Goal: Task Accomplishment & Management: Manage account settings

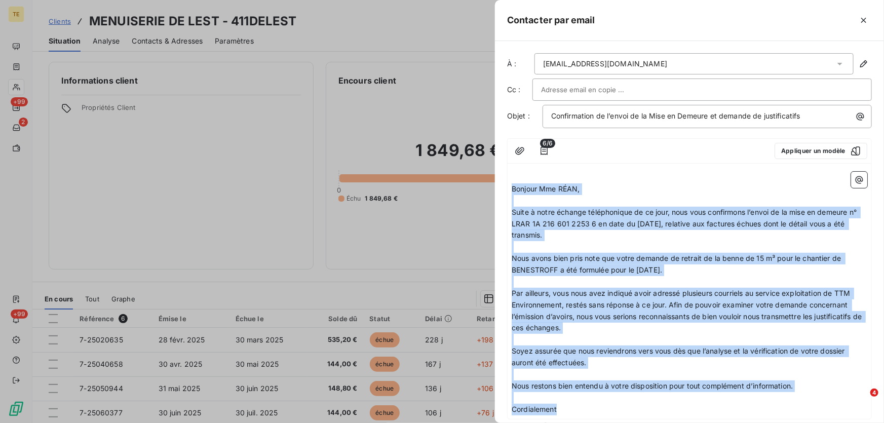
click at [632, 238] on p "Suite à notre échange téléphonique de ce jour, nous vous confirmons l’envoi de …" at bounding box center [690, 224] width 356 height 35
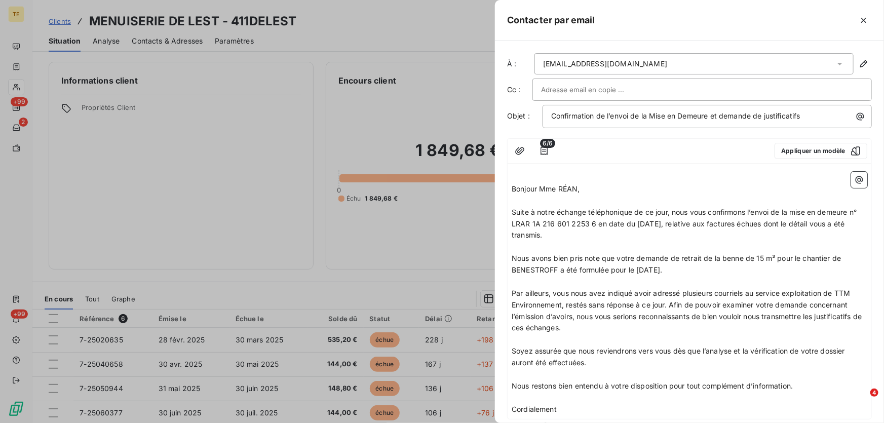
drag, startPoint x: 559, startPoint y: 269, endPoint x: 566, endPoint y: 268, distance: 6.6
click at [560, 269] on span "Nous avons bien pris note que votre demande de retrait de la benne de 15 m³ pou…" at bounding box center [677, 264] width 331 height 20
drag, startPoint x: 567, startPoint y: 230, endPoint x: 511, endPoint y: 208, distance: 60.9
click at [511, 208] on div "﻿ Bonjour Mme RÉAN, ﻿ Suite à notre échange téléphonique de ce jour, nous vous …" at bounding box center [689, 293] width 364 height 251
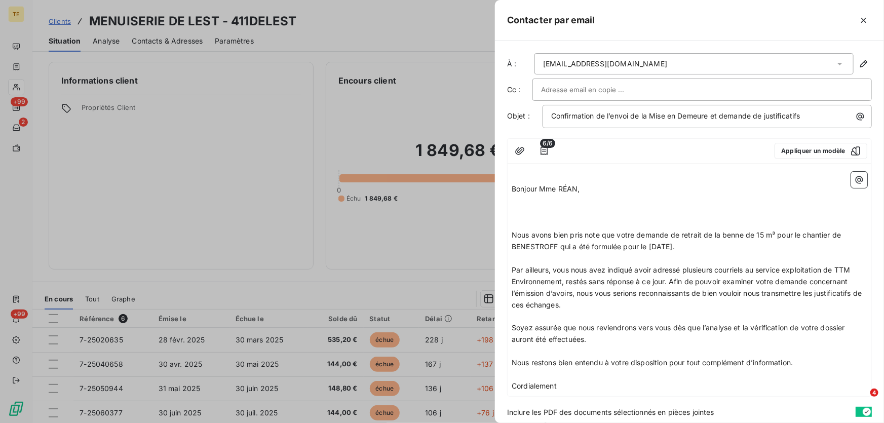
click at [524, 208] on p "﻿" at bounding box center [690, 213] width 356 height 12
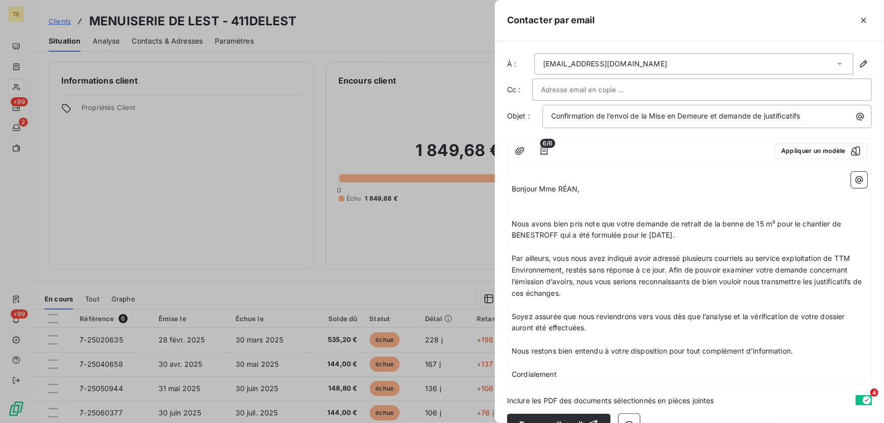
click at [525, 204] on p "﻿" at bounding box center [690, 201] width 356 height 12
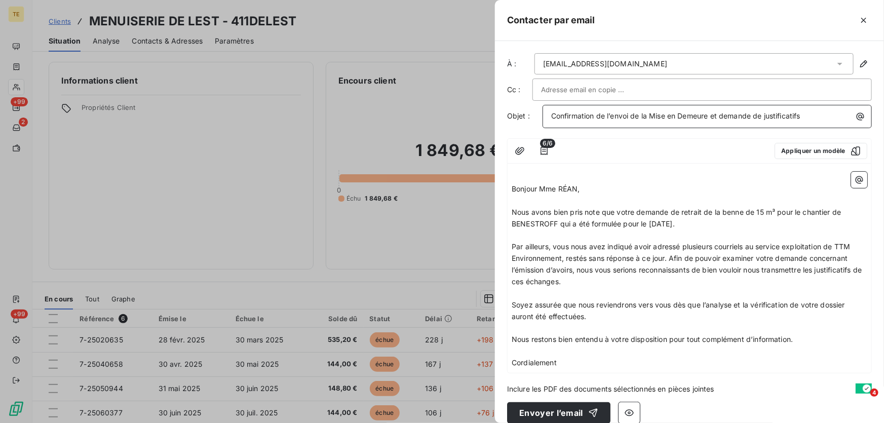
click at [725, 114] on span "Confirmation de l’envoi de la Mise en Demeure et demande de justificatifs" at bounding box center [675, 115] width 249 height 9
click at [669, 113] on p "Demande de justificatifs" at bounding box center [709, 116] width 317 height 12
drag, startPoint x: 660, startPoint y: 115, endPoint x: 640, endPoint y: 115, distance: 20.3
click at [640, 115] on span "Demande de justificatifs pour le retrait de la benne 15m3" at bounding box center [647, 115] width 192 height 9
click at [761, 113] on p "Demande de justificatifs pour le retrait de la benne 15m3" at bounding box center [709, 116] width 317 height 12
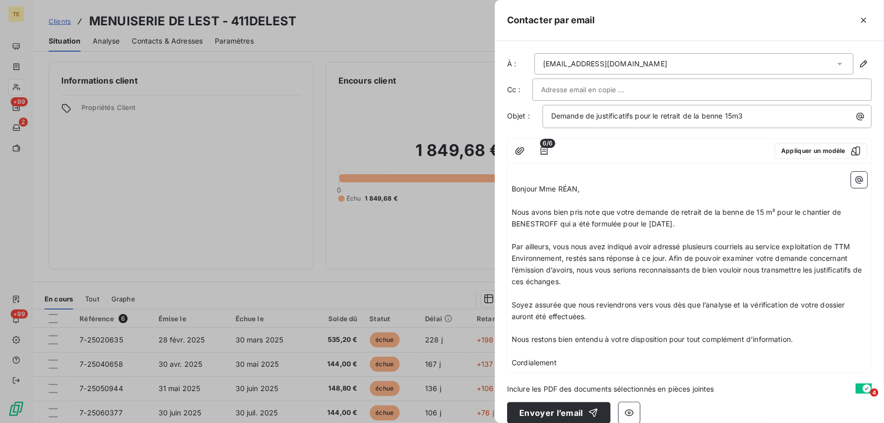
click at [572, 223] on span "Nous avons bien pris note que votre demande de retrait de la benne de 15 m³ pou…" at bounding box center [677, 218] width 331 height 20
click at [669, 257] on span "Par ailleurs, vous nous avez indiqué avoir adressé plusieurs courriels au servi…" at bounding box center [688, 264] width 352 height 44
click at [668, 254] on span "Par ailleurs, vous nous avez indiqué avoir adressé plusieurs courriels au servi…" at bounding box center [688, 264] width 352 height 44
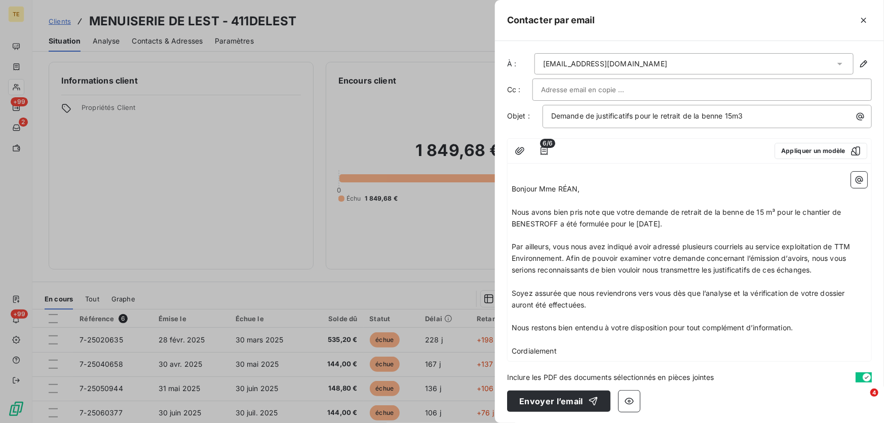
click at [580, 351] on p "Cordialement" at bounding box center [690, 351] width 356 height 12
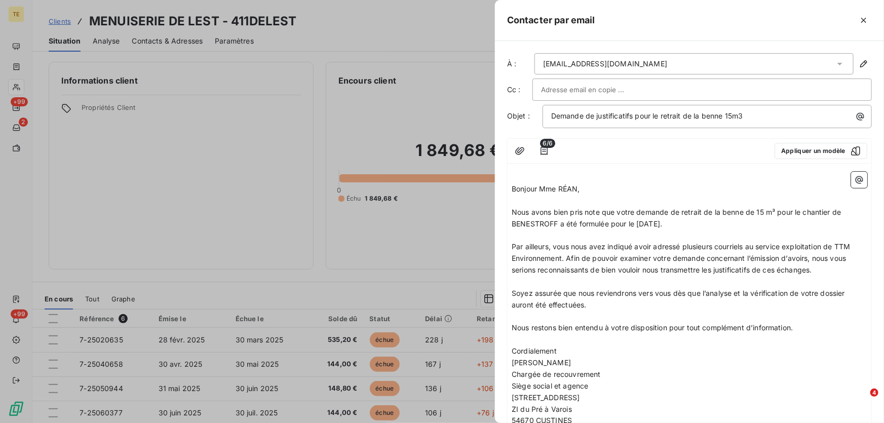
click at [569, 348] on p "Cordialement" at bounding box center [690, 351] width 356 height 12
click at [630, 223] on span "Nous avons bien pris note que votre demande de retrait de la benne de 15 m³ pou…" at bounding box center [677, 218] width 331 height 20
click at [613, 223] on span "Nous avons bien pris note que votre demande de retrait de la benne de 15 m³ pou…" at bounding box center [677, 218] width 331 height 20
click at [676, 219] on span "Nous avons bien pris note que votre demande de retrait de la benne de 15 m³ pou…" at bounding box center [677, 218] width 331 height 20
click at [674, 222] on span "Nous avons bien pris note que votre demande de retrait de la benne de 15 m³ pou…" at bounding box center [677, 218] width 331 height 20
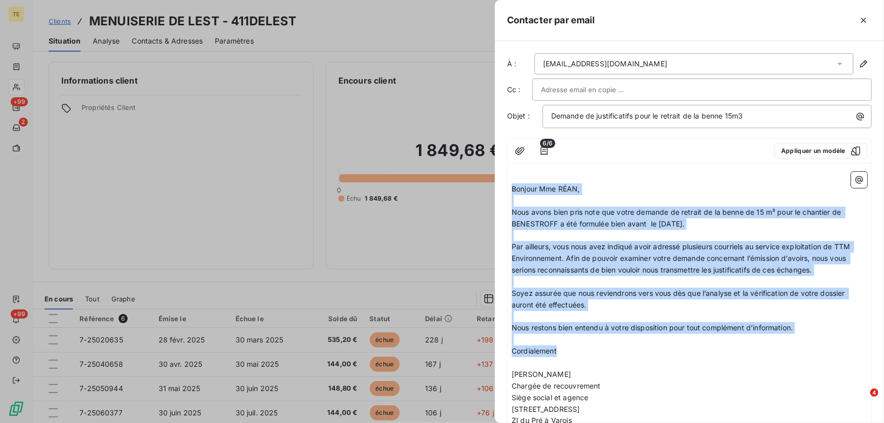
drag, startPoint x: 513, startPoint y: 187, endPoint x: 574, endPoint y: 354, distance: 177.7
click at [574, 354] on div "﻿ Bonjour Mme RÉAN, ﻿ Nous avons bien pris note que votre demande de retrait de…" at bounding box center [690, 345] width 356 height 347
copy div "Bonjour Mme RÉAN, ﻿ Nous avons bien pris note que votre demande de retrait de l…"
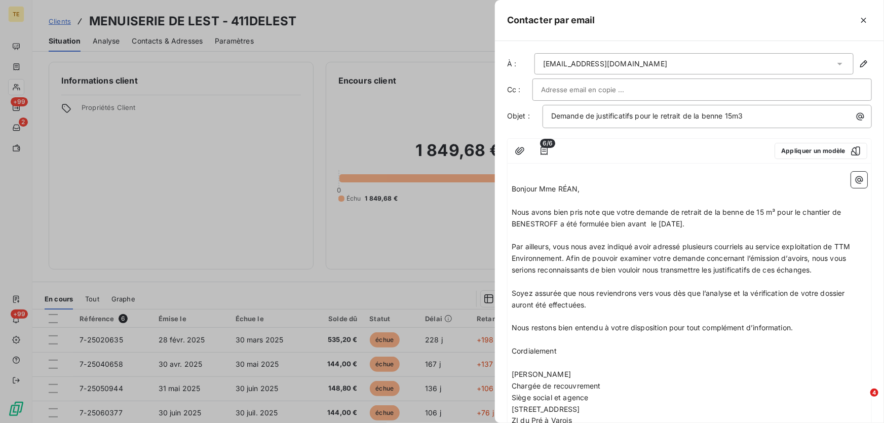
click at [618, 123] on div "Demande de justificatifs pour le retrait de la benne 15m3" at bounding box center [706, 116] width 329 height 23
drag, startPoint x: 747, startPoint y: 114, endPoint x: 637, endPoint y: 115, distance: 109.9
click at [637, 115] on p "Demande de justificatifs pour le retrait de la benne 15m3" at bounding box center [709, 116] width 317 height 12
click at [639, 115] on span "Demande de justificatifs Retrait de benne – [PERSON_NAME]" at bounding box center [655, 115] width 208 height 9
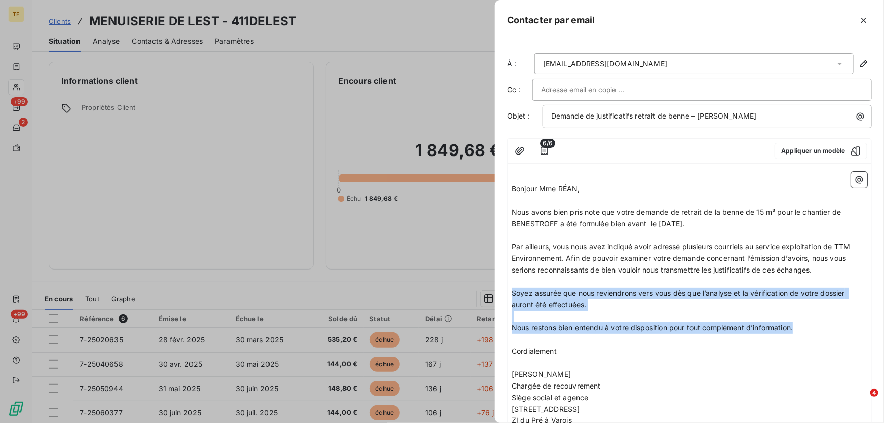
drag, startPoint x: 513, startPoint y: 293, endPoint x: 807, endPoint y: 325, distance: 296.0
click at [807, 326] on div "﻿ Bonjour Mme RÉAN, ﻿ Nous avons bien pris note que votre demande de retrait de…" at bounding box center [690, 345] width 356 height 347
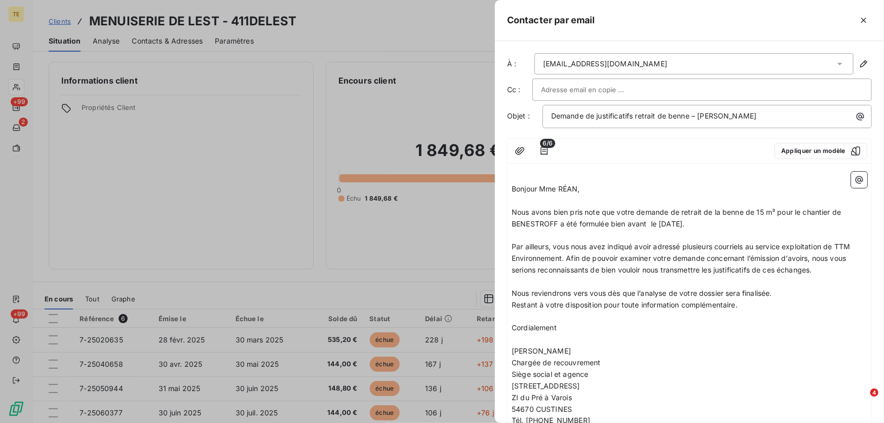
click at [794, 291] on p "Nous reviendrons vers vous dès que l’analyse de votre dossier sera finalisée." at bounding box center [690, 294] width 356 height 12
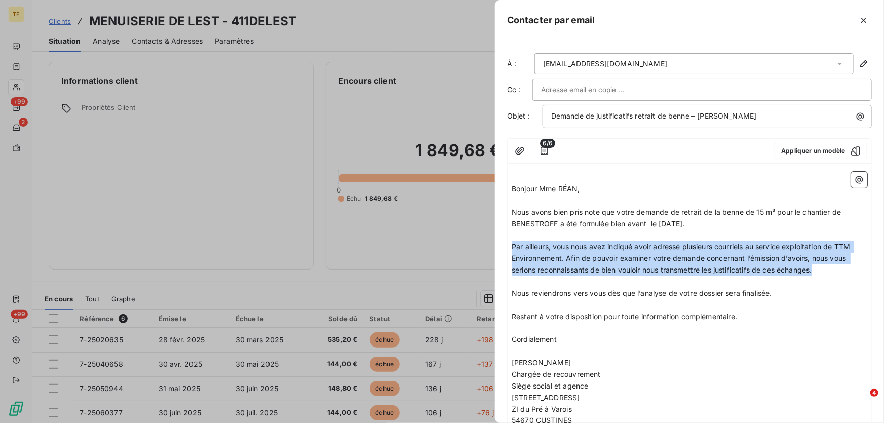
drag, startPoint x: 512, startPoint y: 245, endPoint x: 846, endPoint y: 272, distance: 334.9
click at [846, 272] on p "Par ailleurs, vous nous avez indiqué avoir adressé plusieurs courriels au servi…" at bounding box center [690, 258] width 356 height 35
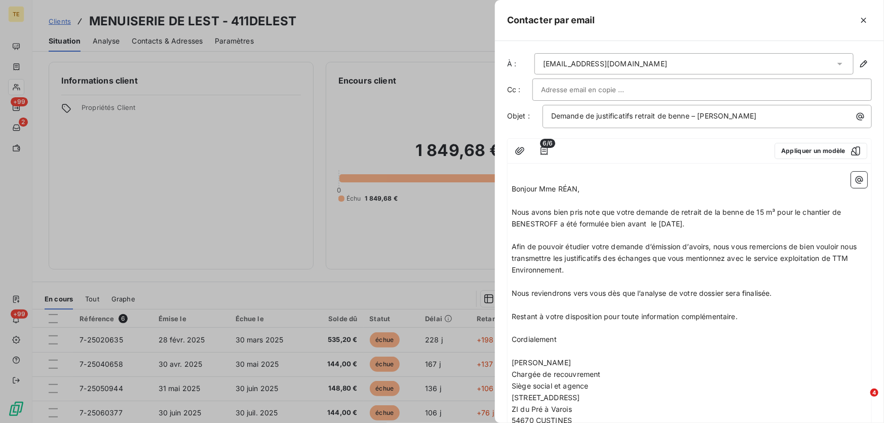
drag, startPoint x: 719, startPoint y: 224, endPoint x: 509, endPoint y: 209, distance: 210.7
click at [509, 209] on div "﻿ Bonjour Mme RÉAN, ﻿ Nous avons bien pris note que votre demande de retrait de…" at bounding box center [689, 340] width 364 height 344
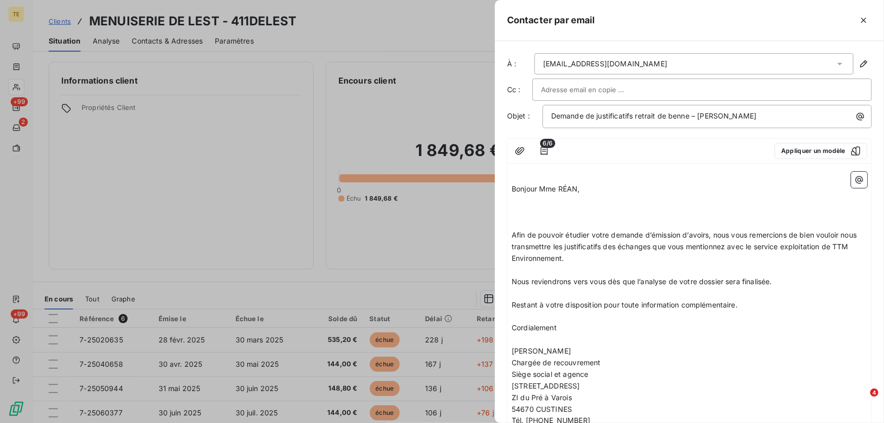
click at [516, 201] on p "﻿" at bounding box center [690, 201] width 356 height 12
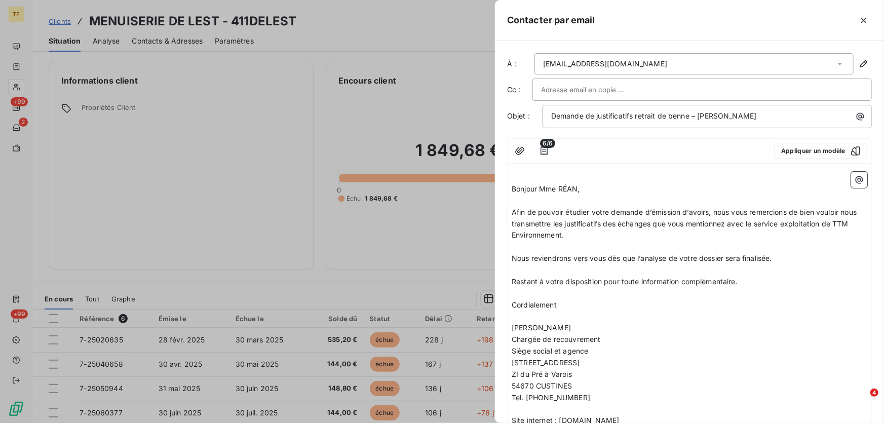
click at [643, 183] on p "Bonjour Mme RÉAN," at bounding box center [690, 189] width 356 height 12
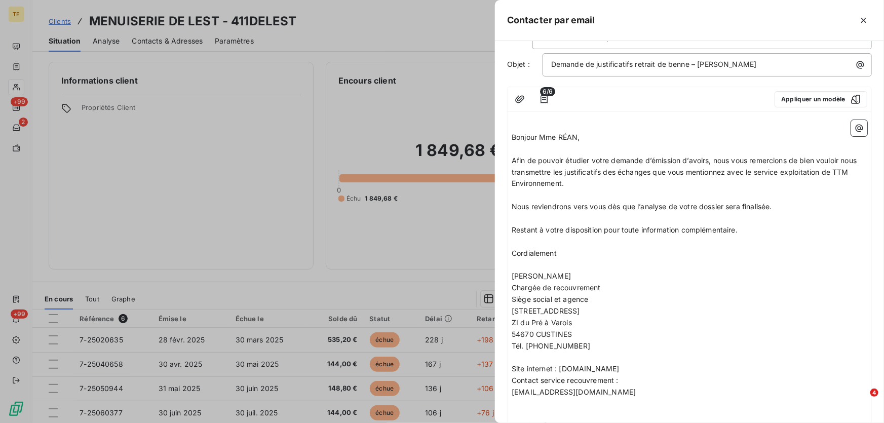
scroll to position [116, 0]
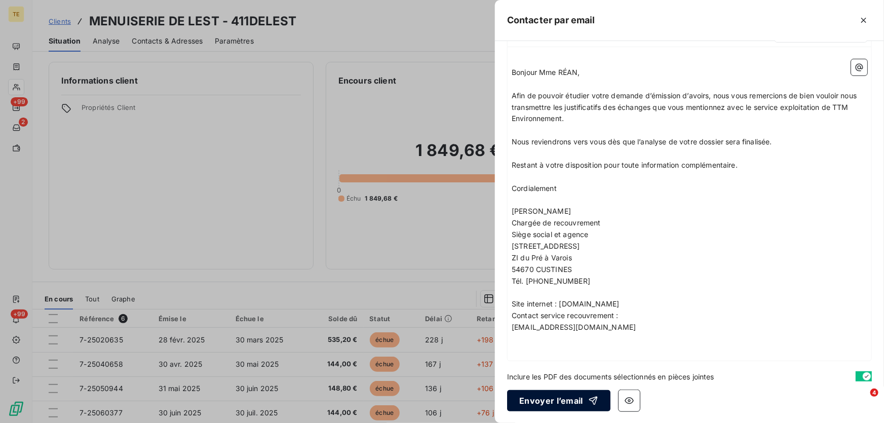
click at [544, 400] on button "Envoyer l’email" at bounding box center [558, 400] width 103 height 21
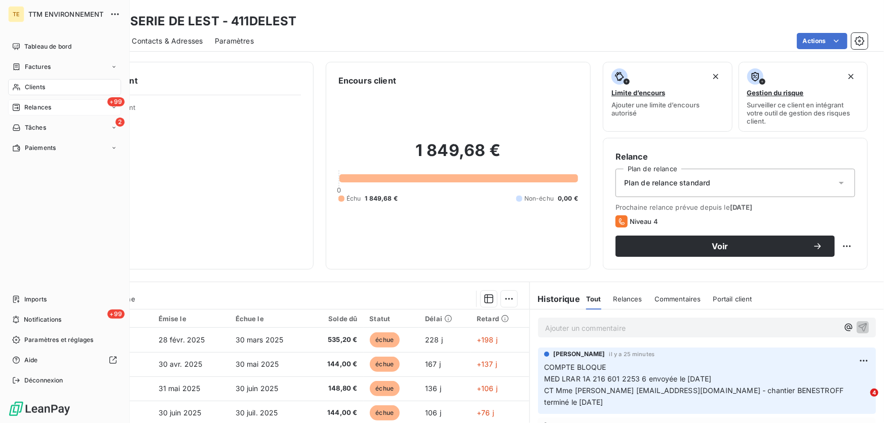
click at [41, 104] on span "Relances" at bounding box center [37, 107] width 27 height 9
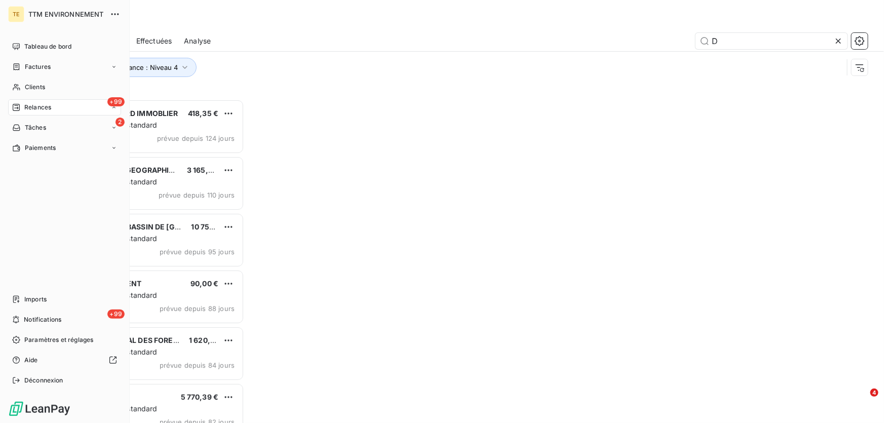
scroll to position [317, 188]
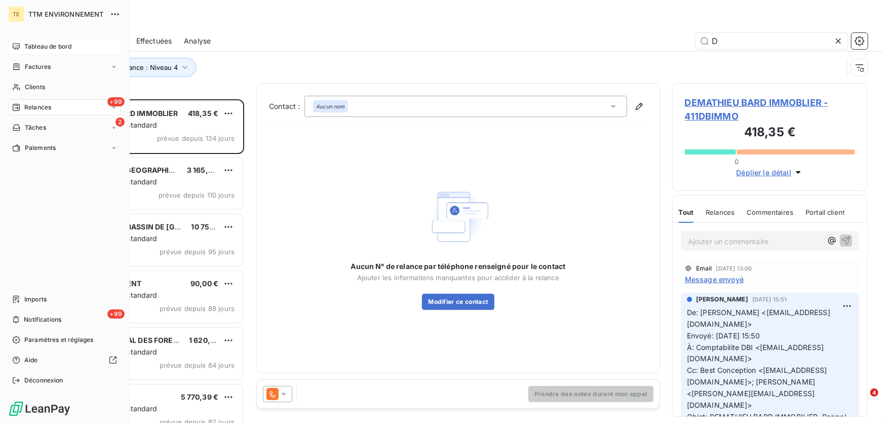
click at [48, 46] on span "Tableau de bord" at bounding box center [47, 46] width 47 height 9
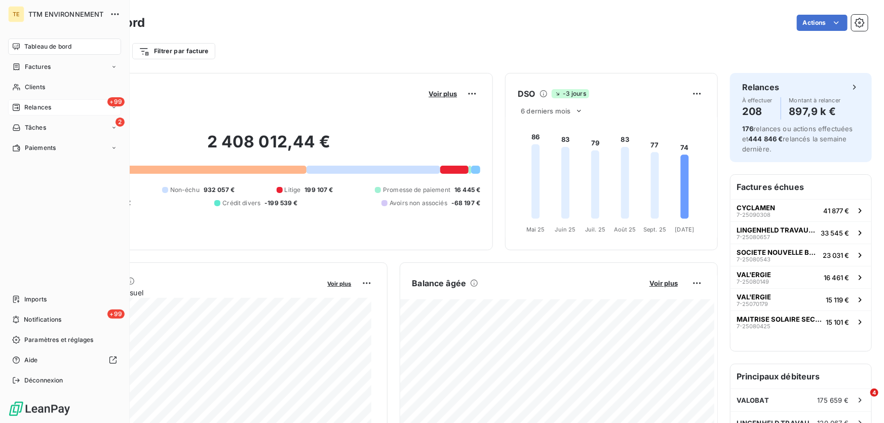
click at [42, 105] on span "Relances" at bounding box center [37, 107] width 27 height 9
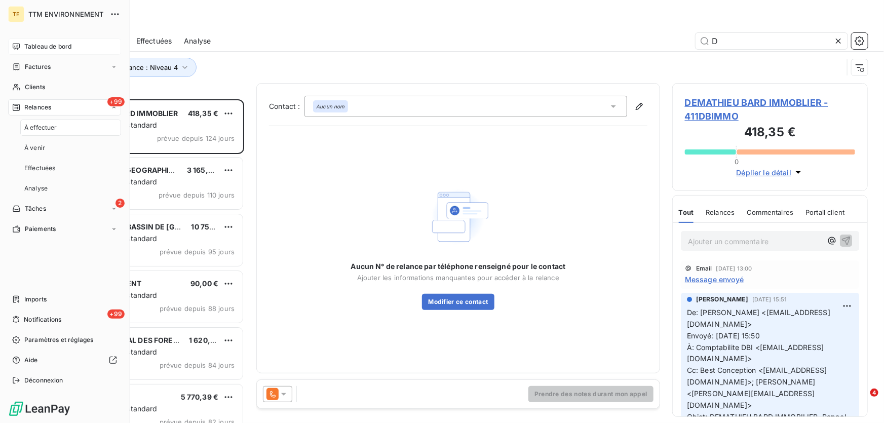
scroll to position [317, 188]
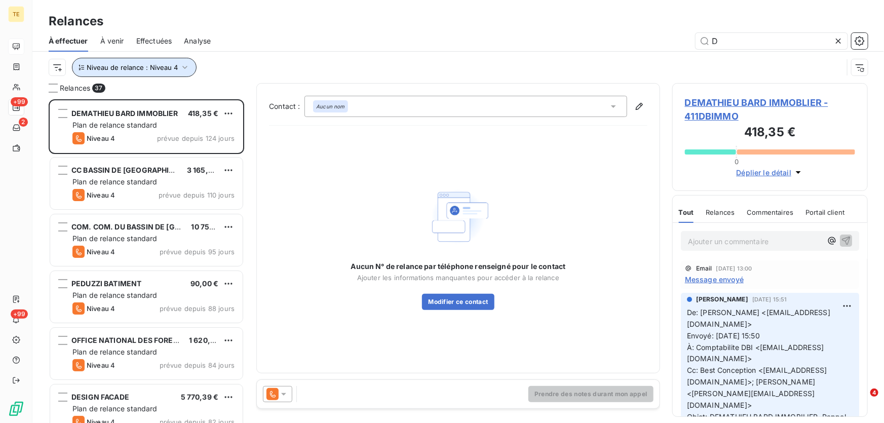
click at [185, 69] on icon "button" at bounding box center [185, 67] width 10 height 10
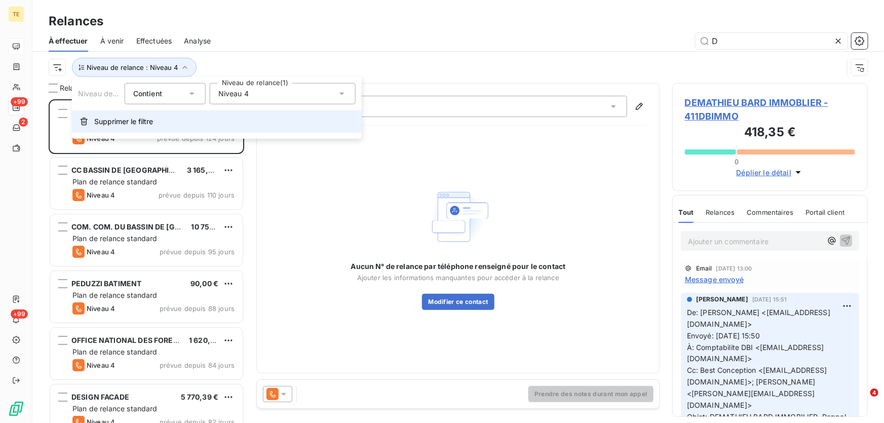
click at [132, 117] on span "Supprimer le filtre" at bounding box center [123, 121] width 59 height 10
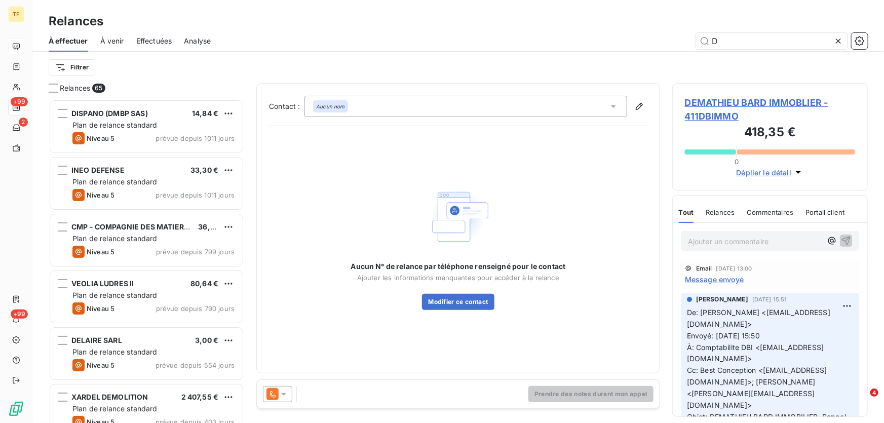
click at [159, 41] on span "Effectuées" at bounding box center [154, 41] width 36 height 10
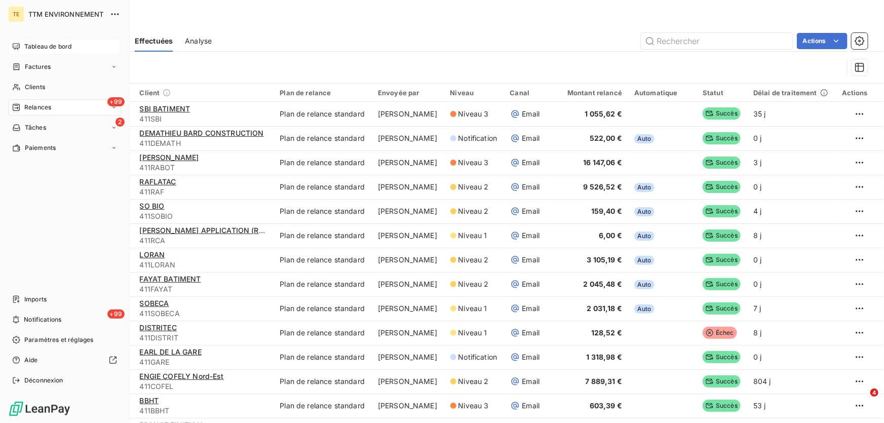
click at [35, 109] on span "Relances" at bounding box center [37, 107] width 27 height 9
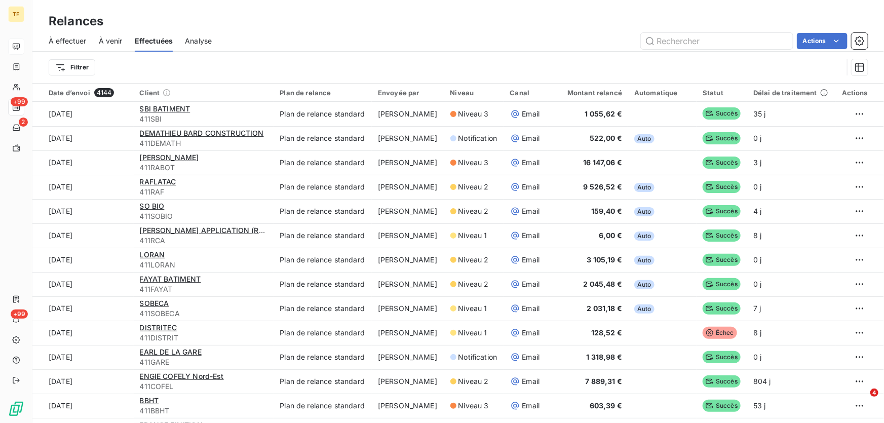
click at [72, 41] on span "À effectuer" at bounding box center [68, 41] width 38 height 10
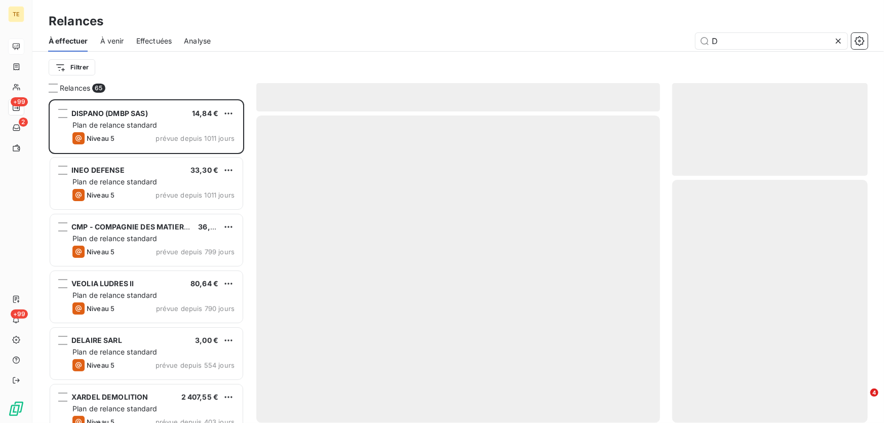
scroll to position [317, 188]
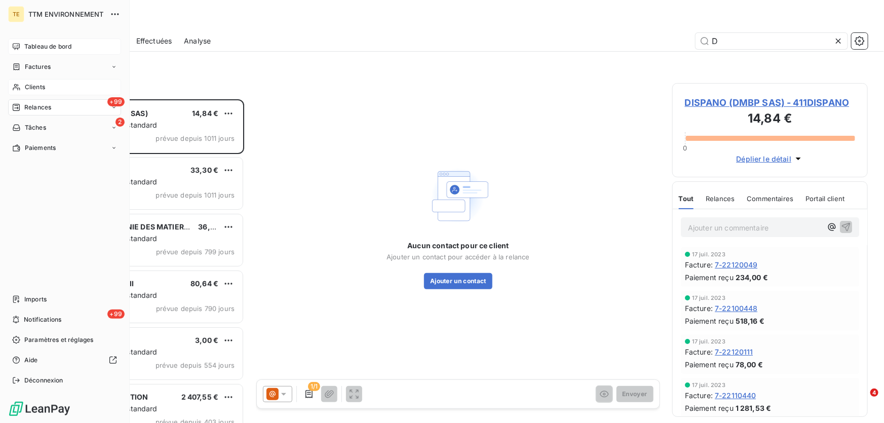
click at [38, 87] on span "Clients" at bounding box center [35, 87] width 20 height 9
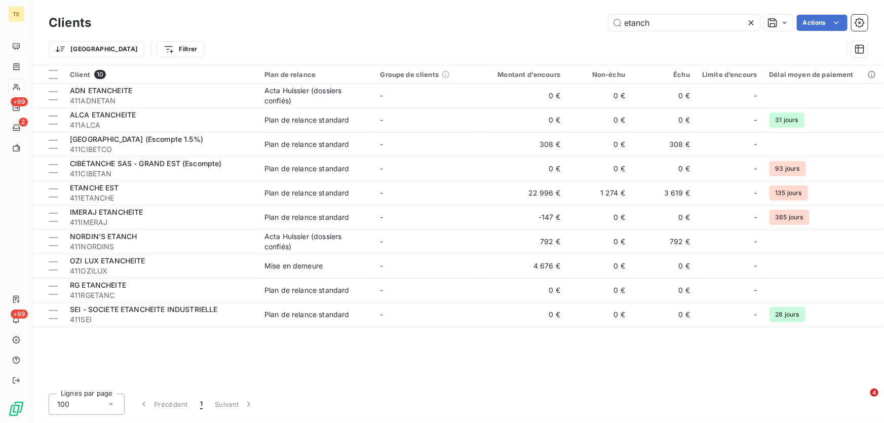
click at [751, 21] on icon at bounding box center [751, 22] width 5 height 5
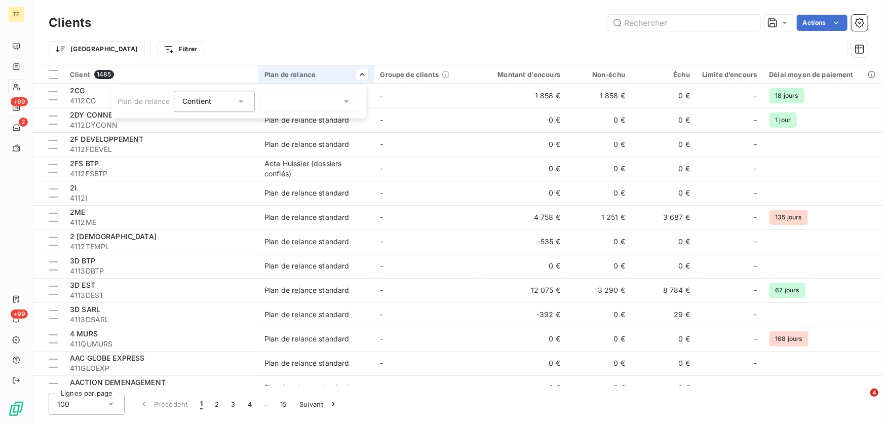
click at [348, 101] on icon at bounding box center [346, 101] width 5 height 3
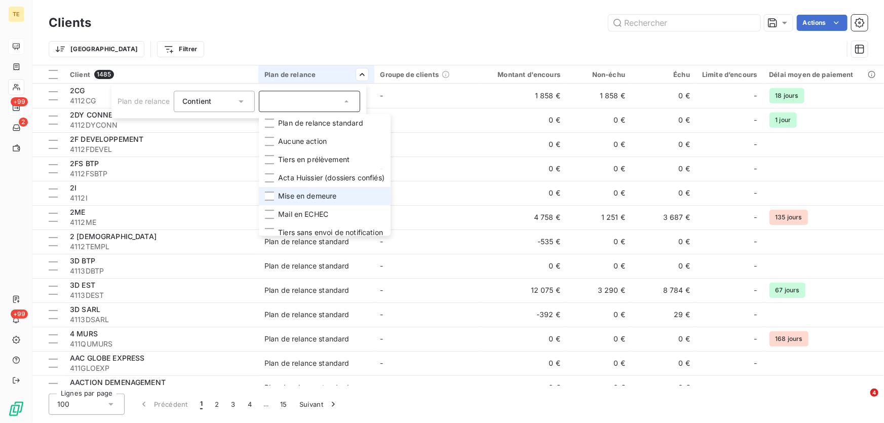
click at [292, 194] on span "Mise en demeure" at bounding box center [307, 196] width 58 height 10
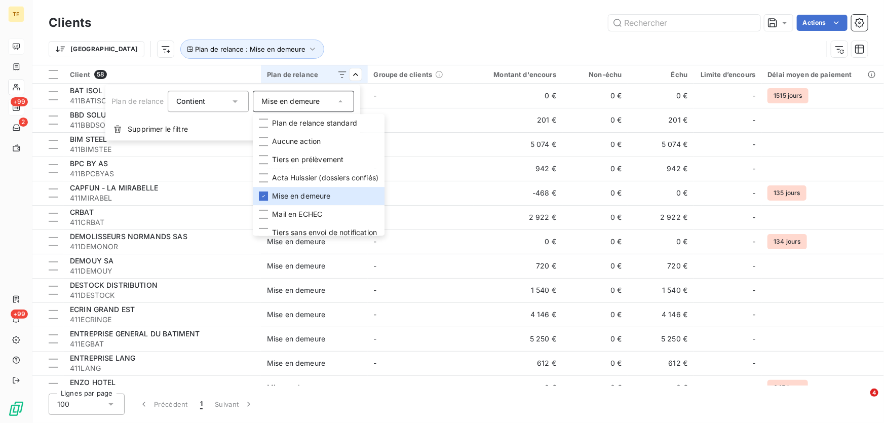
click at [362, 36] on html "TE +99 2 +99 Clients Actions Trier Plan de relance : Mise en demeure Client 58 …" at bounding box center [442, 211] width 884 height 423
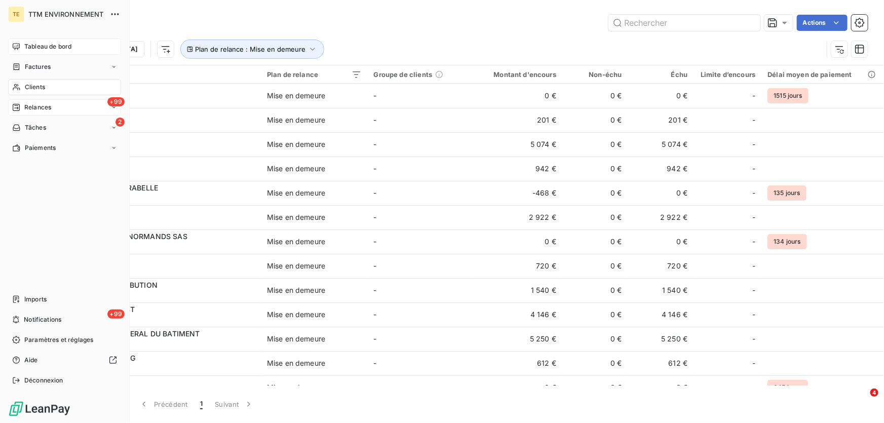
click at [34, 106] on span "Relances" at bounding box center [37, 107] width 27 height 9
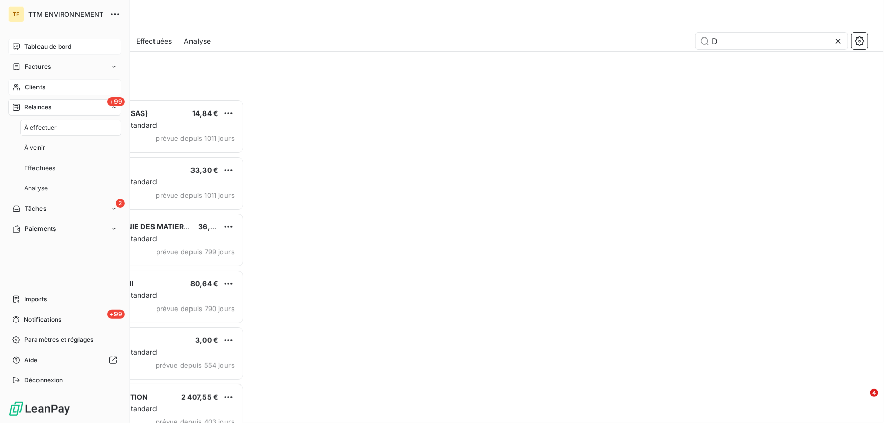
scroll to position [317, 188]
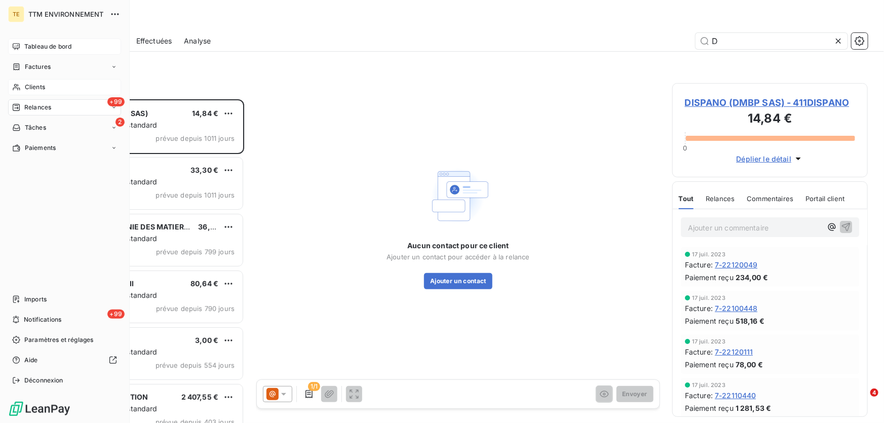
click at [33, 84] on span "Clients" at bounding box center [35, 87] width 20 height 9
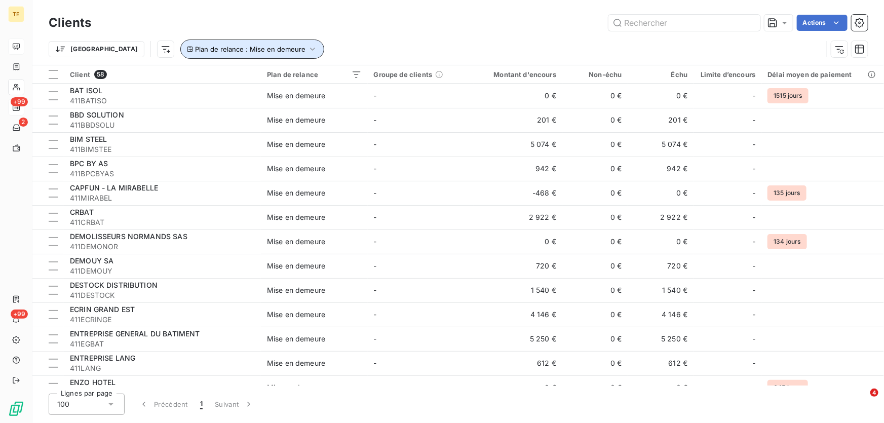
click at [307, 48] on icon "button" at bounding box center [312, 49] width 10 height 10
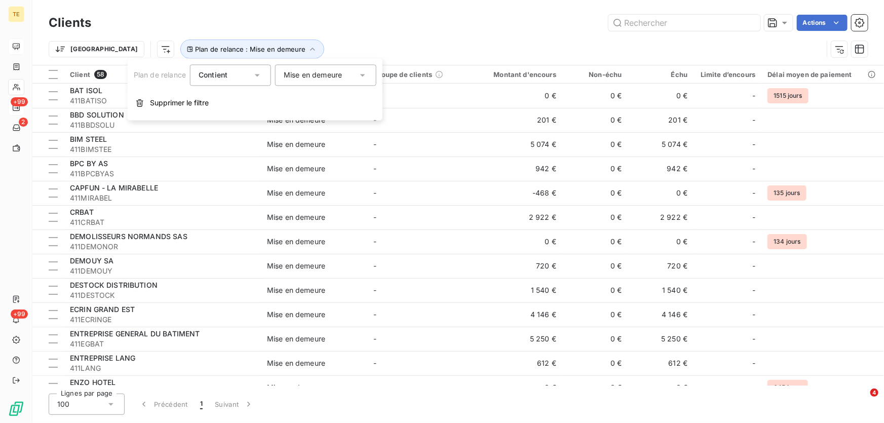
click at [303, 70] on div "Mise en demeure" at bounding box center [313, 75] width 58 height 10
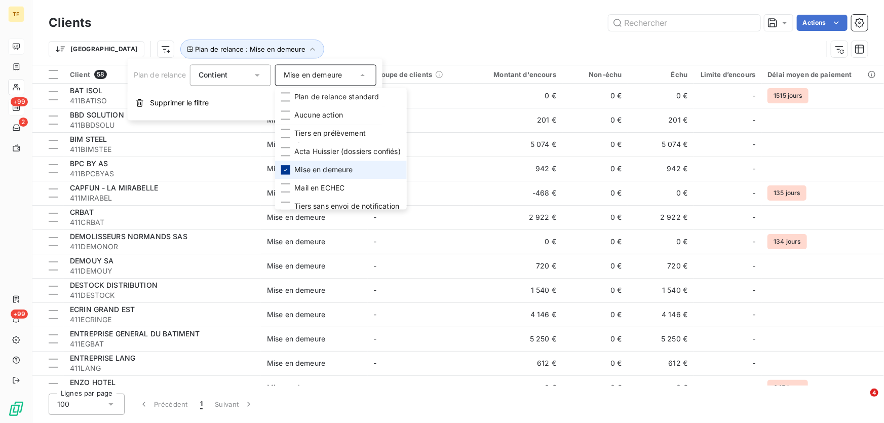
click at [287, 169] on icon at bounding box center [285, 170] width 3 height 2
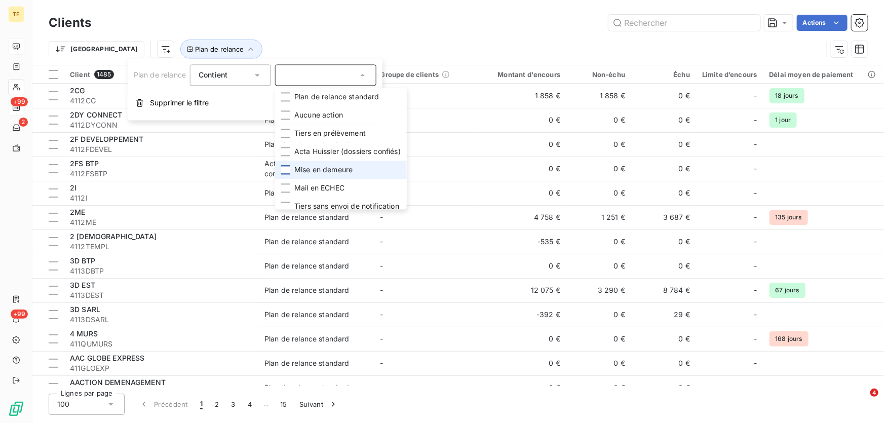
click at [300, 25] on div "Actions" at bounding box center [485, 23] width 764 height 16
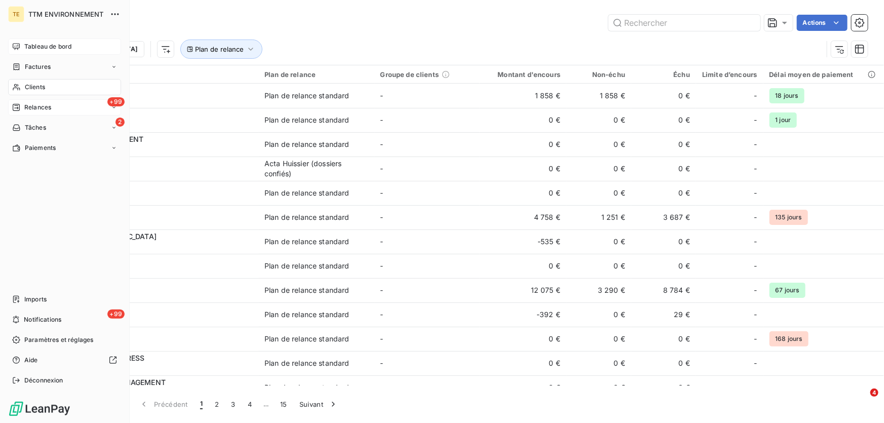
click at [42, 47] on span "Tableau de bord" at bounding box center [47, 46] width 47 height 9
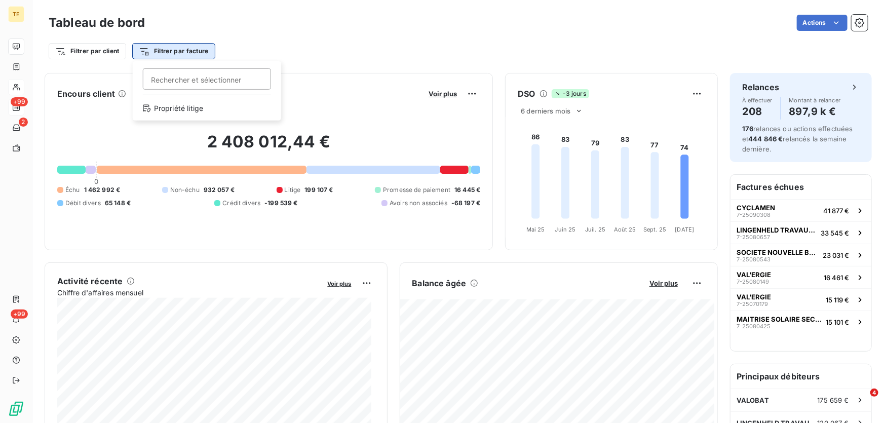
click at [177, 50] on html "TE +99 2 +99 Tableau de bord Actions Filtrer par client Filtrer par facture Rec…" at bounding box center [442, 211] width 884 height 423
click at [109, 50] on html "TE +99 2 +99 Tableau de bord Actions Filtrer par client Filtrer par facture Enc…" at bounding box center [442, 211] width 884 height 423
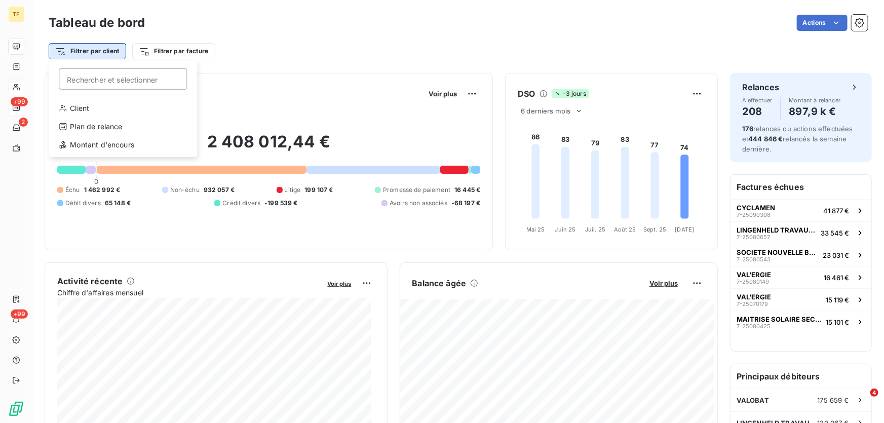
click at [100, 50] on html "TE +99 2 +99 Tableau de bord Actions Filtrer par client Rechercher et sélection…" at bounding box center [442, 211] width 884 height 423
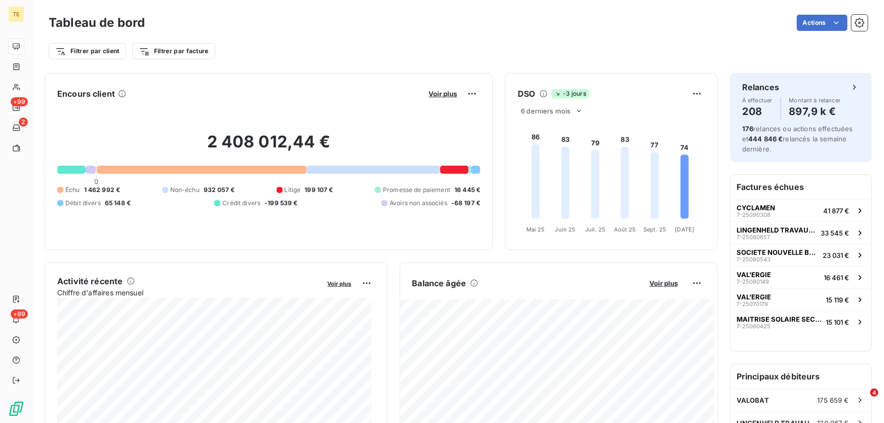
click at [100, 49] on html "TE +99 2 +99 Tableau de bord Actions Filtrer par client Filtrer par facture Enc…" at bounding box center [442, 211] width 884 height 423
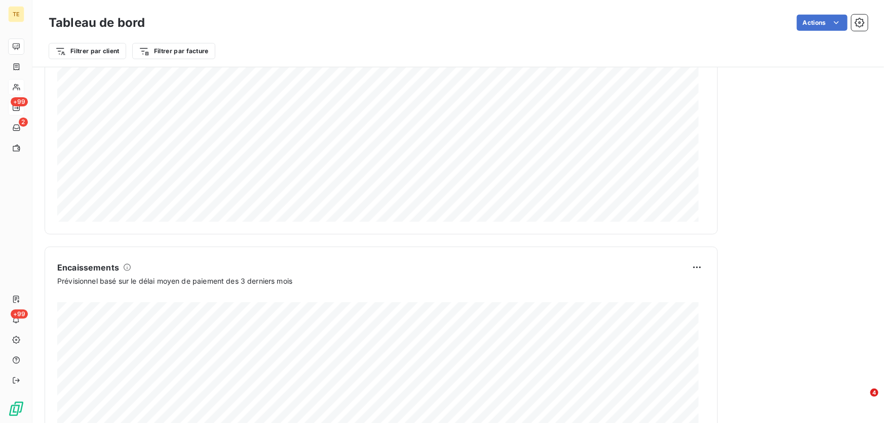
scroll to position [288, 0]
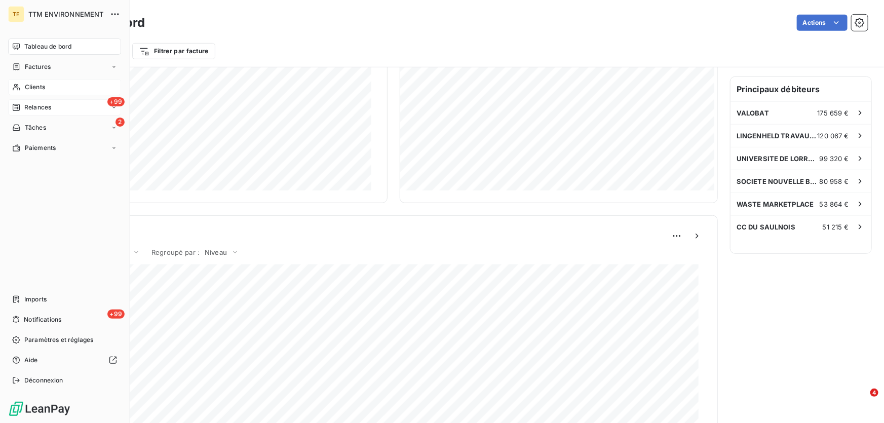
click at [47, 108] on span "Relances" at bounding box center [37, 107] width 27 height 9
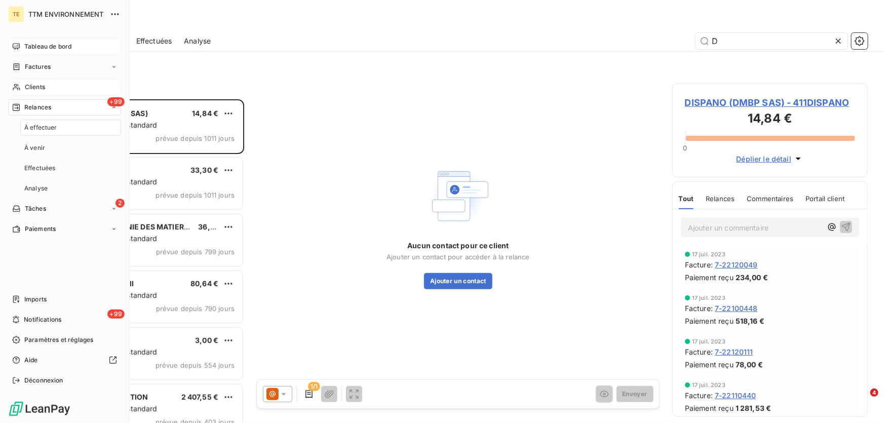
scroll to position [317, 188]
click at [40, 86] on span "Clients" at bounding box center [35, 87] width 20 height 9
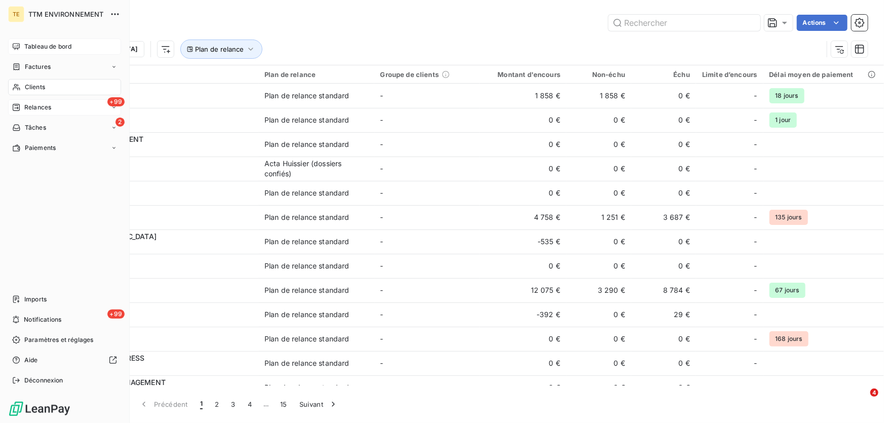
click at [46, 44] on span "Tableau de bord" at bounding box center [47, 46] width 47 height 9
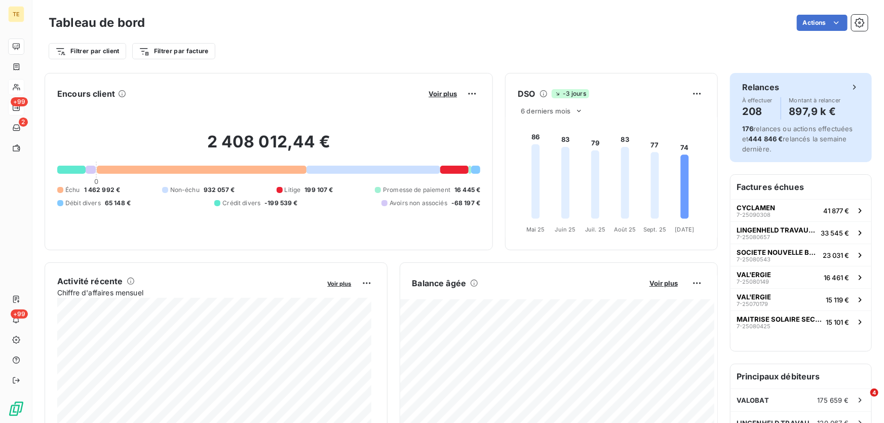
drag, startPoint x: 765, startPoint y: 105, endPoint x: 792, endPoint y: 111, distance: 27.4
click at [792, 111] on div "À effectuer 208 Montant à relancer 897,9 k €" at bounding box center [800, 108] width 117 height 22
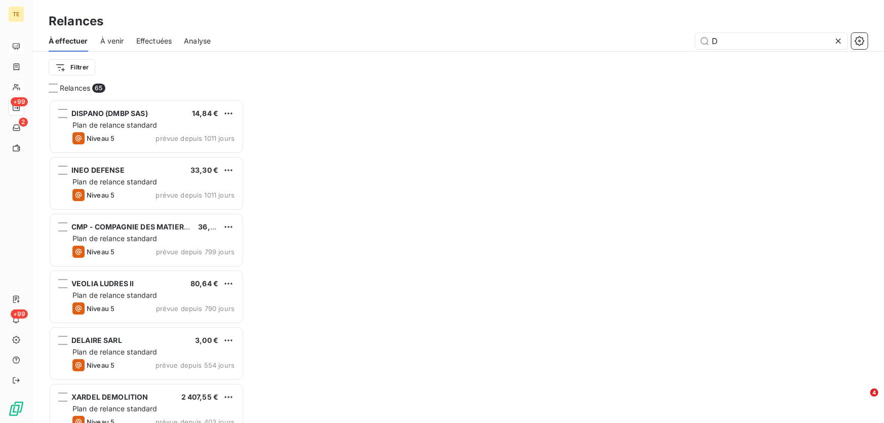
scroll to position [317, 188]
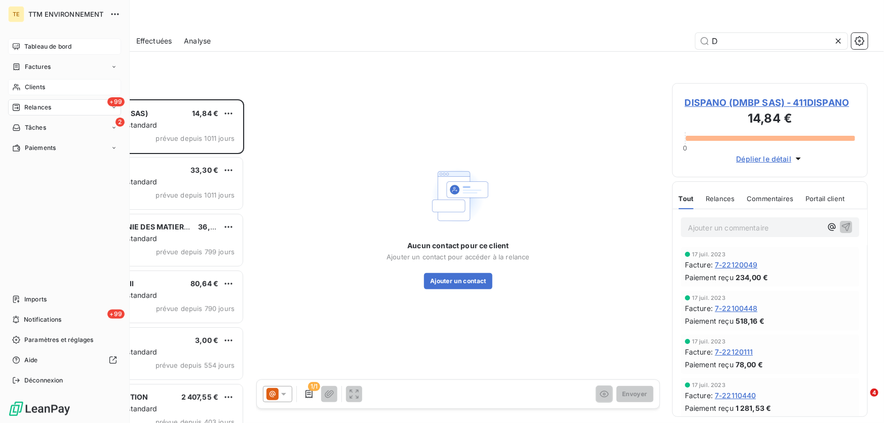
click at [37, 85] on span "Clients" at bounding box center [35, 87] width 20 height 9
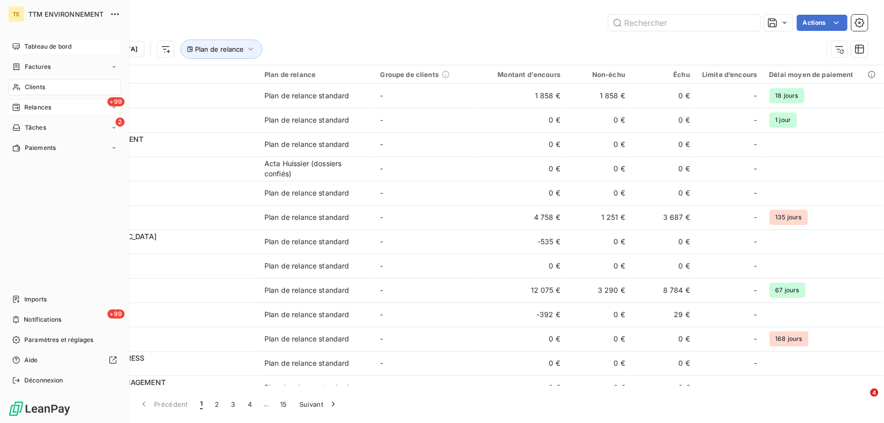
click at [32, 88] on span "Clients" at bounding box center [35, 87] width 20 height 9
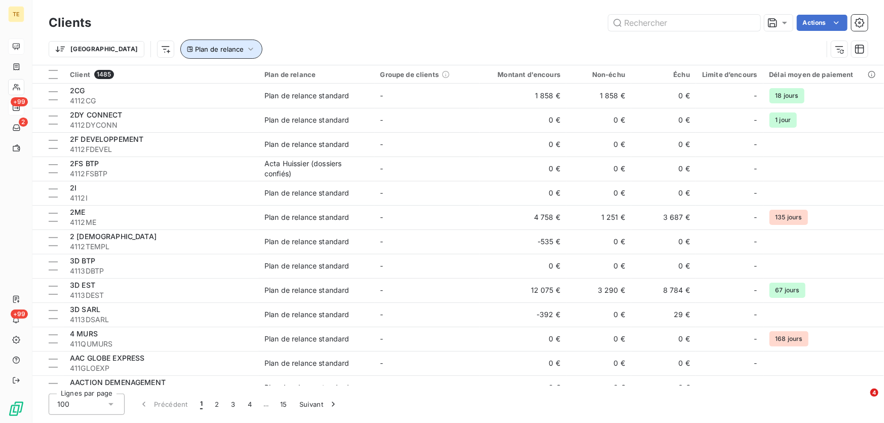
click at [246, 49] on icon "button" at bounding box center [251, 49] width 10 height 10
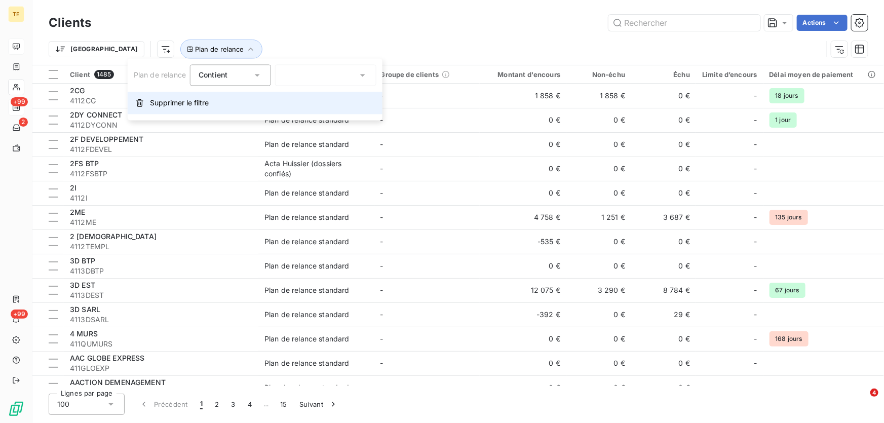
click at [176, 105] on span "Supprimer le filtre" at bounding box center [179, 103] width 59 height 10
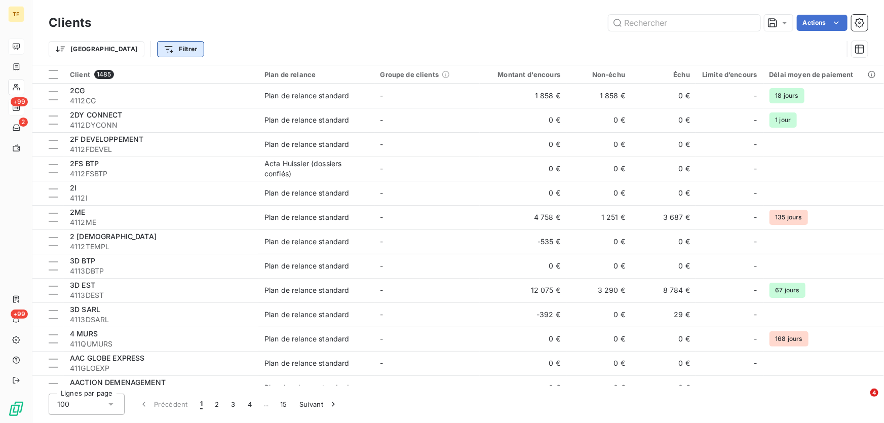
click at [137, 47] on html "TE +99 2 +99 Clients Actions Trier Filtrer Client 1485 Plan de relance Groupe d…" at bounding box center [442, 211] width 884 height 423
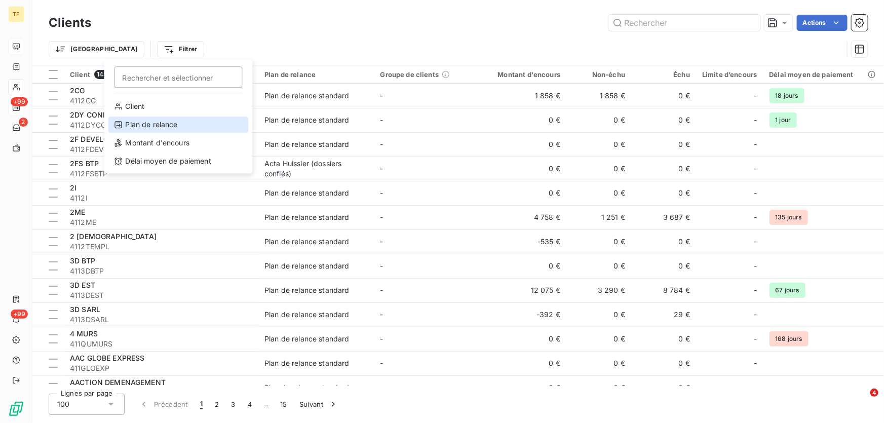
click at [147, 125] on div "Plan de relance" at bounding box center [178, 124] width 140 height 16
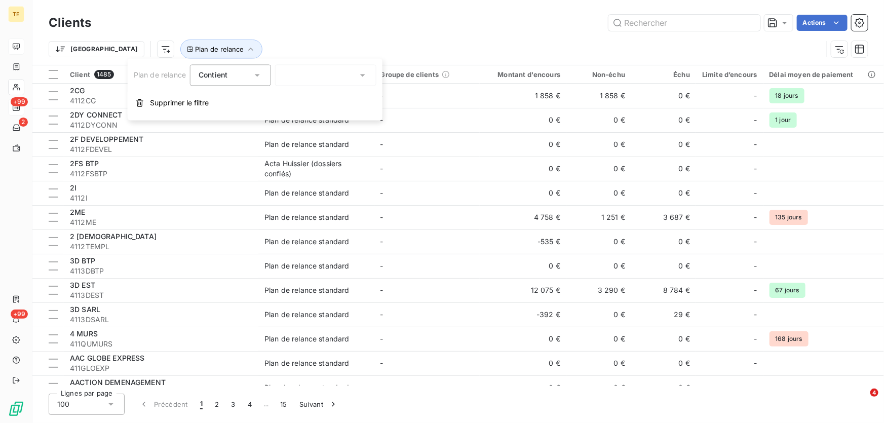
click at [360, 75] on icon at bounding box center [363, 75] width 10 height 10
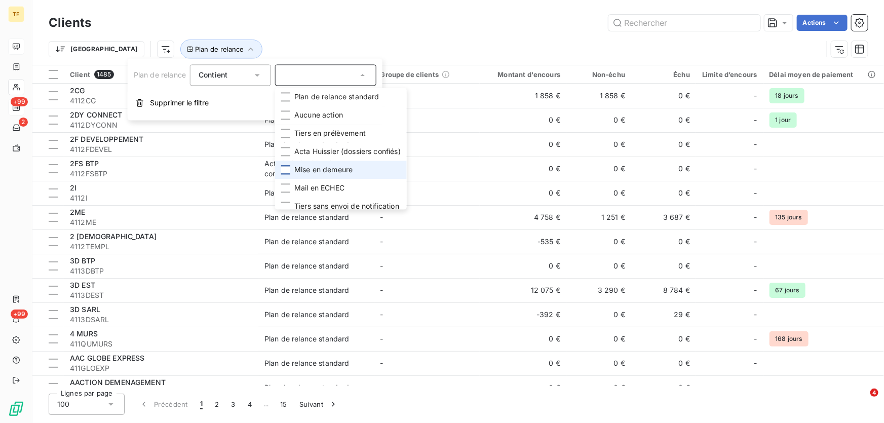
click at [284, 170] on div at bounding box center [285, 169] width 9 height 9
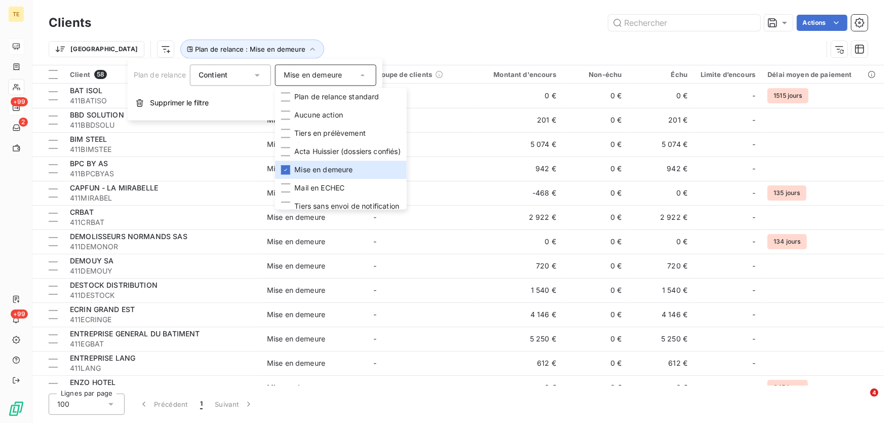
click at [361, 30] on div "Actions" at bounding box center [485, 23] width 764 height 16
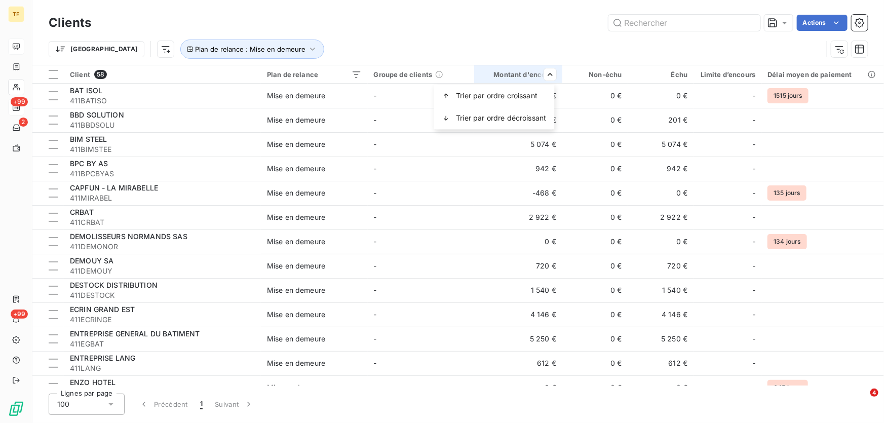
click at [545, 73] on html "TE +99 2 +99 Clients Actions Trier Plan de relance : Mise en demeure Client 58 …" at bounding box center [442, 211] width 884 height 423
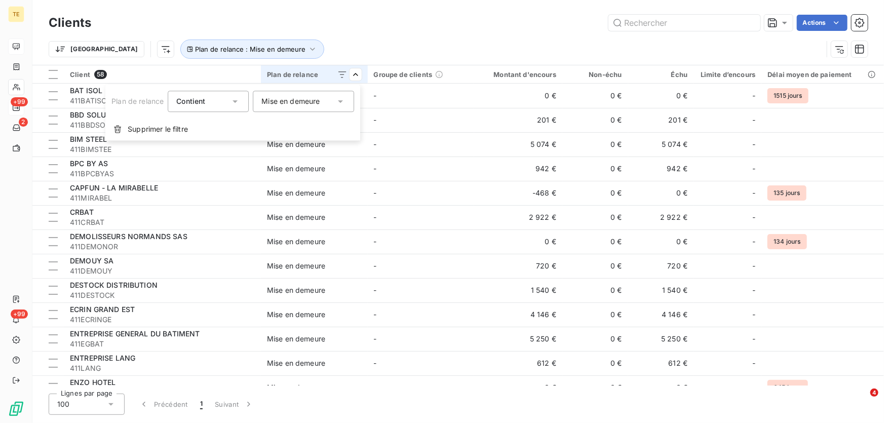
click at [355, 74] on html "TE +99 2 +99 Clients Actions Trier Plan de relance : Mise en demeure Client 58 …" at bounding box center [442, 211] width 884 height 423
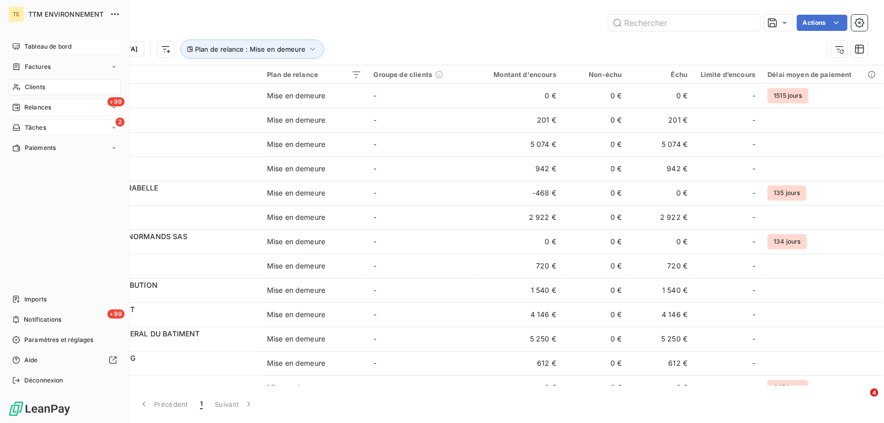
click at [37, 126] on span "Tâches" at bounding box center [35, 127] width 21 height 9
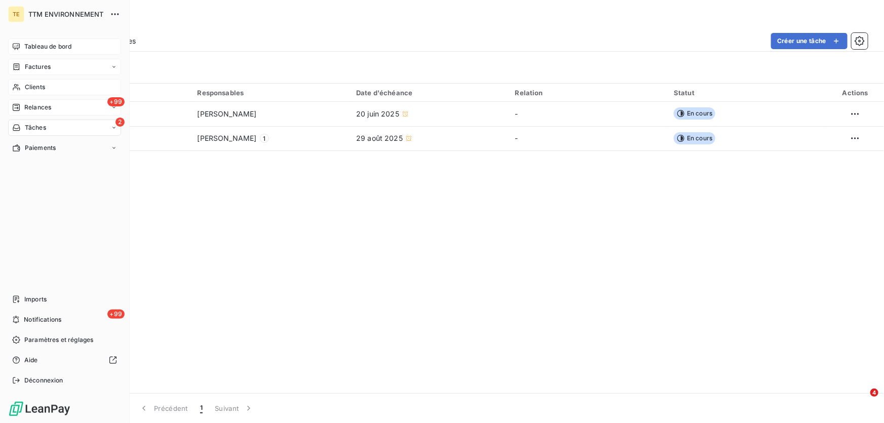
click at [43, 69] on span "Factures" at bounding box center [38, 66] width 26 height 9
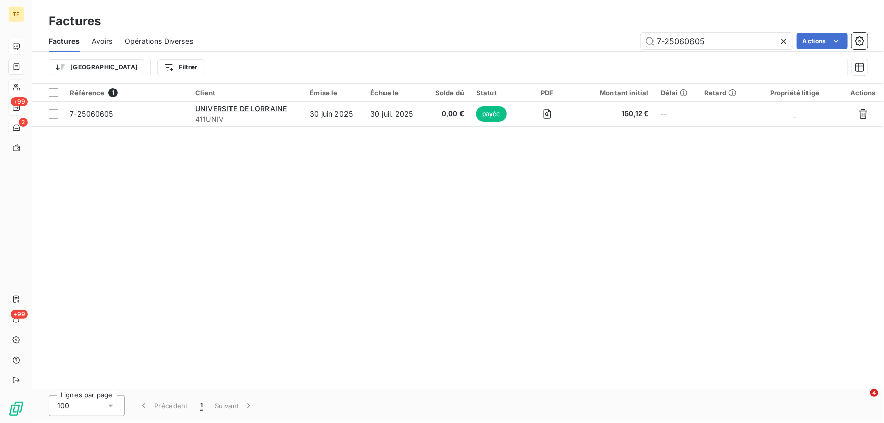
click at [786, 46] on div at bounding box center [785, 41] width 14 height 16
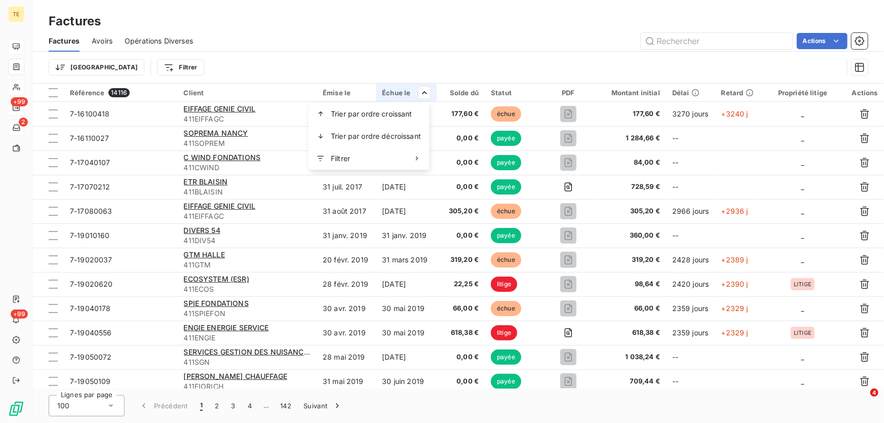
click at [422, 89] on html "TE +99 2 +99 Factures Factures Avoirs Opérations Diverses Actions Trier Filtrer…" at bounding box center [442, 211] width 884 height 423
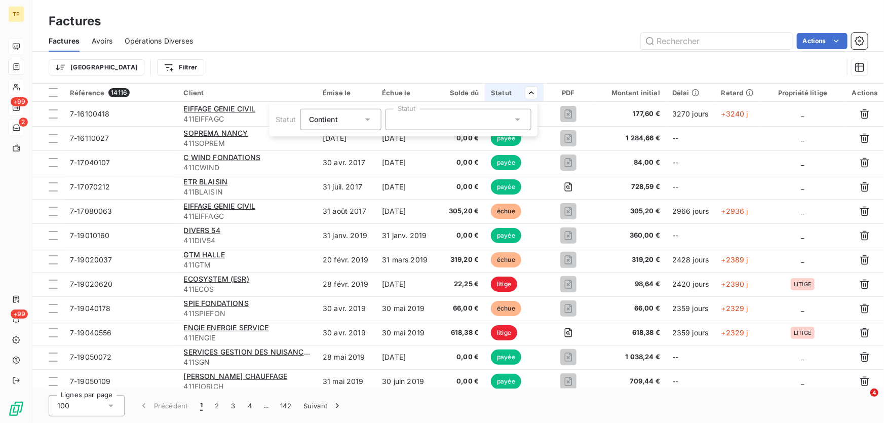
click at [519, 119] on icon at bounding box center [518, 119] width 10 height 10
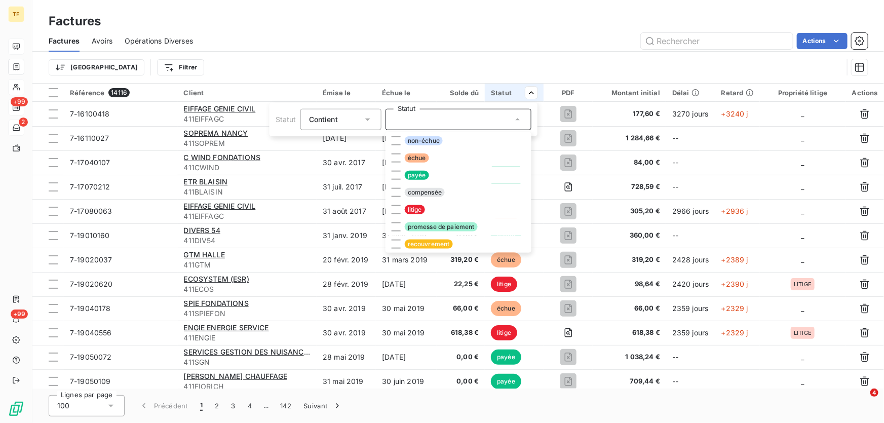
click at [457, 58] on html "TE +99 2 +99 Factures Factures Avoirs Opérations Diverses Actions Trier Filtrer…" at bounding box center [442, 211] width 884 height 423
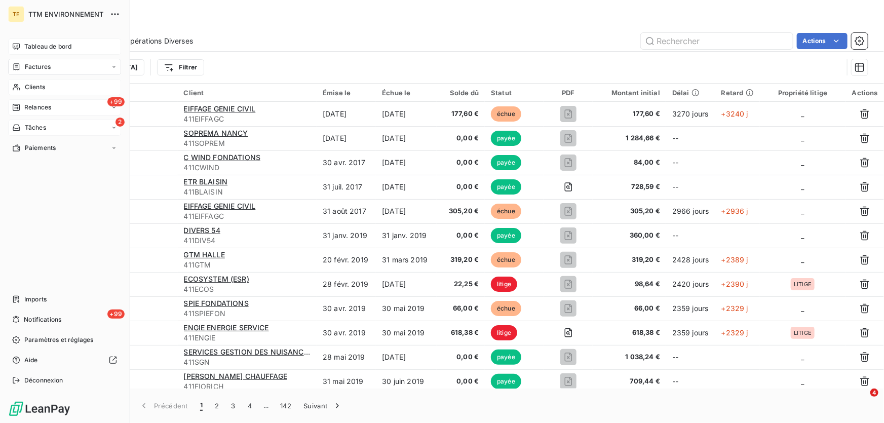
click at [38, 108] on span "Relances" at bounding box center [37, 107] width 27 height 9
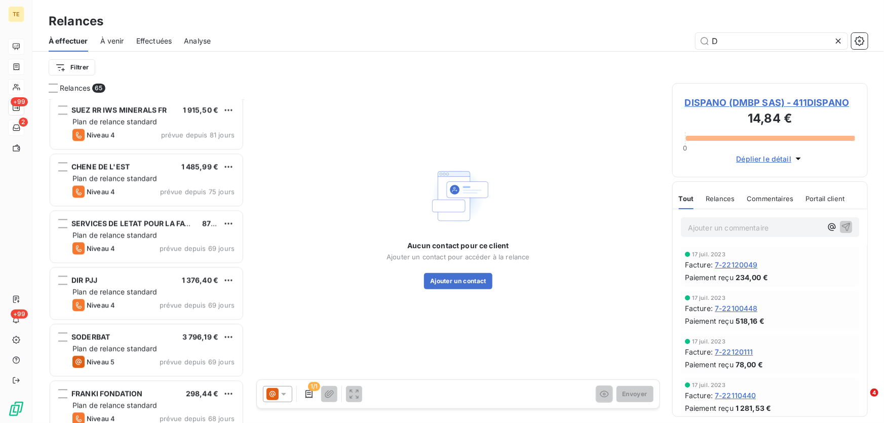
scroll to position [1197, 0]
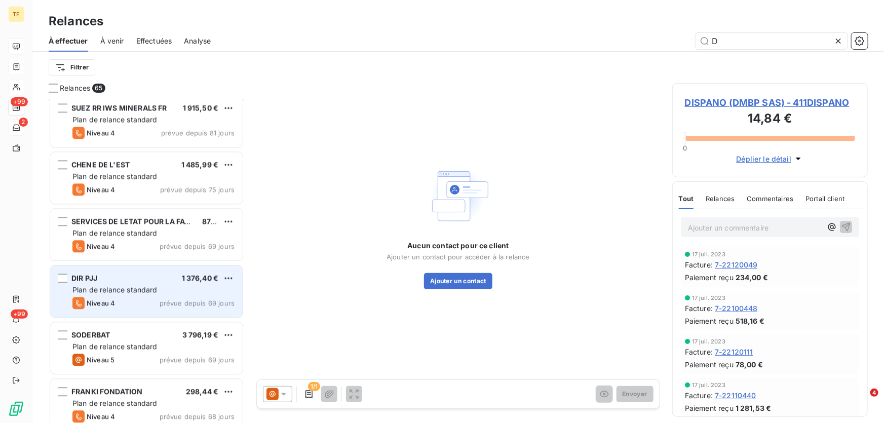
click at [122, 285] on div "Plan de relance standard" at bounding box center [153, 290] width 162 height 10
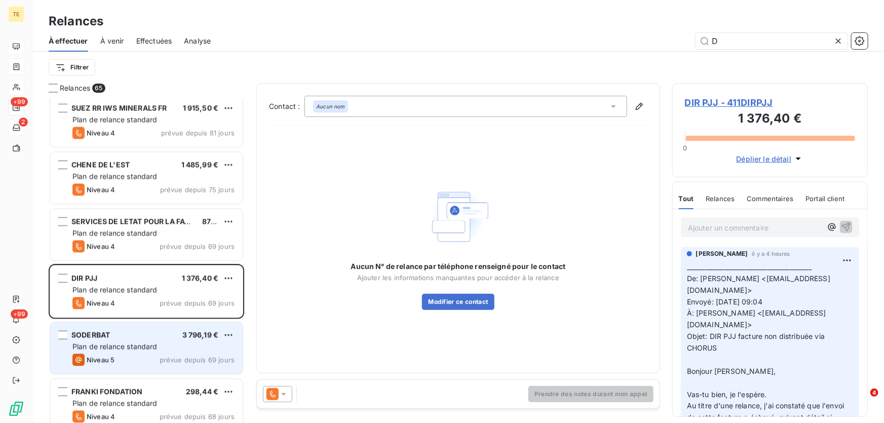
click at [107, 343] on span "Plan de relance standard" at bounding box center [114, 346] width 85 height 9
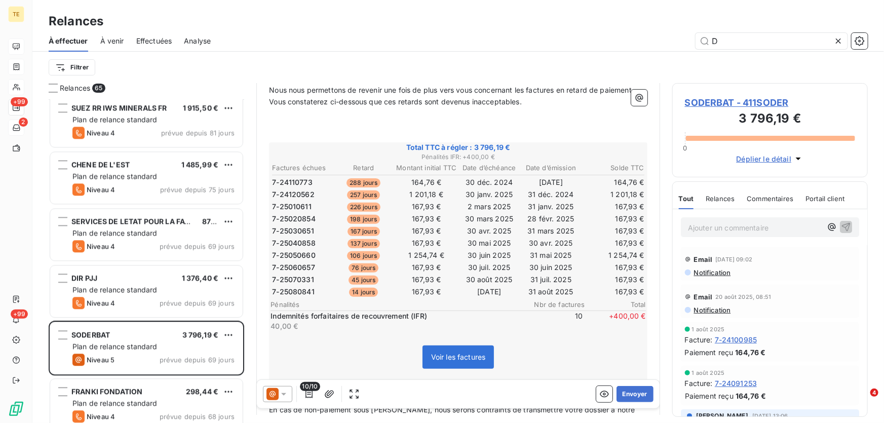
scroll to position [138, 0]
click at [708, 267] on div "Email [DATE] 09:02 Notification" at bounding box center [770, 263] width 170 height 25
click at [708, 270] on span "Notification" at bounding box center [712, 272] width 38 height 8
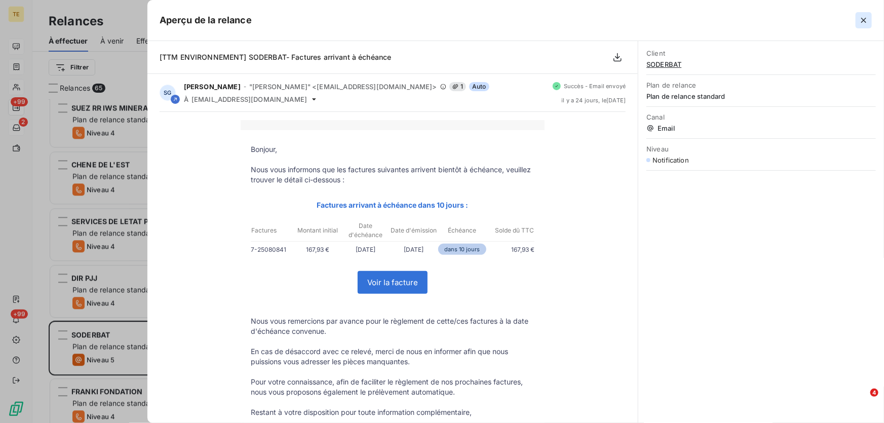
click at [864, 20] on icon "button" at bounding box center [863, 20] width 5 height 5
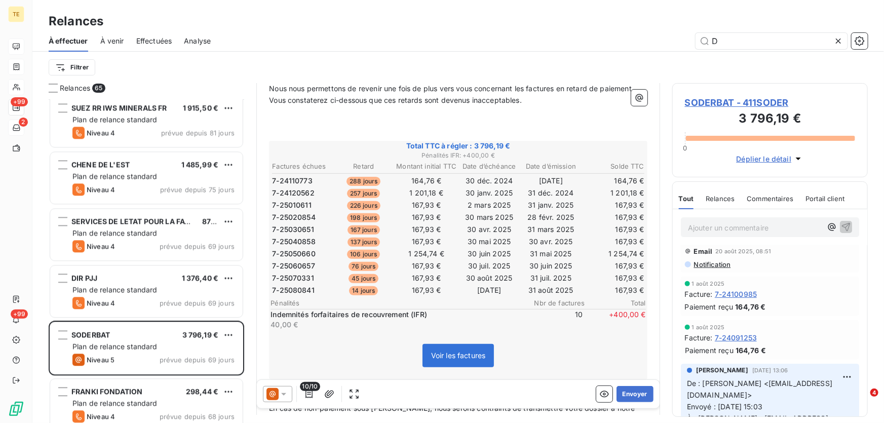
scroll to position [0, 0]
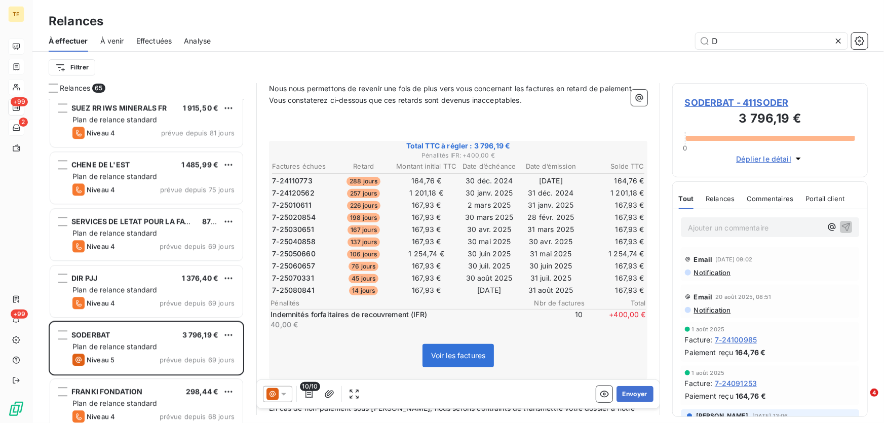
click at [766, 100] on span "SODERBAT - 411SODER" at bounding box center [770, 103] width 170 height 14
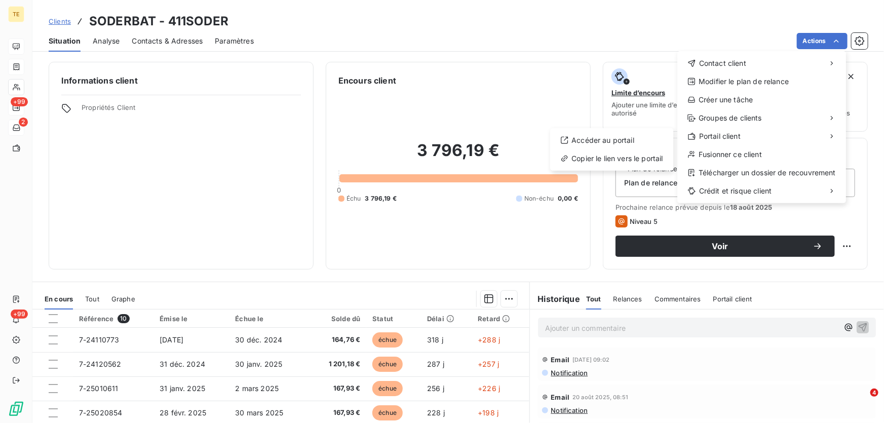
click at [514, 235] on html "TE +99 2 +99 Clients SODERBAT - 411SODER Situation Analyse Contacts & Adresses …" at bounding box center [442, 211] width 884 height 423
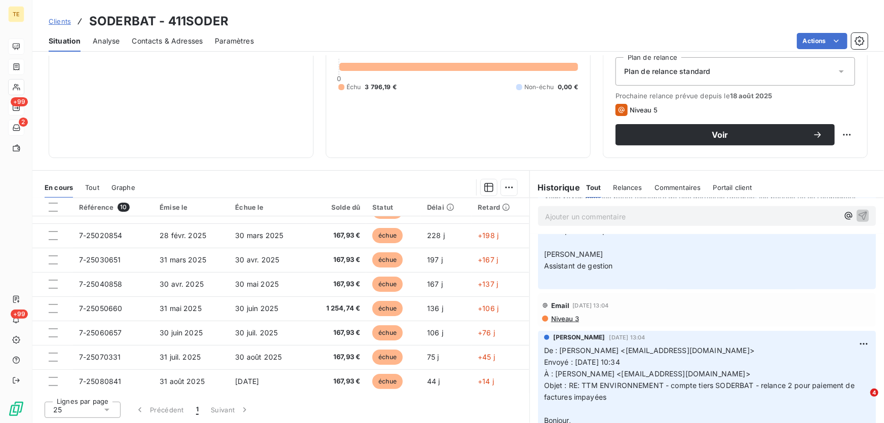
scroll to position [368, 0]
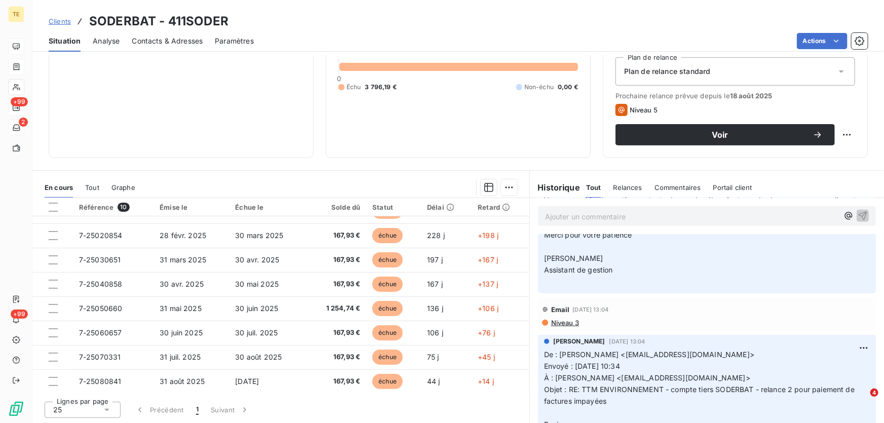
click at [567, 324] on span "Niveau 3" at bounding box center [564, 323] width 29 height 8
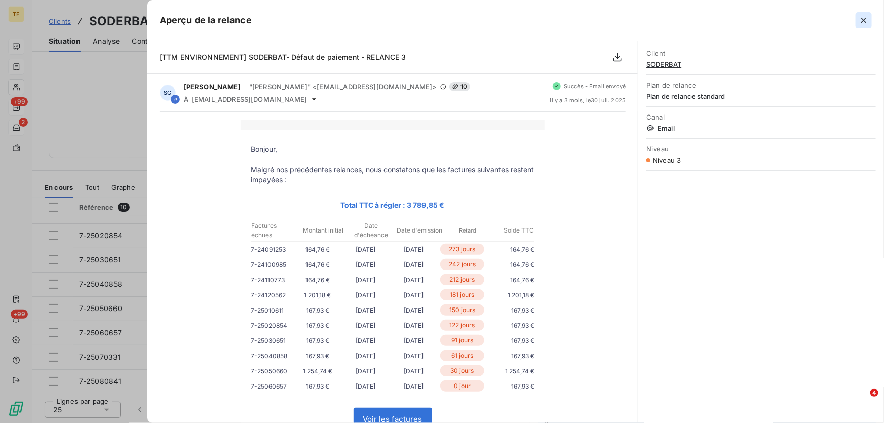
click at [860, 20] on icon "button" at bounding box center [863, 20] width 10 height 10
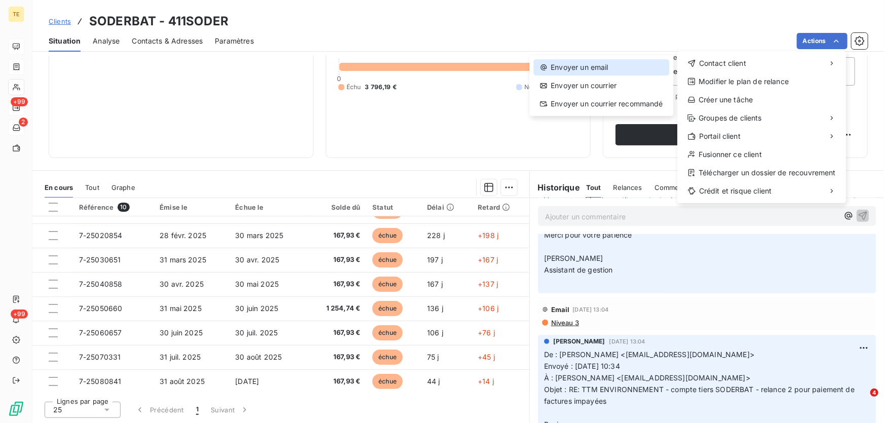
click at [601, 66] on div "Envoyer un email" at bounding box center [601, 67] width 136 height 16
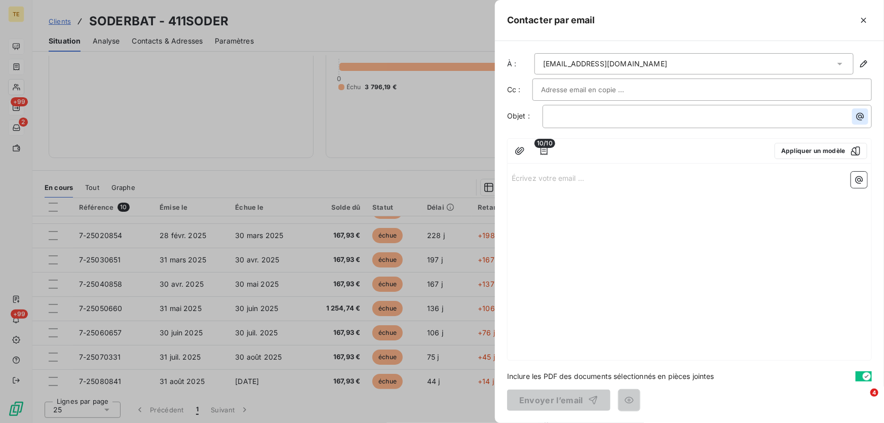
click at [857, 113] on icon "button" at bounding box center [860, 117] width 8 height 8
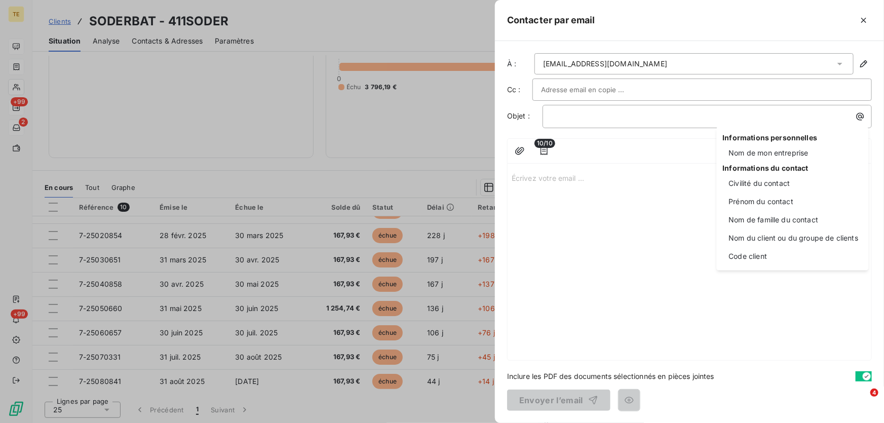
click at [629, 192] on html "TE +99 2 +99 Clients SODERBAT - 411SODER Situation Analyse Contacts & Adresses …" at bounding box center [442, 211] width 884 height 423
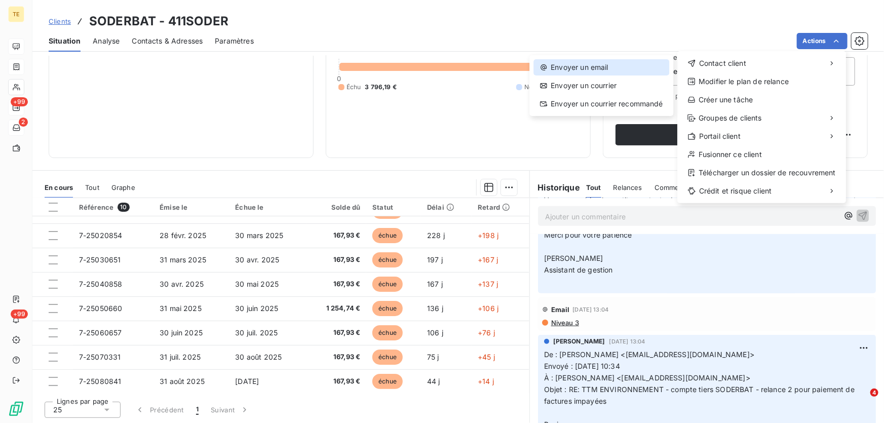
click at [582, 65] on div "Envoyer un email" at bounding box center [601, 67] width 136 height 16
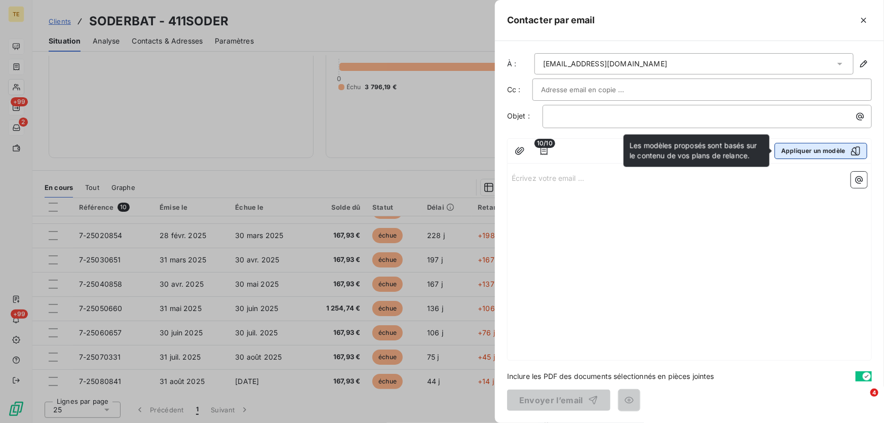
click at [827, 151] on button "Appliquer un modèle" at bounding box center [820, 151] width 93 height 16
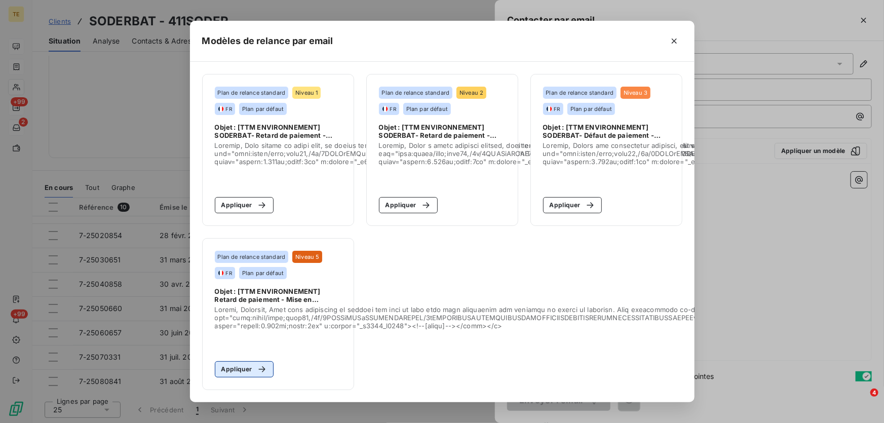
click at [248, 362] on button "Appliquer" at bounding box center [244, 369] width 59 height 16
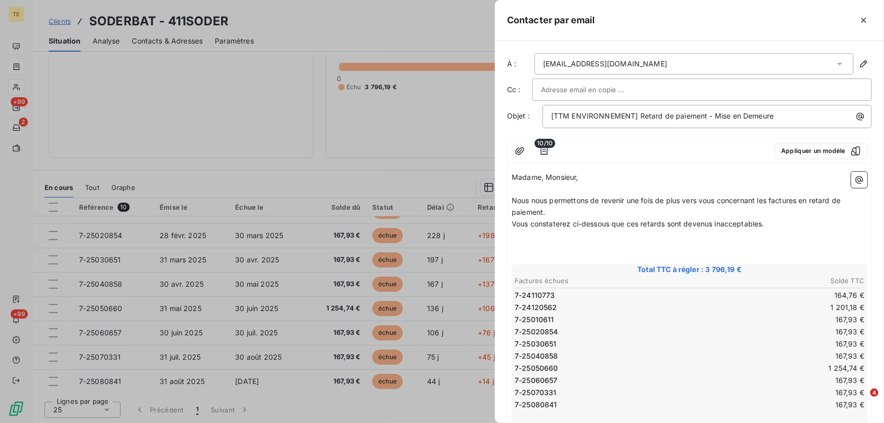
click at [576, 93] on input "text" at bounding box center [595, 89] width 109 height 15
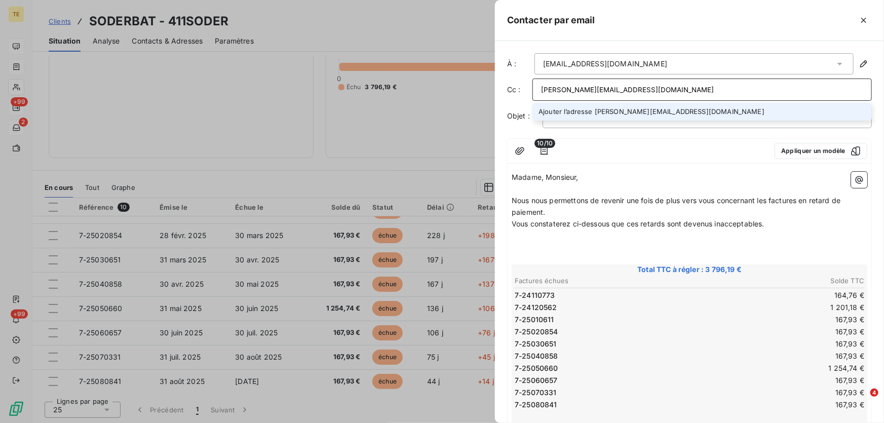
type input "[PERSON_NAME][EMAIL_ADDRESS][DOMAIN_NAME]"
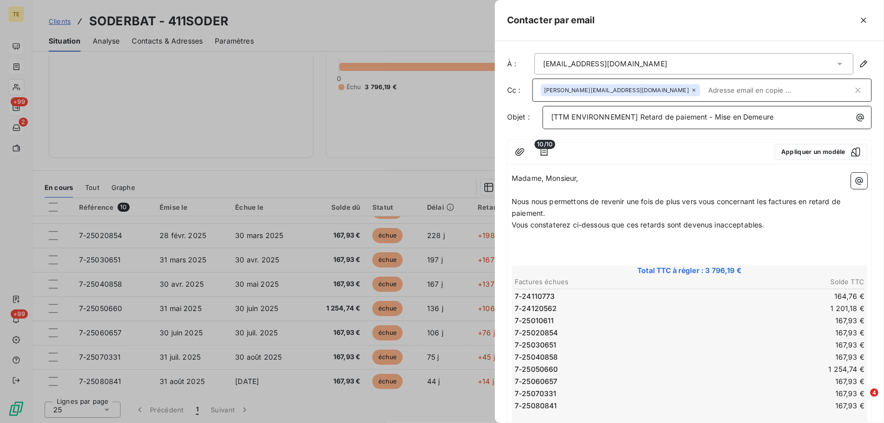
click at [790, 117] on p "[TTM ENVIRONNEMENT] Retard de paiement - Mise en Demeure" at bounding box center [709, 117] width 317 height 12
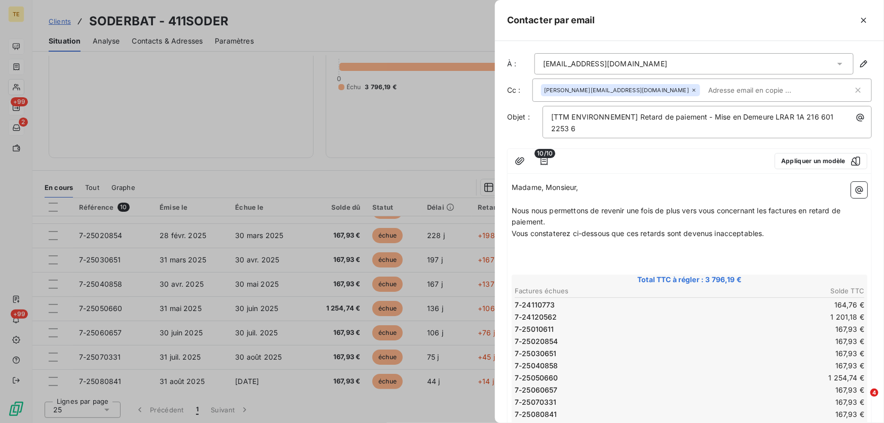
click at [591, 190] on p "Madame, Monsieur," at bounding box center [690, 188] width 356 height 12
click at [585, 184] on p "Madame, Monsieur," at bounding box center [690, 188] width 356 height 12
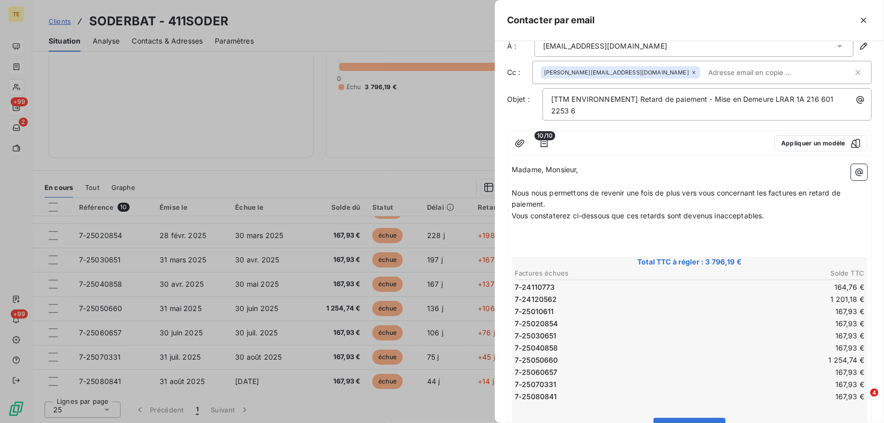
scroll to position [0, 0]
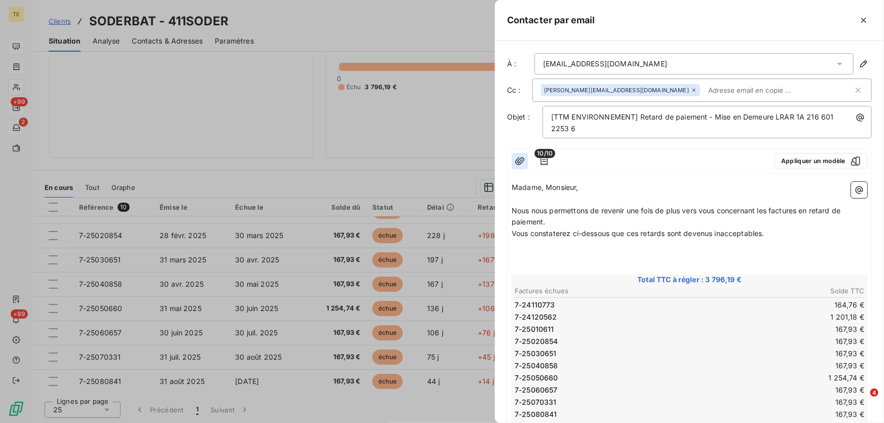
click at [521, 160] on icon "button" at bounding box center [519, 161] width 9 height 8
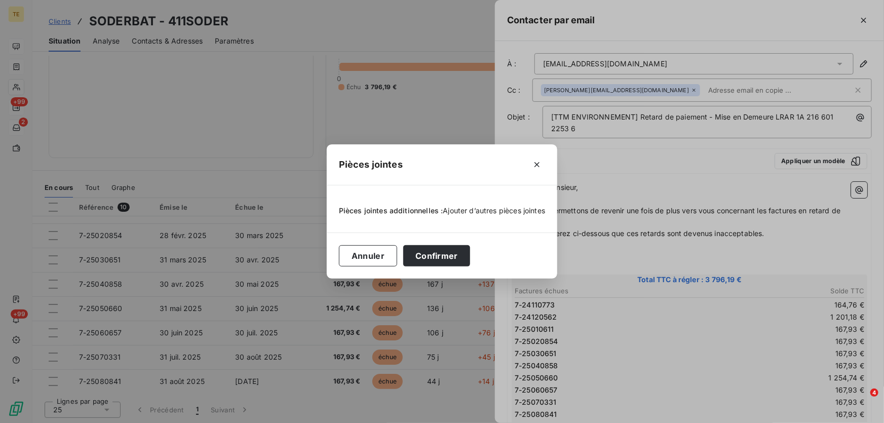
click at [484, 209] on span "Ajouter d’autres pièces jointes" at bounding box center [494, 210] width 102 height 9
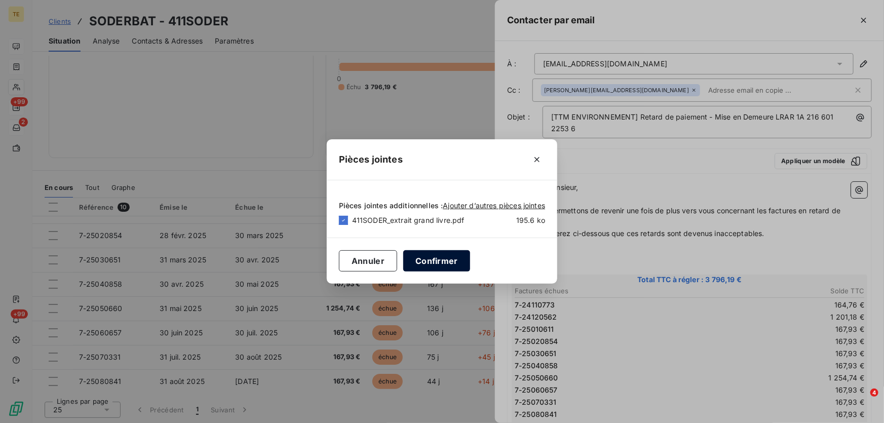
click at [442, 262] on button "Confirmer" at bounding box center [436, 260] width 67 height 21
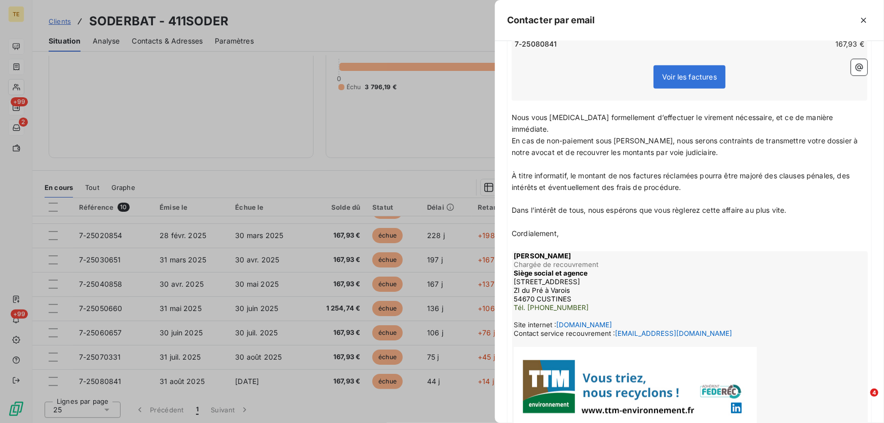
scroll to position [430, 0]
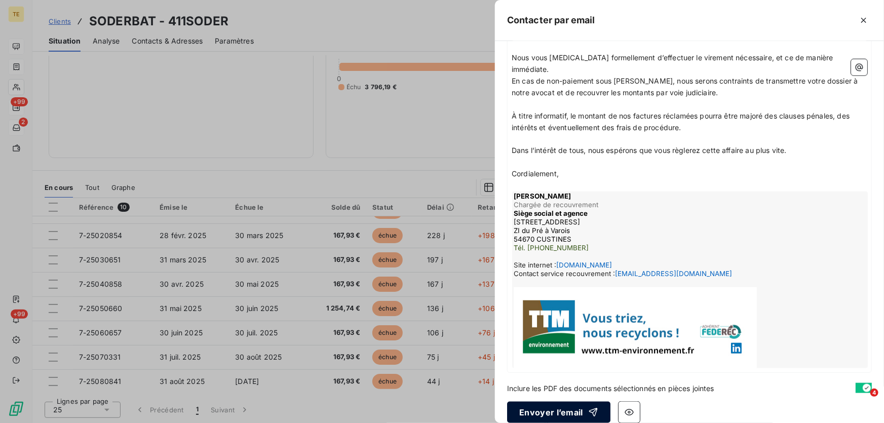
click at [549, 402] on button "Envoyer l’email" at bounding box center [558, 412] width 103 height 21
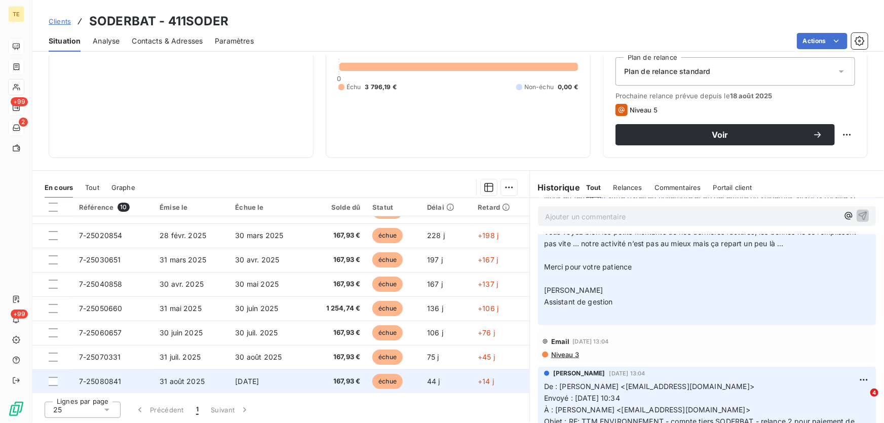
scroll to position [400, 0]
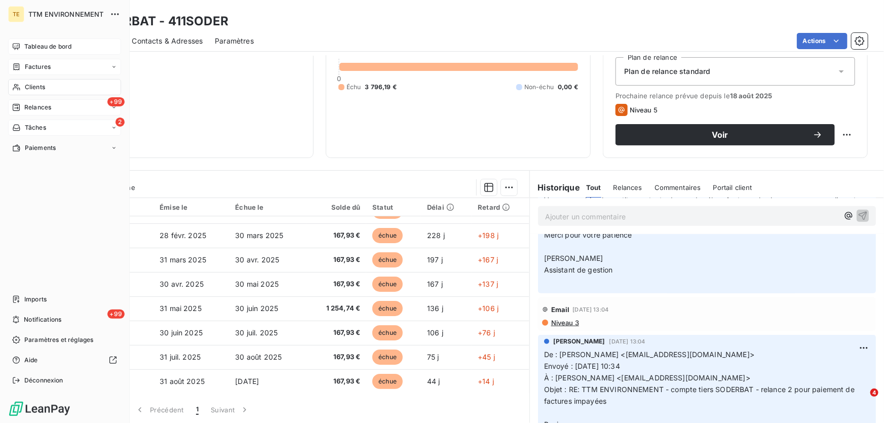
click at [35, 88] on span "Clients" at bounding box center [35, 87] width 20 height 9
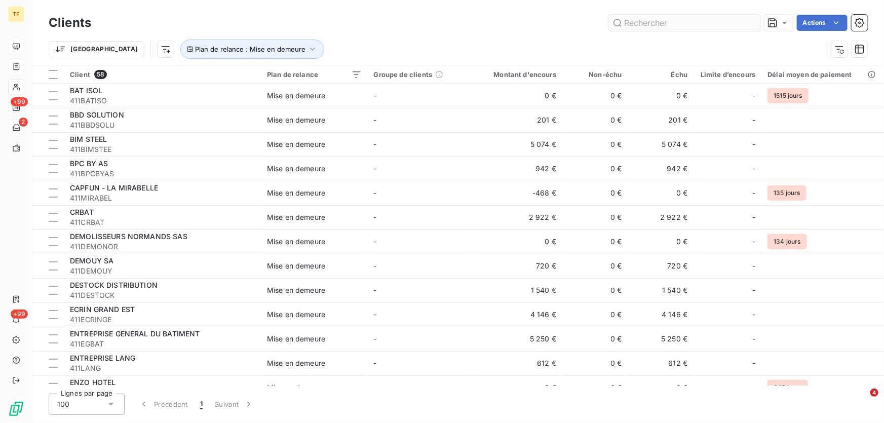
click at [682, 25] on input "text" at bounding box center [684, 23] width 152 height 16
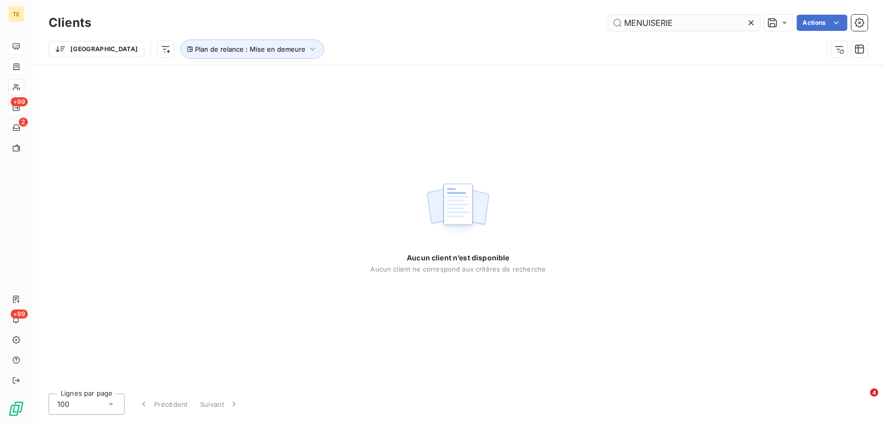
click at [688, 21] on input "MENUISERIE" at bounding box center [684, 23] width 152 height 16
click at [709, 23] on input "MENUISERIE" at bounding box center [684, 23] width 152 height 16
type input "MENUISERIE"
click at [307, 51] on icon "button" at bounding box center [312, 49] width 10 height 10
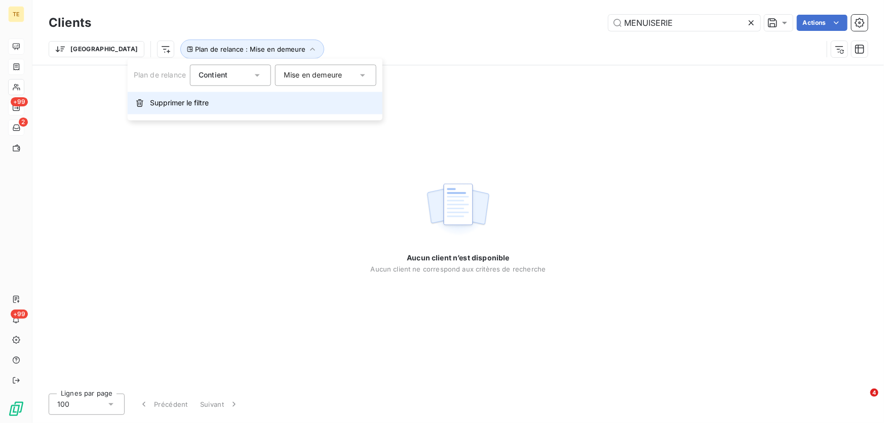
click at [189, 104] on span "Supprimer le filtre" at bounding box center [179, 103] width 59 height 10
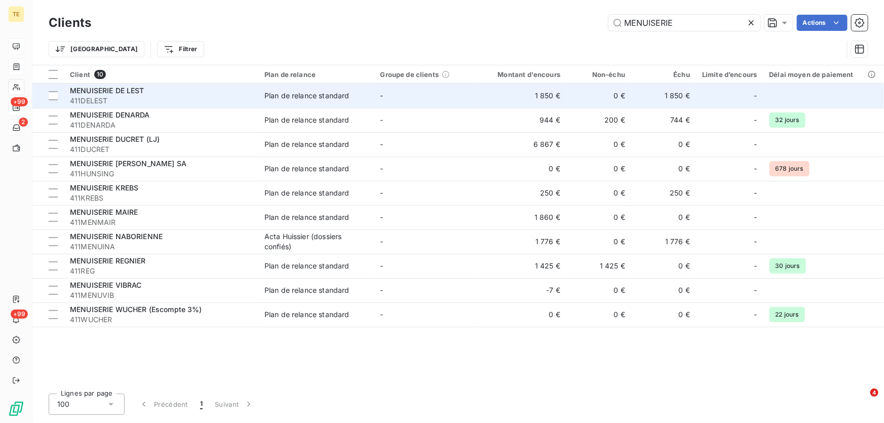
click at [132, 91] on span "MENUISERIE DE LEST" at bounding box center [107, 90] width 74 height 9
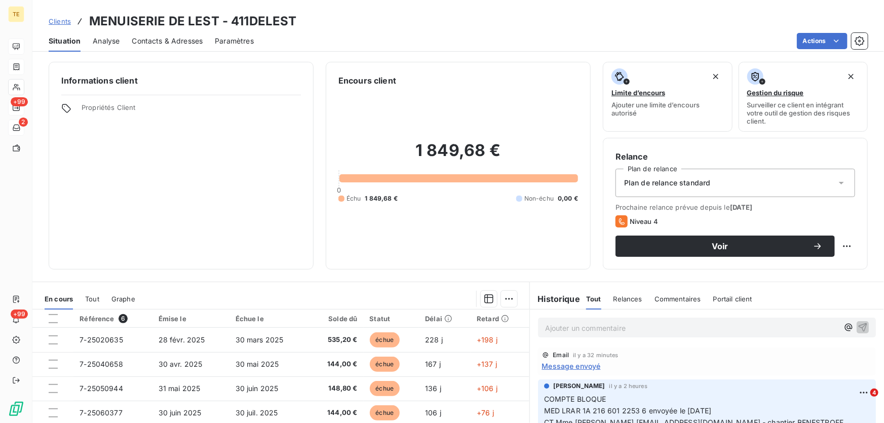
click at [574, 365] on span "Message envoyé" at bounding box center [571, 366] width 59 height 11
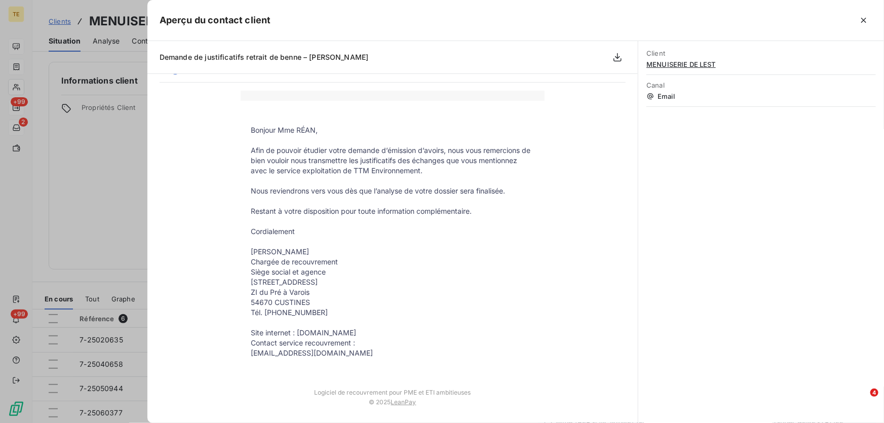
scroll to position [62, 0]
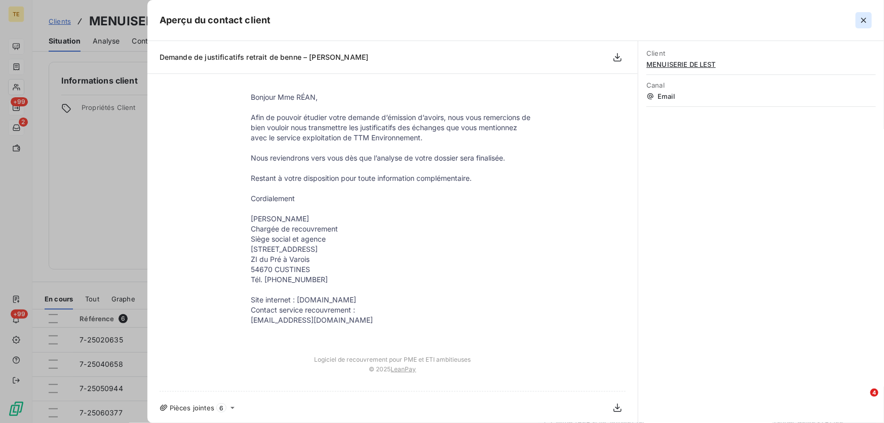
click at [865, 19] on icon "button" at bounding box center [863, 20] width 5 height 5
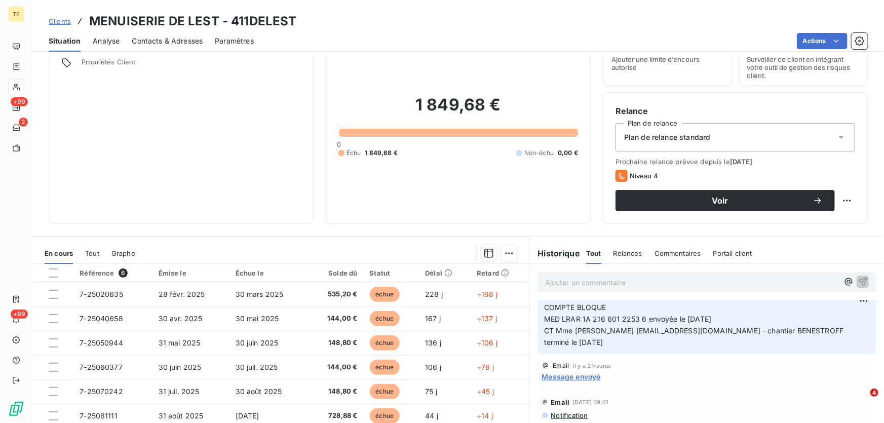
scroll to position [92, 0]
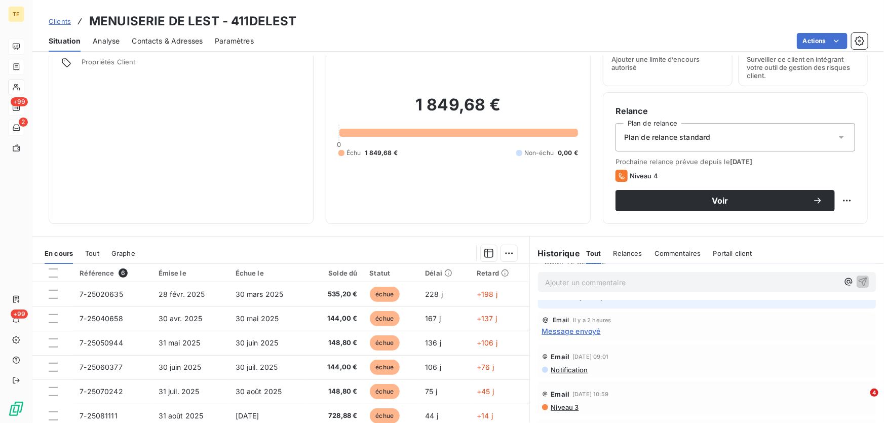
click at [567, 329] on span "Message envoyé" at bounding box center [571, 331] width 59 height 11
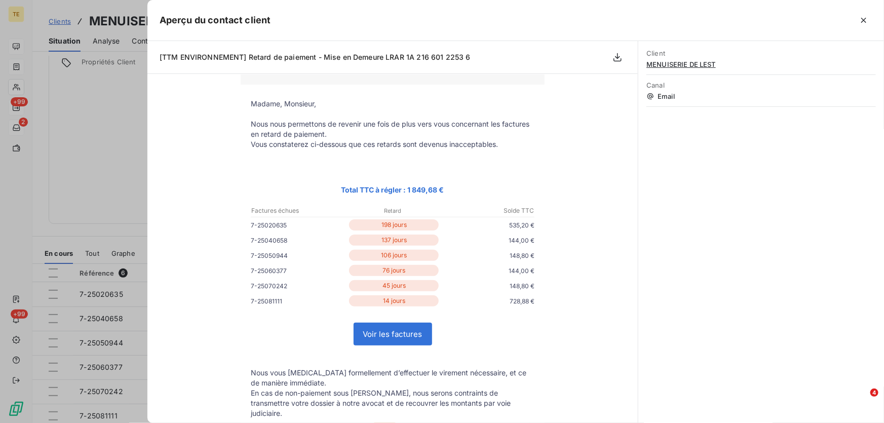
scroll to position [0, 0]
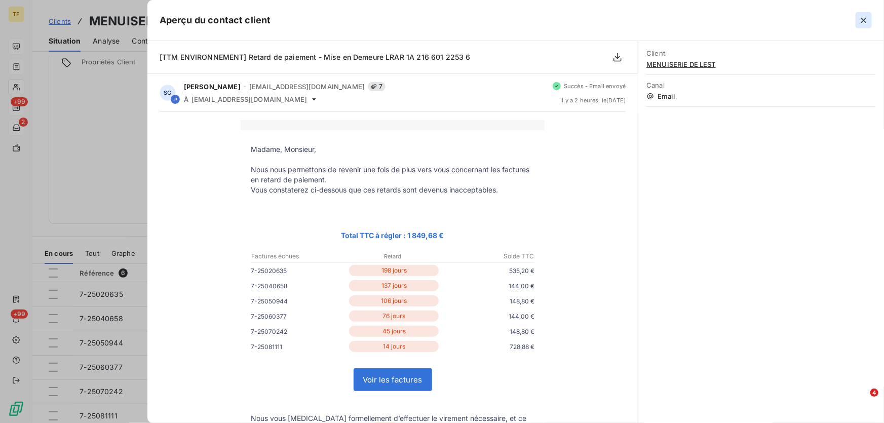
click at [864, 20] on icon "button" at bounding box center [863, 20] width 5 height 5
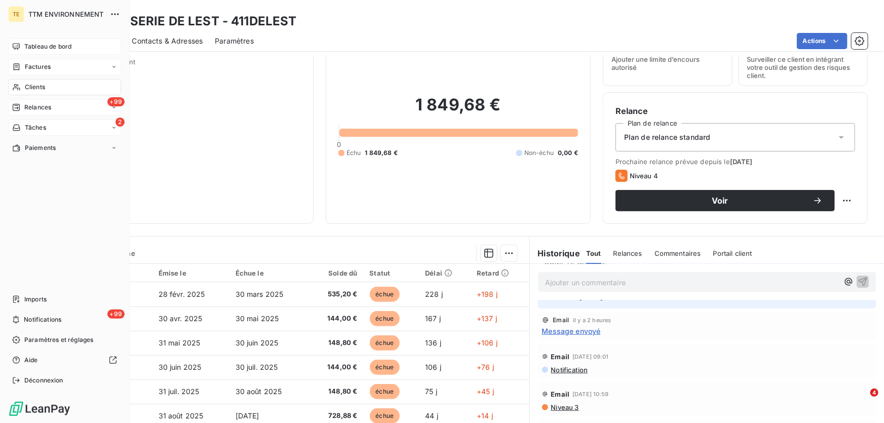
click at [25, 84] on span "Clients" at bounding box center [35, 87] width 20 height 9
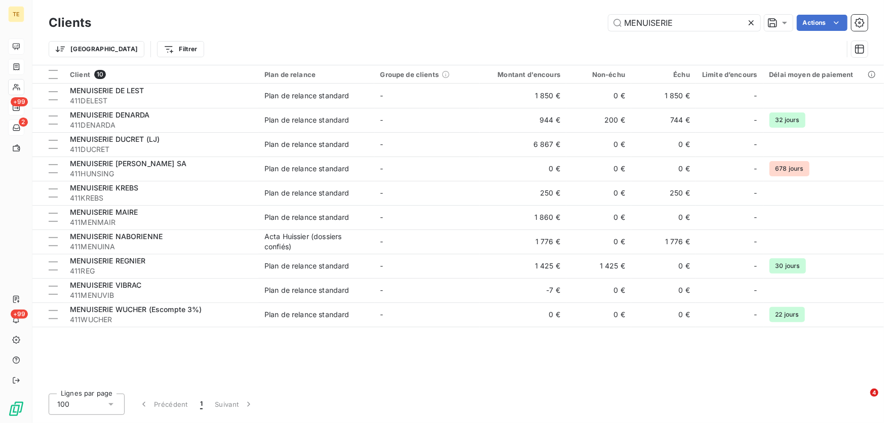
drag, startPoint x: 676, startPoint y: 20, endPoint x: 509, endPoint y: 15, distance: 167.2
click at [509, 15] on div "MENUISERIE Actions" at bounding box center [485, 23] width 764 height 16
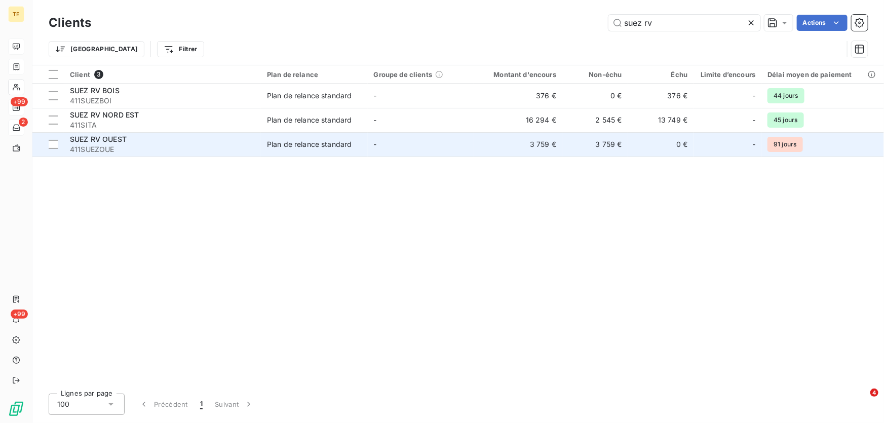
type input "suez rv"
click at [106, 141] on span "SUEZ RV OUEST" at bounding box center [98, 139] width 57 height 9
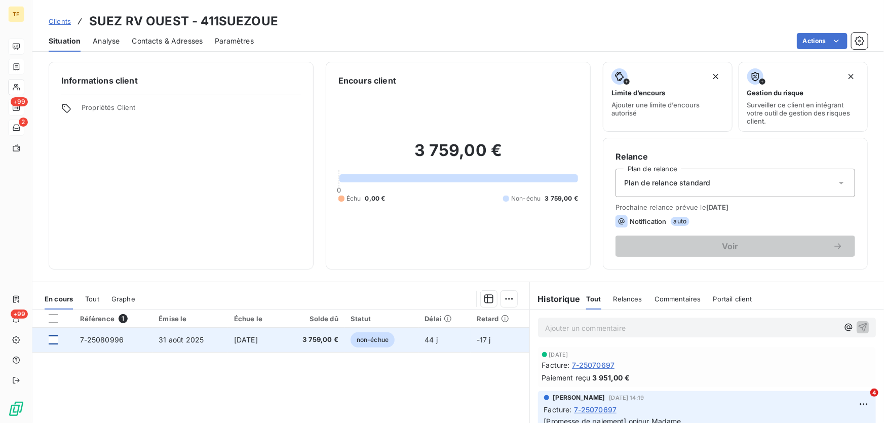
click at [52, 339] on div at bounding box center [53, 339] width 9 height 9
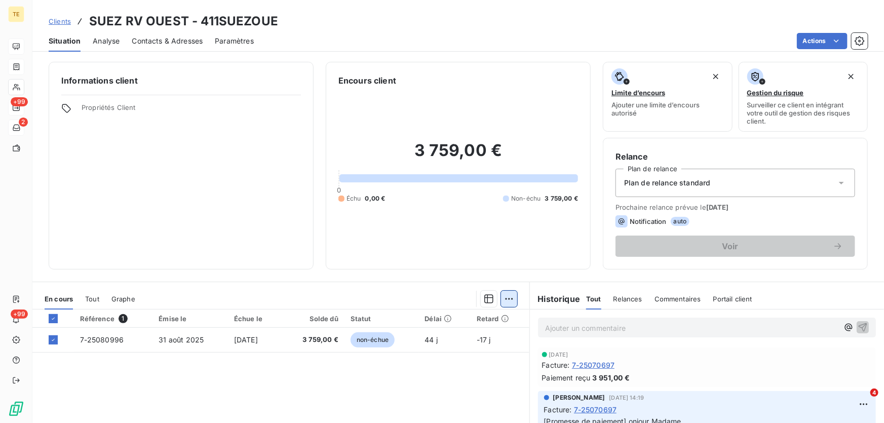
click at [500, 298] on html "TE +99 2 +99 Clients SUEZ RV OUEST - 411SUEZOUE Situation Analyse Contacts & Ad…" at bounding box center [442, 211] width 884 height 423
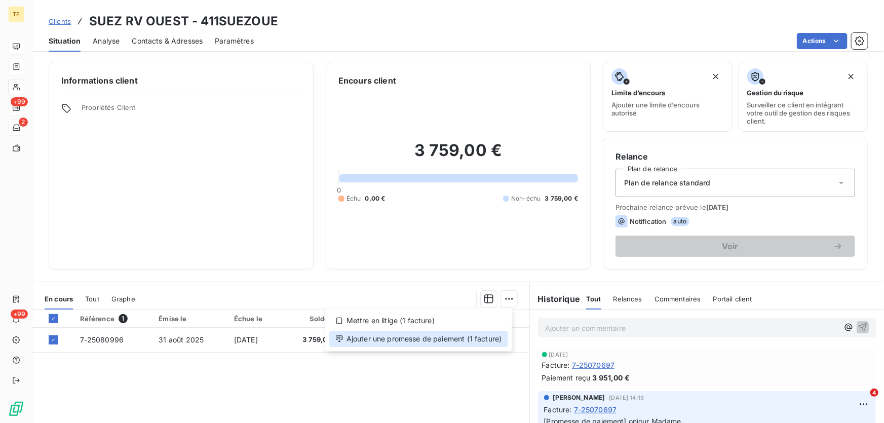
drag, startPoint x: 465, startPoint y: 338, endPoint x: 548, endPoint y: 325, distance: 84.5
click at [465, 337] on div "Ajouter une promesse de paiement (1 facture)" at bounding box center [418, 339] width 179 height 16
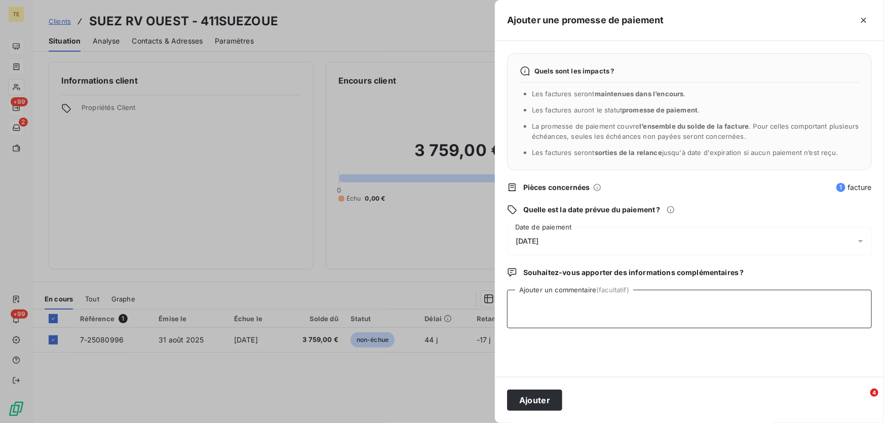
click at [536, 312] on textarea "Ajouter un commentaire (facultatif)" at bounding box center [689, 309] width 365 height 38
paste textarea "- Virement n° 0012581"
type textarea "- Virement n° 0012581"
click at [537, 243] on span "[DATE]" at bounding box center [527, 241] width 23 height 8
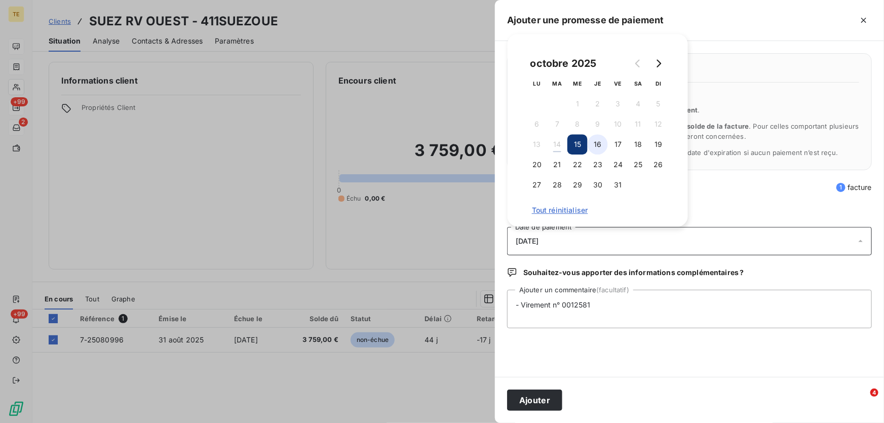
click at [599, 143] on button "16" at bounding box center [597, 144] width 20 height 20
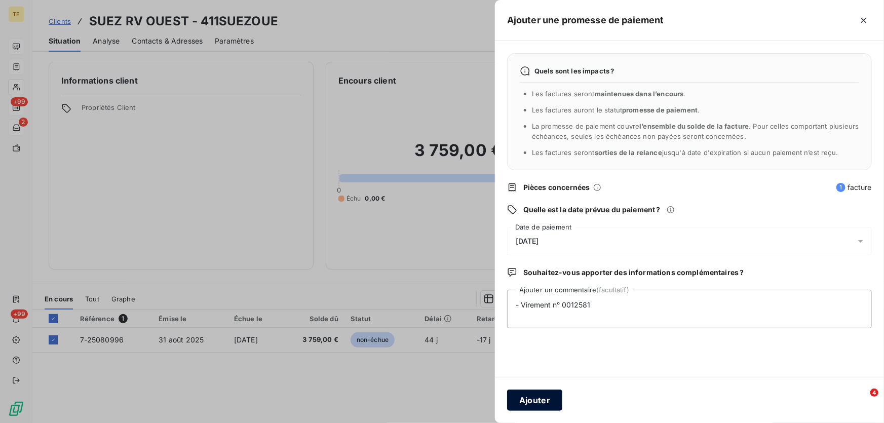
click at [551, 400] on button "Ajouter" at bounding box center [534, 399] width 55 height 21
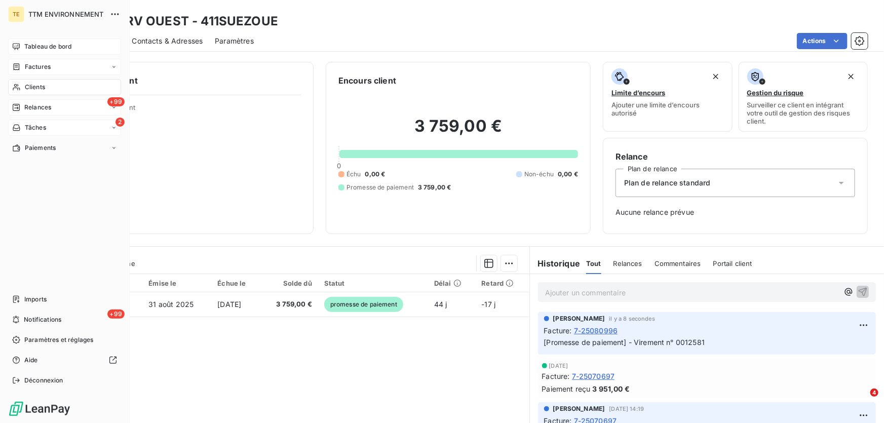
click at [30, 86] on span "Clients" at bounding box center [35, 87] width 20 height 9
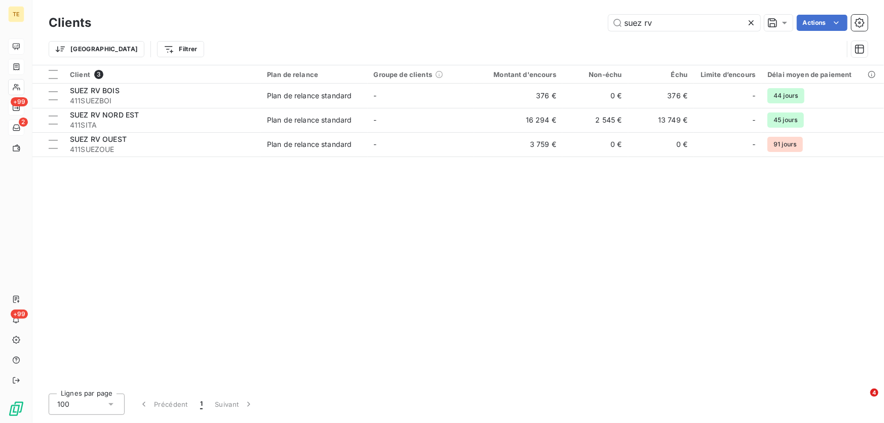
drag, startPoint x: 661, startPoint y: 24, endPoint x: 558, endPoint y: 21, distance: 102.9
click at [558, 21] on div "suez rv Actions" at bounding box center [485, 23] width 764 height 16
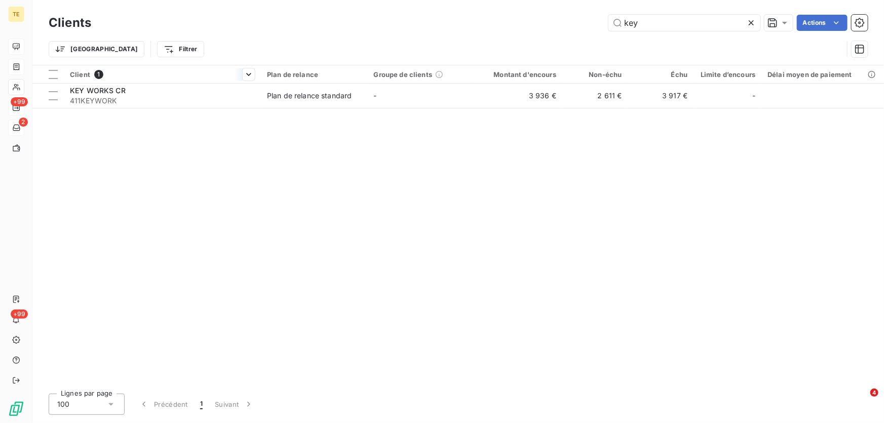
type input "key"
click at [89, 83] on div at bounding box center [162, 83] width 197 height 1
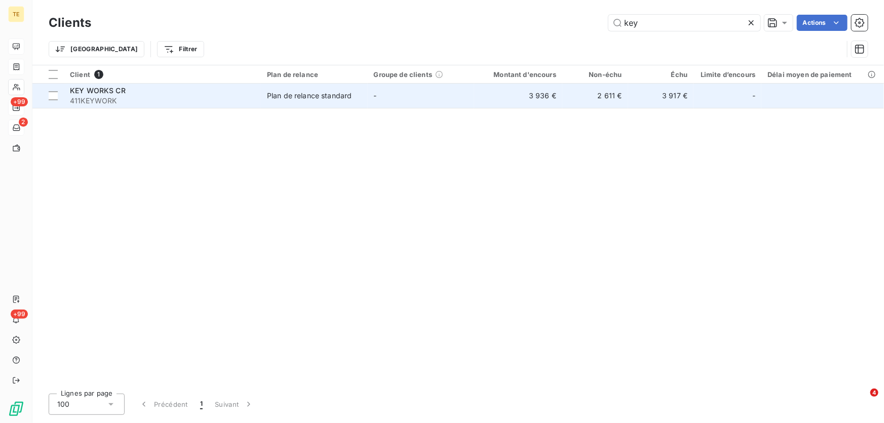
click at [90, 92] on span "KEY WORKS CR" at bounding box center [98, 90] width 56 height 9
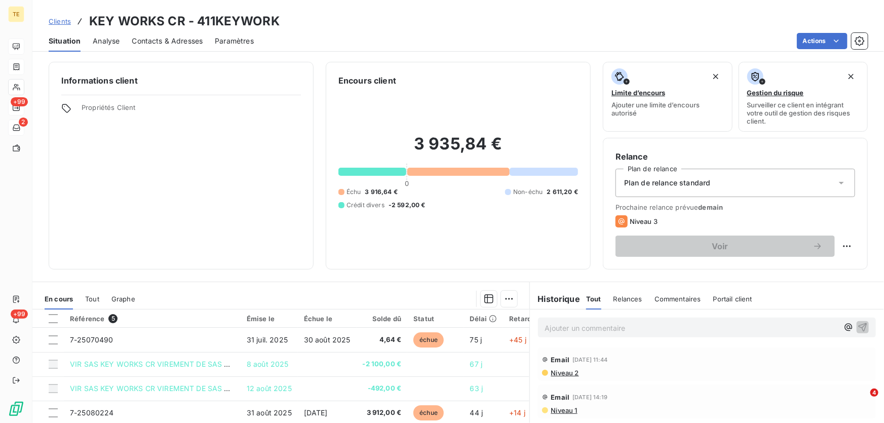
scroll to position [46, 0]
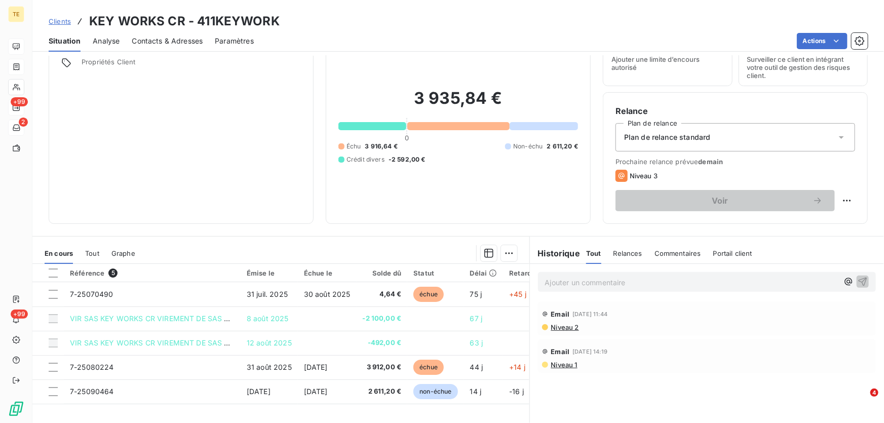
click at [557, 281] on p "Ajouter un commentaire ﻿" at bounding box center [691, 282] width 293 height 13
click at [550, 282] on p "Ajouter un commentaire ﻿" at bounding box center [691, 282] width 293 height 13
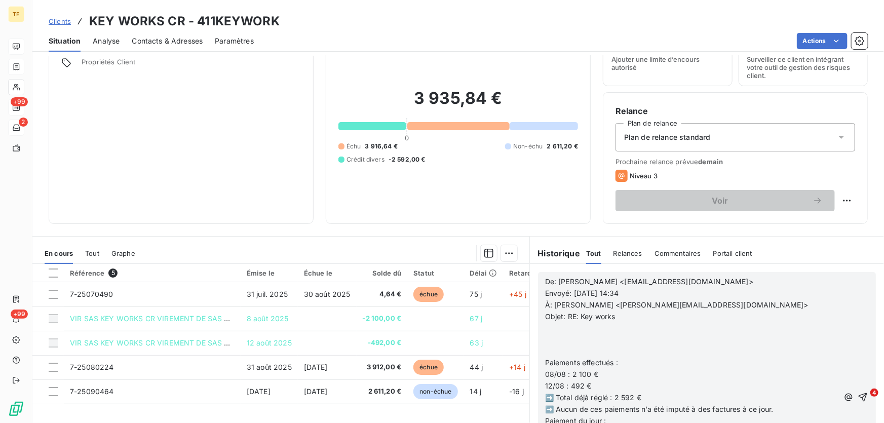
click at [552, 335] on p "﻿" at bounding box center [691, 340] width 293 height 12
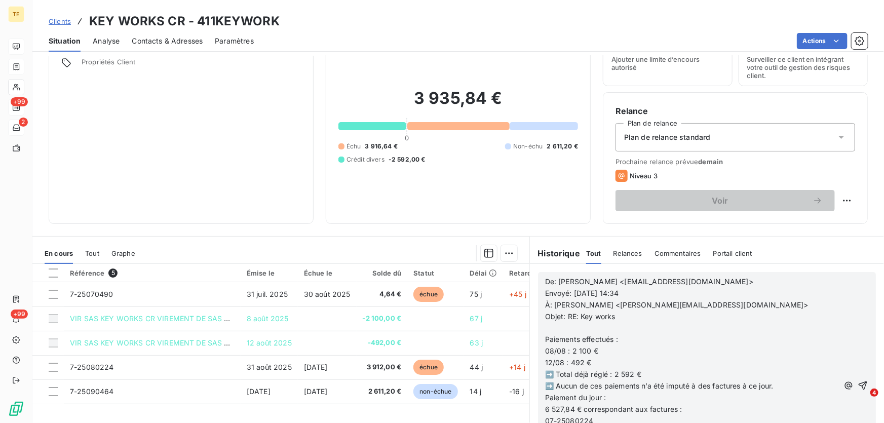
click at [548, 326] on p "﻿" at bounding box center [691, 329] width 293 height 12
click at [624, 311] on p "Objet: RE: Key works" at bounding box center [691, 317] width 293 height 12
click at [857, 388] on icon "button" at bounding box center [862, 385] width 10 height 10
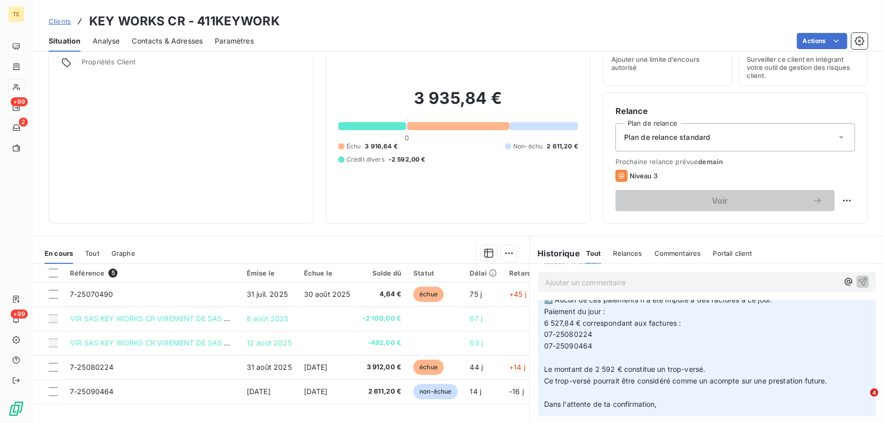
scroll to position [130, 0]
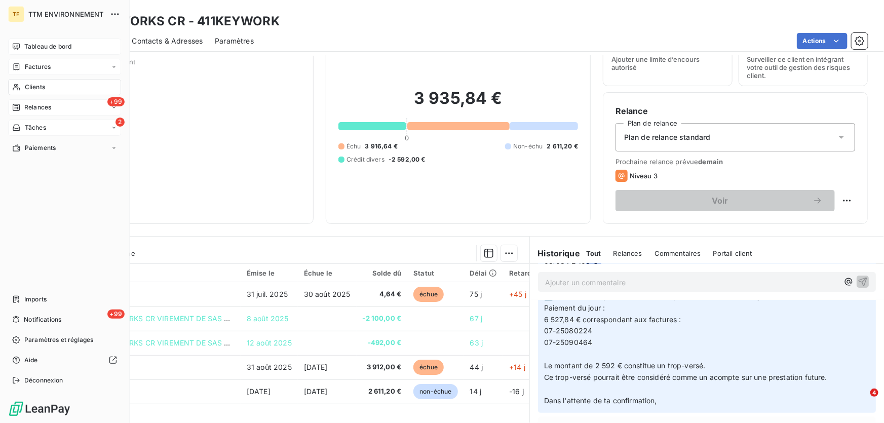
click at [31, 67] on span "Factures" at bounding box center [38, 66] width 26 height 9
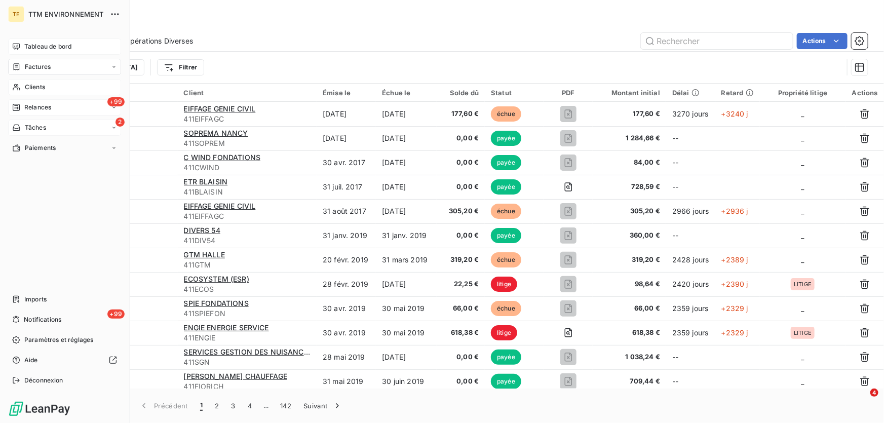
click at [36, 103] on span "Relances" at bounding box center [37, 107] width 27 height 9
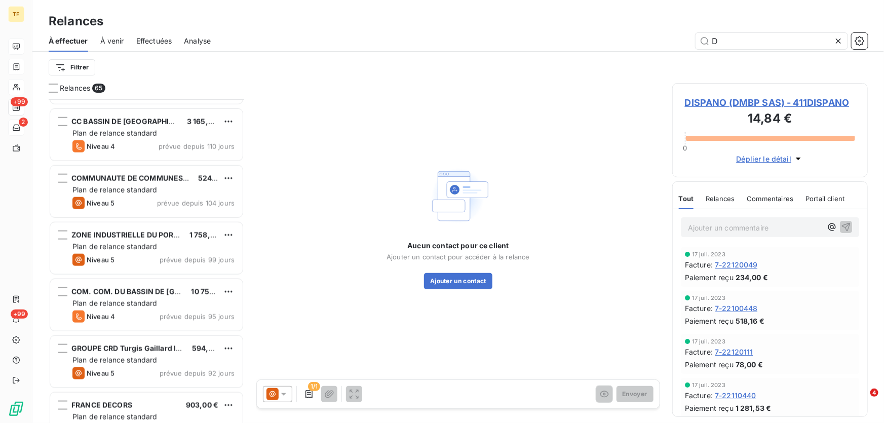
scroll to position [599, 0]
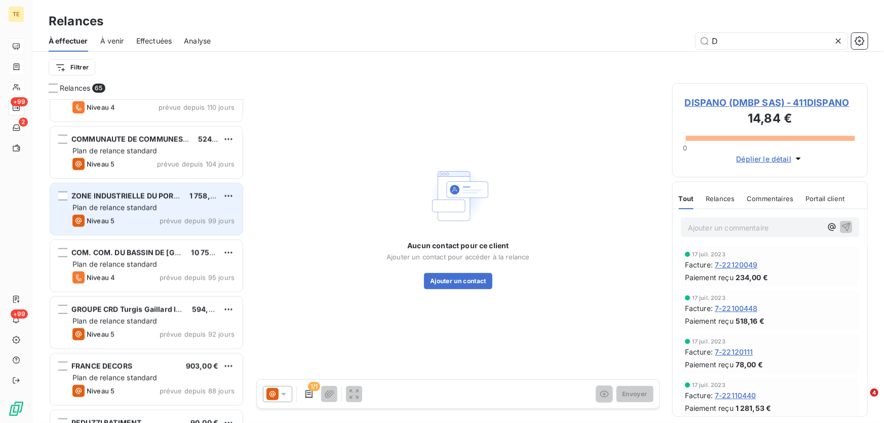
click at [110, 203] on span "Plan de relance standard" at bounding box center [114, 207] width 85 height 9
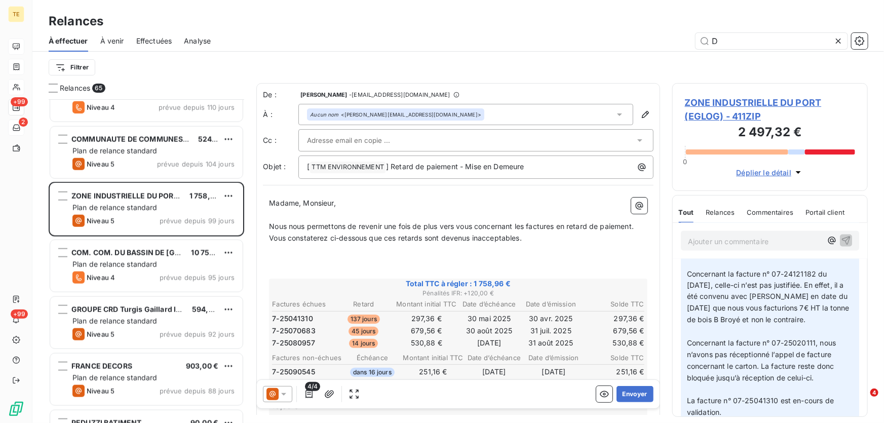
scroll to position [921, 0]
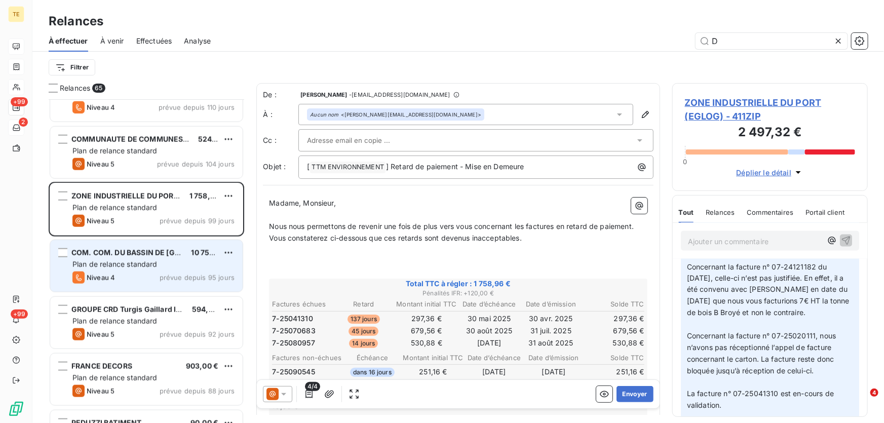
click at [128, 269] on div "COM. COM. DU BASSIN DE PONT A MOUSSON 10 758,64 € Plan de relance standard Nive…" at bounding box center [146, 266] width 192 height 52
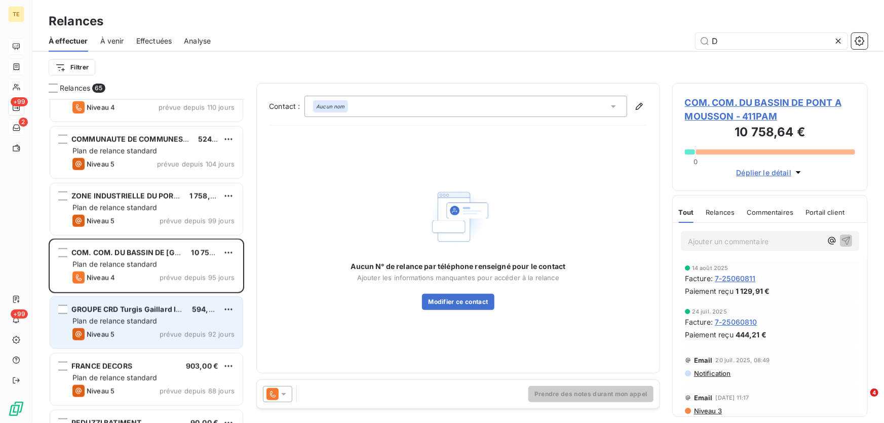
click at [126, 320] on span "Plan de relance standard" at bounding box center [114, 321] width 85 height 9
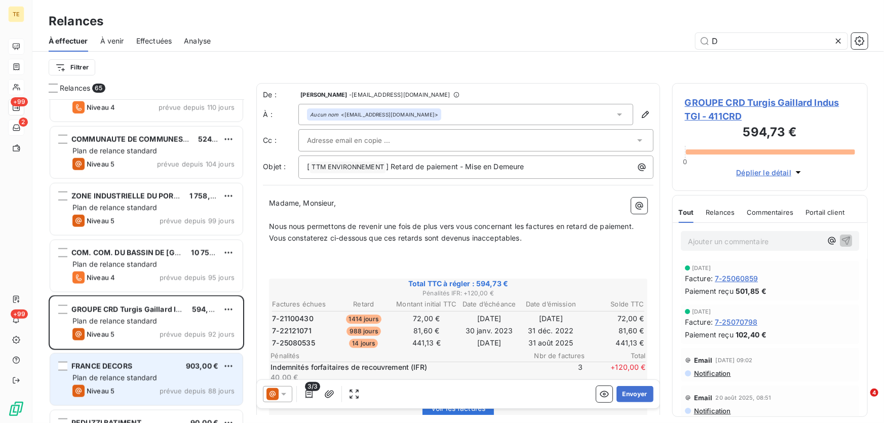
click at [131, 371] on div "FRANCE DECORS 903,00 € Plan de relance standard Niveau 5 prévue depuis 88 jours" at bounding box center [146, 380] width 192 height 52
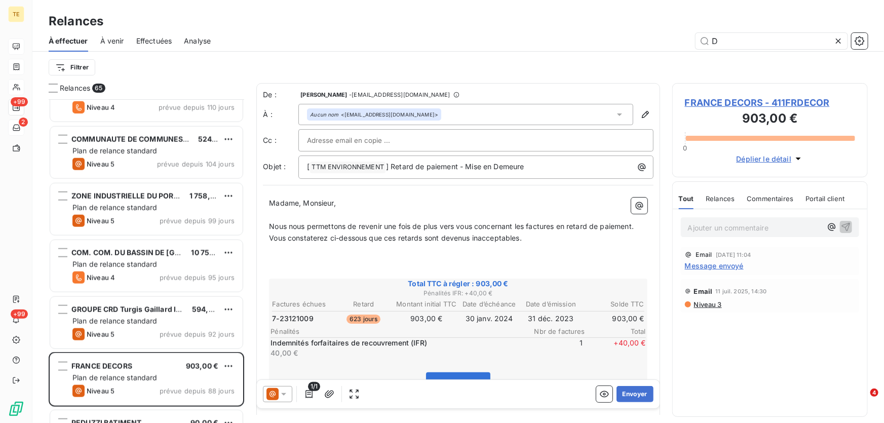
click at [728, 265] on span "Message envoyé" at bounding box center [714, 265] width 59 height 11
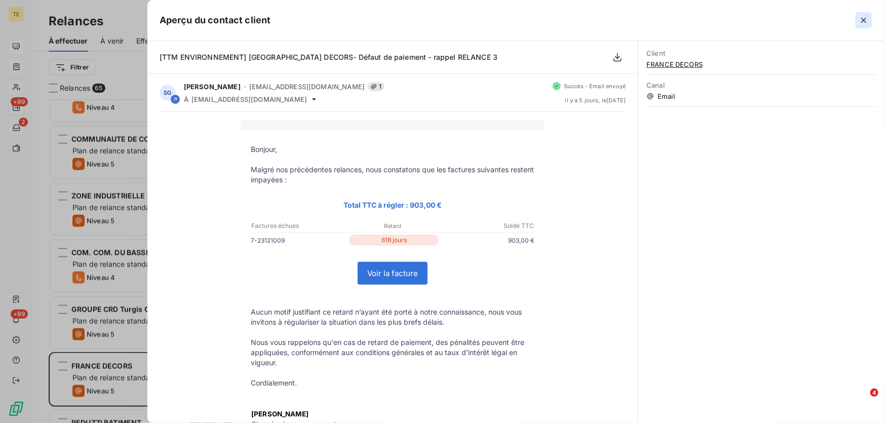
click at [860, 21] on icon "button" at bounding box center [863, 20] width 10 height 10
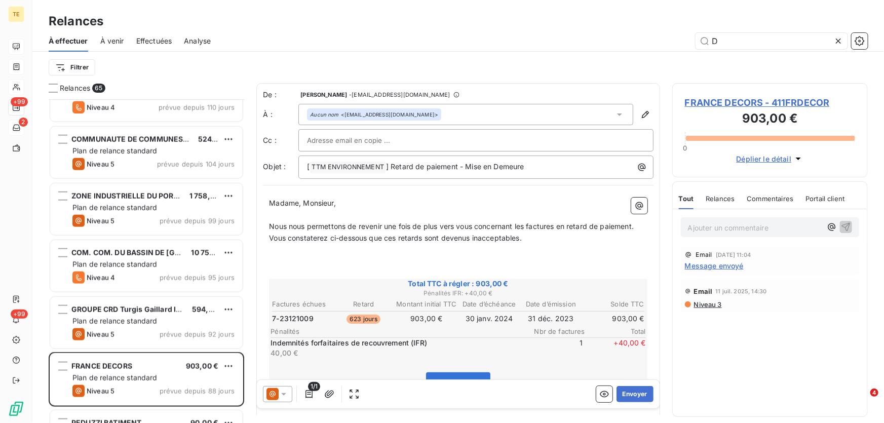
click at [696, 230] on p "Ajouter un commentaire ﻿" at bounding box center [755, 227] width 134 height 13
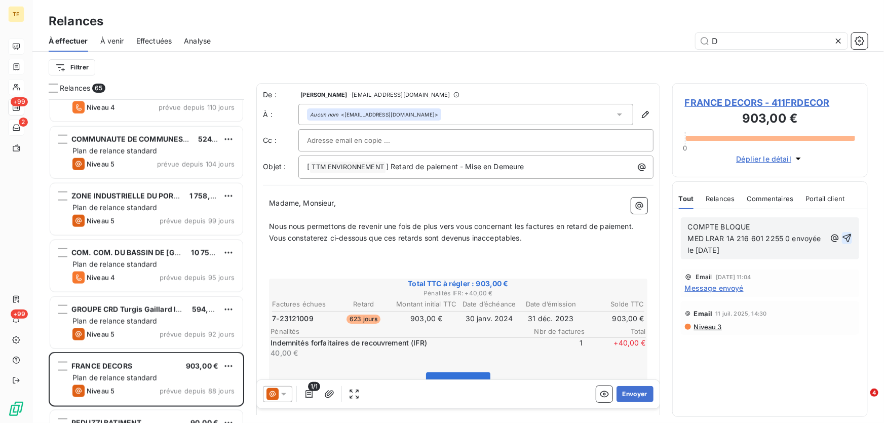
click at [849, 238] on icon "button" at bounding box center [847, 238] width 9 height 9
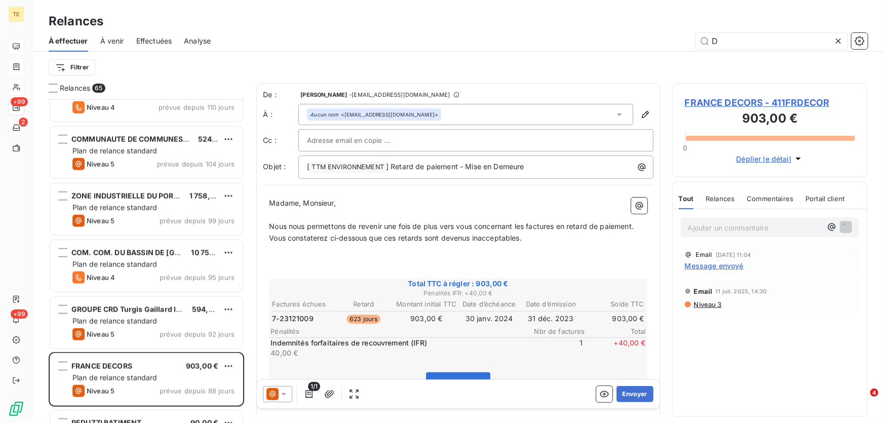
click at [700, 307] on span "Niveau 3" at bounding box center [707, 304] width 29 height 8
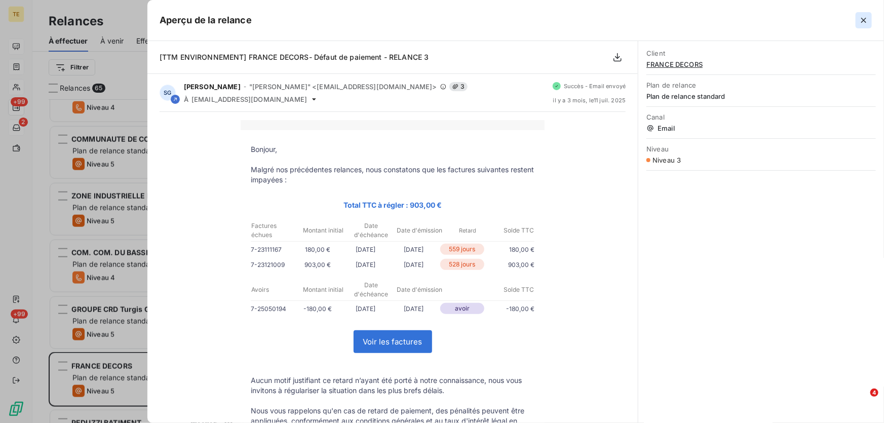
click at [866, 21] on icon "button" at bounding box center [863, 20] width 10 height 10
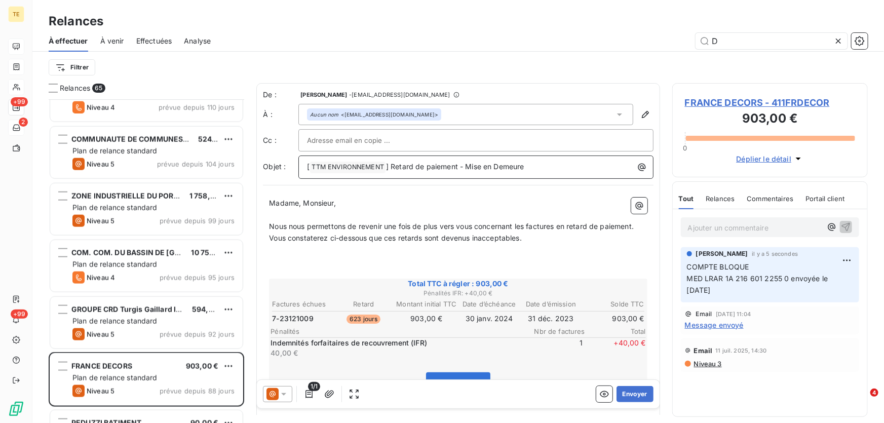
click at [540, 167] on p "[ TTM ENVIRONNEMENT ﻿ ] Retard de paiement - Mise en Demeure" at bounding box center [478, 167] width 343 height 12
click at [354, 140] on input "text" at bounding box center [361, 140] width 109 height 15
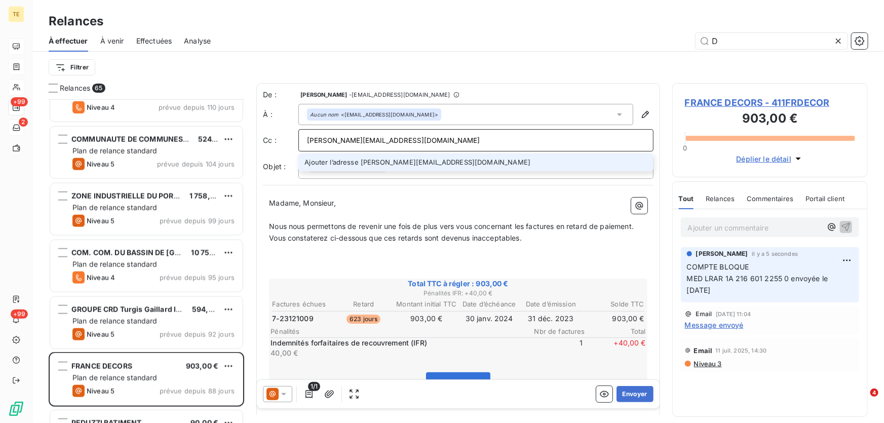
type input "[PERSON_NAME][EMAIL_ADDRESS][DOMAIN_NAME]"
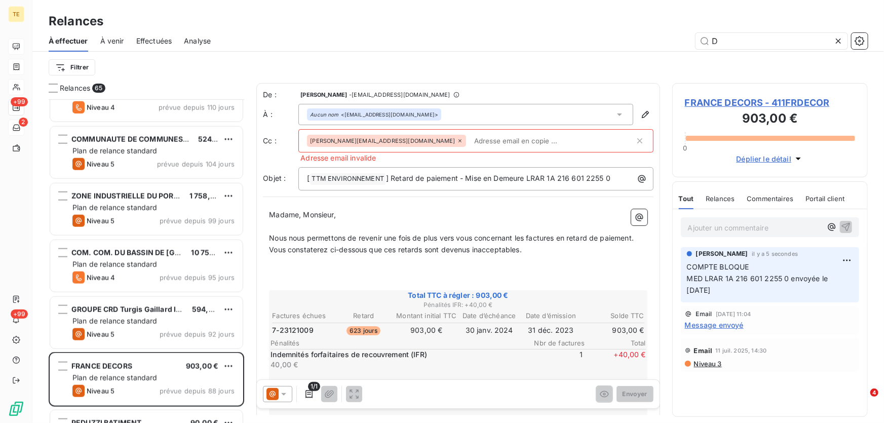
click at [470, 140] on input "text" at bounding box center [528, 140] width 117 height 15
click at [457, 140] on icon at bounding box center [460, 141] width 6 height 6
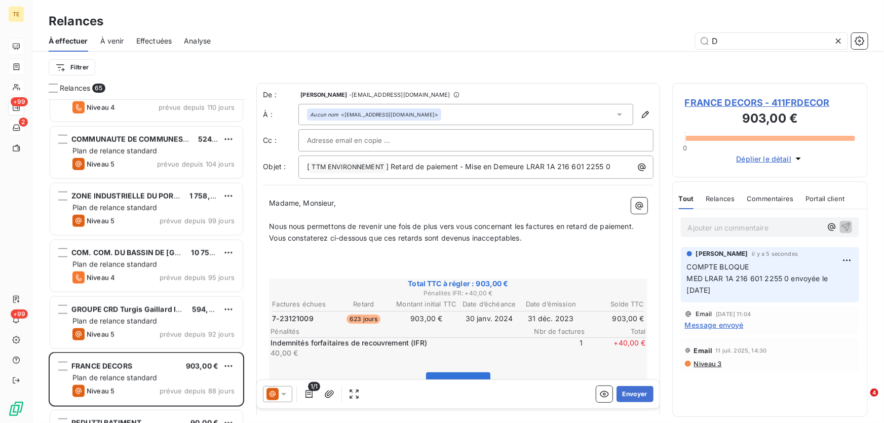
click at [367, 140] on input "text" at bounding box center [361, 140] width 109 height 15
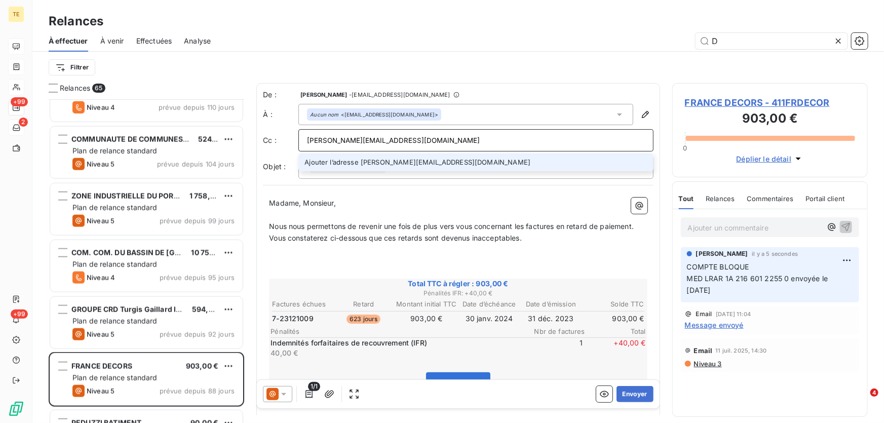
type input "[PERSON_NAME][EMAIL_ADDRESS][DOMAIN_NAME]"
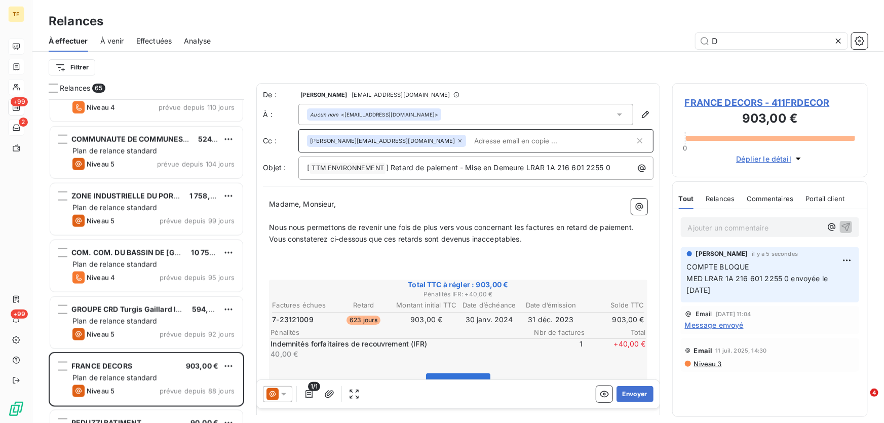
click at [470, 142] on input "text" at bounding box center [552, 140] width 164 height 15
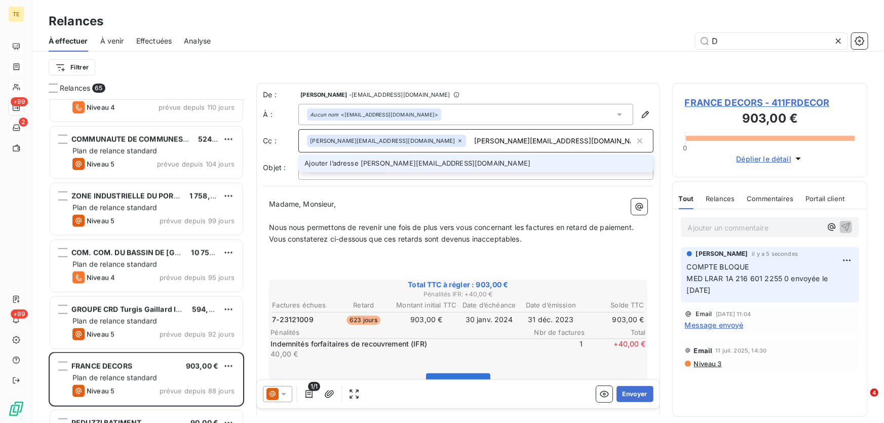
type input "[PERSON_NAME][EMAIL_ADDRESS][DOMAIN_NAME]"
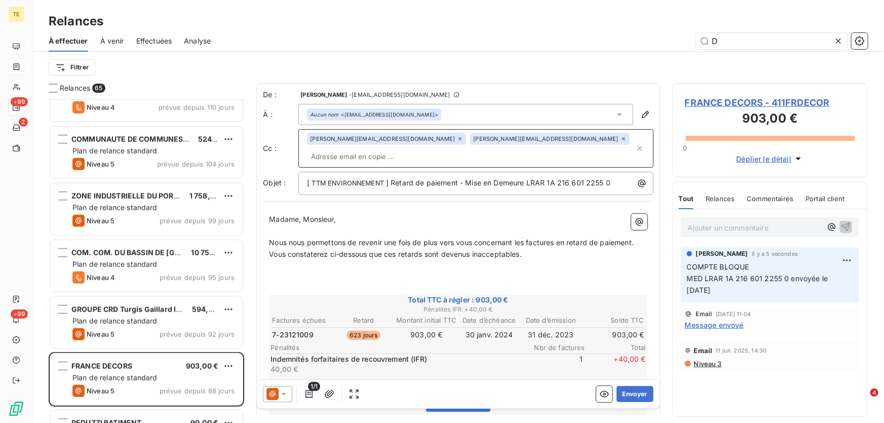
click at [689, 231] on p "Ajouter un commentaire ﻿" at bounding box center [755, 227] width 134 height 13
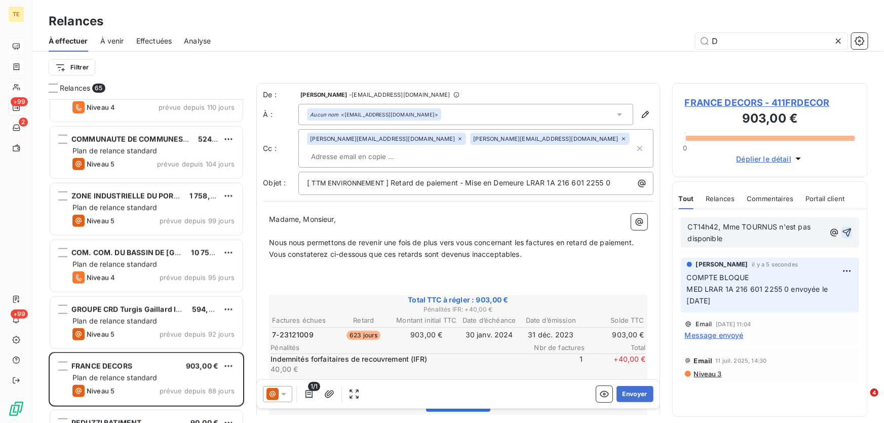
click at [729, 238] on p "CT14h42, Mme TOURNUS n'est pas disponible" at bounding box center [756, 232] width 137 height 23
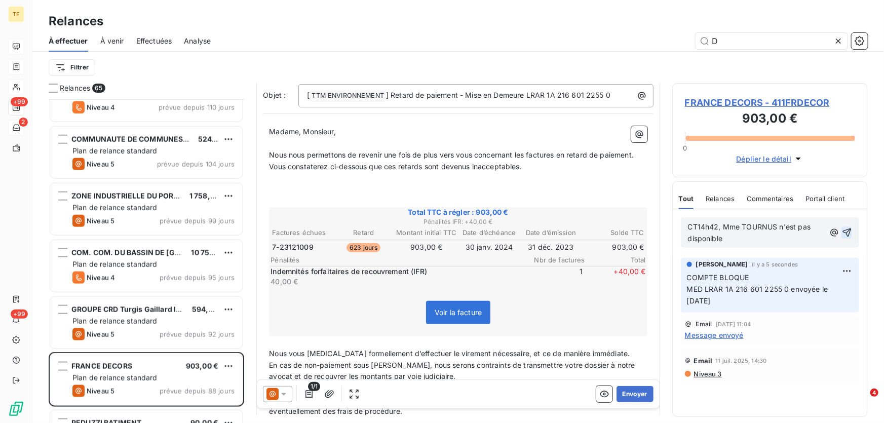
scroll to position [180, 0]
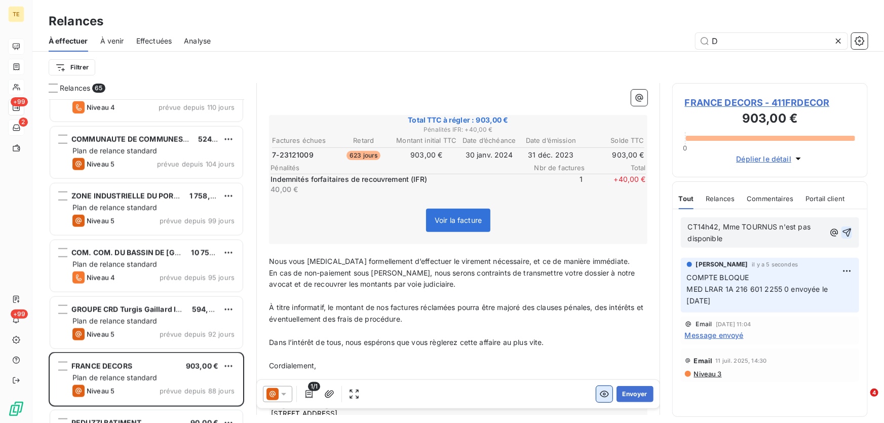
click at [599, 398] on icon "button" at bounding box center [604, 394] width 10 height 10
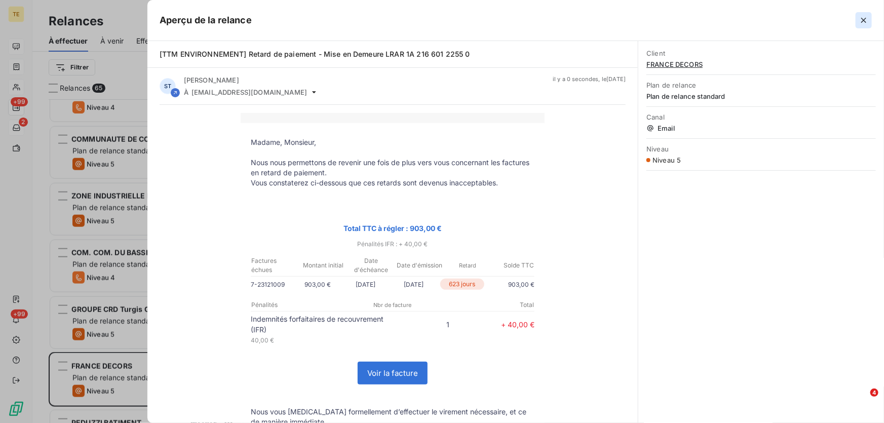
click at [864, 19] on icon "button" at bounding box center [863, 20] width 10 height 10
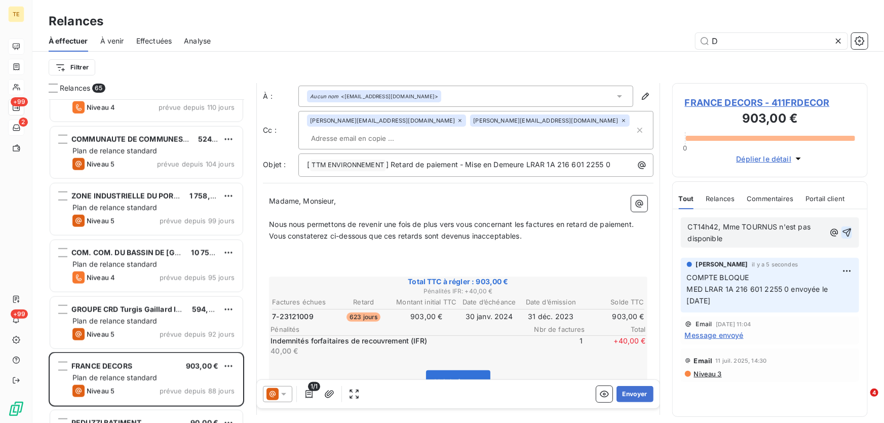
scroll to position [0, 0]
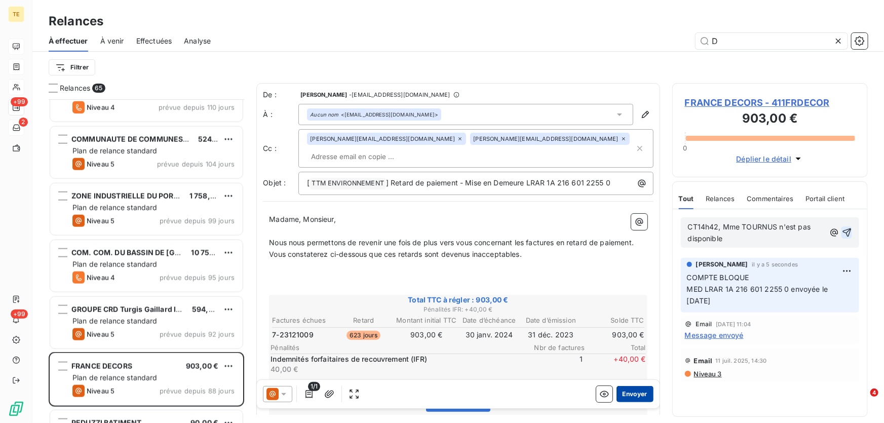
click at [629, 390] on button "Envoyer" at bounding box center [634, 394] width 37 height 16
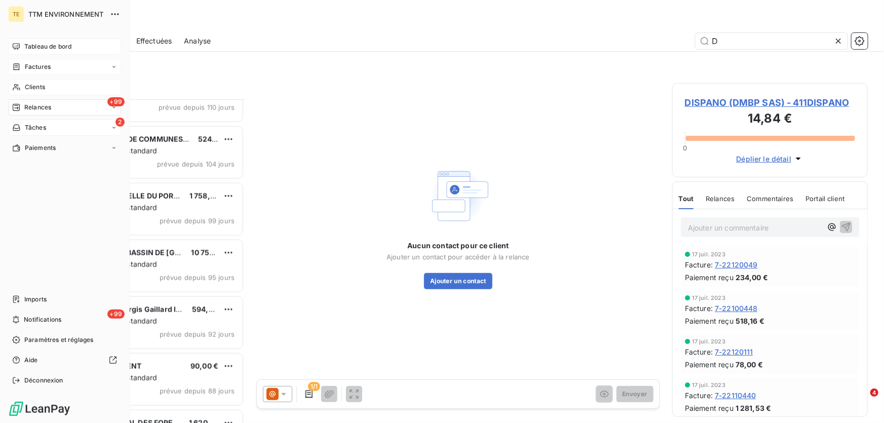
click at [34, 83] on span "Clients" at bounding box center [35, 87] width 20 height 9
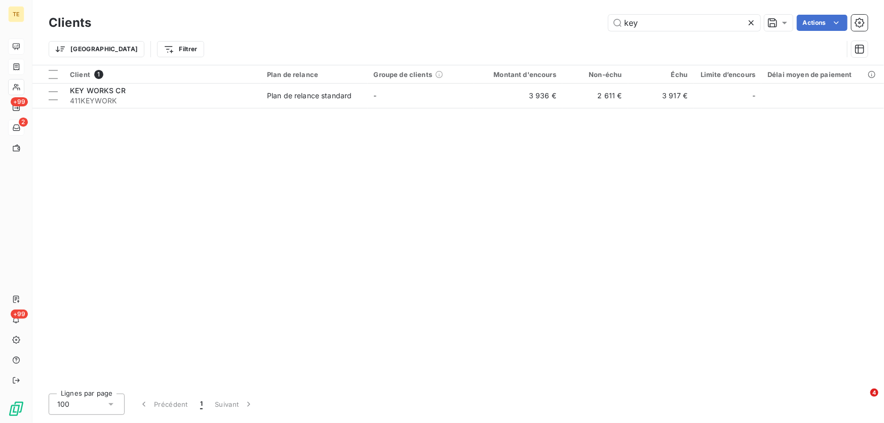
drag, startPoint x: 632, startPoint y: 23, endPoint x: 573, endPoint y: 20, distance: 59.3
click at [573, 20] on div "key Actions" at bounding box center [485, 23] width 764 height 16
type input "france decor"
click at [98, 90] on html "TE +99 2 +99 Clients france decor Actions Trier Filtrer Client 1 Plan de relanc…" at bounding box center [442, 211] width 884 height 423
click at [585, 265] on html "TE +99 2 +99 Clients france decor Actions Trier Filtrer Client 1 Plan de relanc…" at bounding box center [442, 211] width 884 height 423
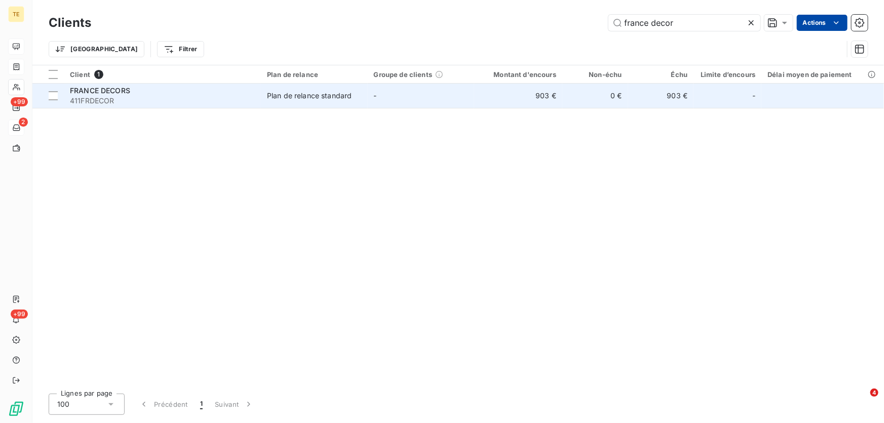
click at [82, 87] on span "FRANCE DECORS" at bounding box center [100, 90] width 60 height 9
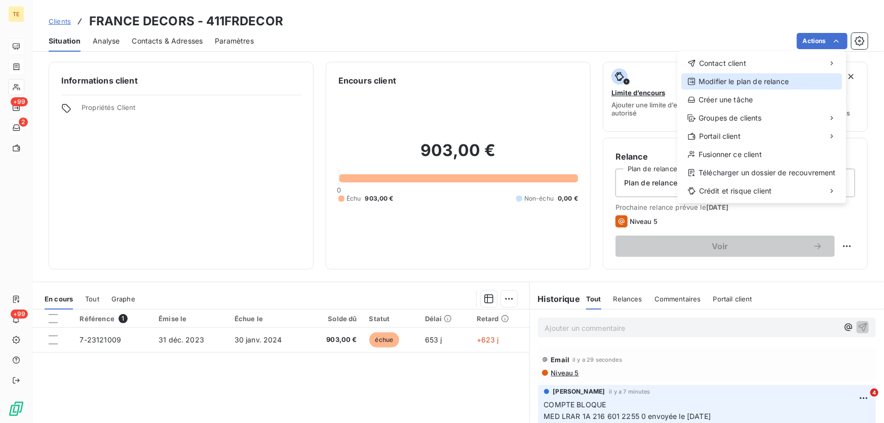
click at [719, 80] on div "Modifier le plan de relance" at bounding box center [761, 81] width 161 height 16
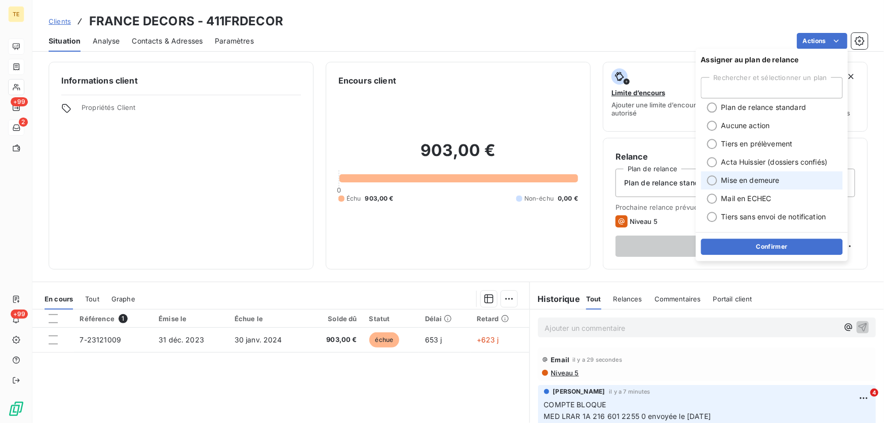
click at [745, 179] on span "Mise en demeure" at bounding box center [750, 180] width 58 height 10
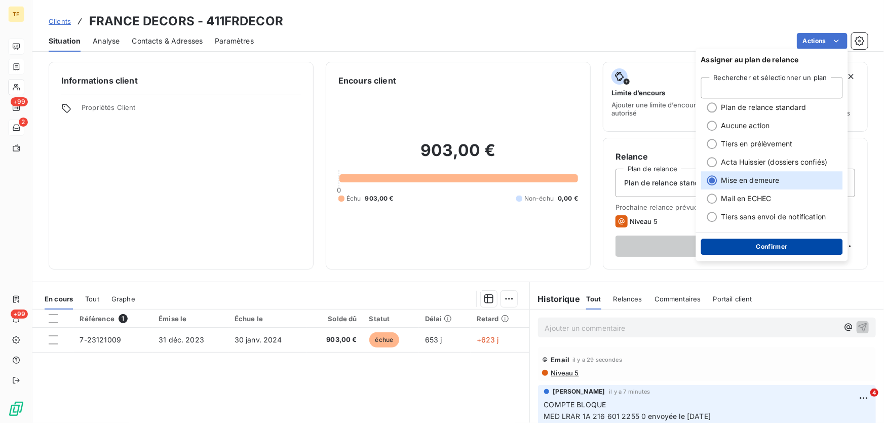
click at [761, 249] on button "Confirmer" at bounding box center [772, 247] width 142 height 16
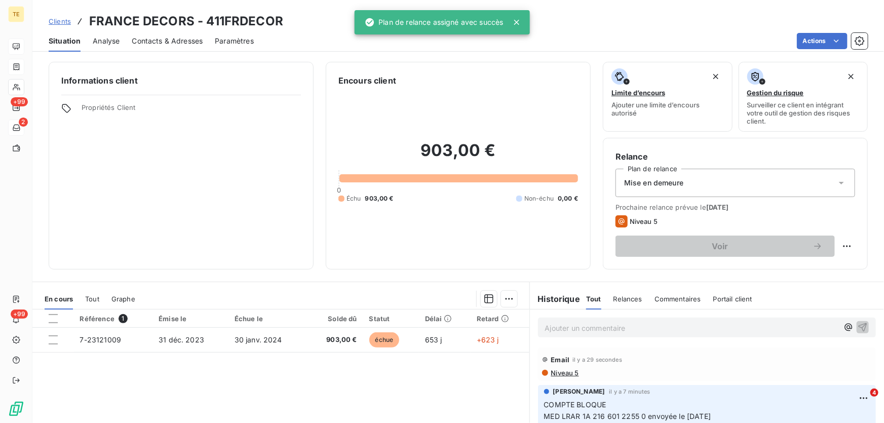
click at [560, 327] on p "Ajouter un commentaire ﻿" at bounding box center [691, 328] width 293 height 13
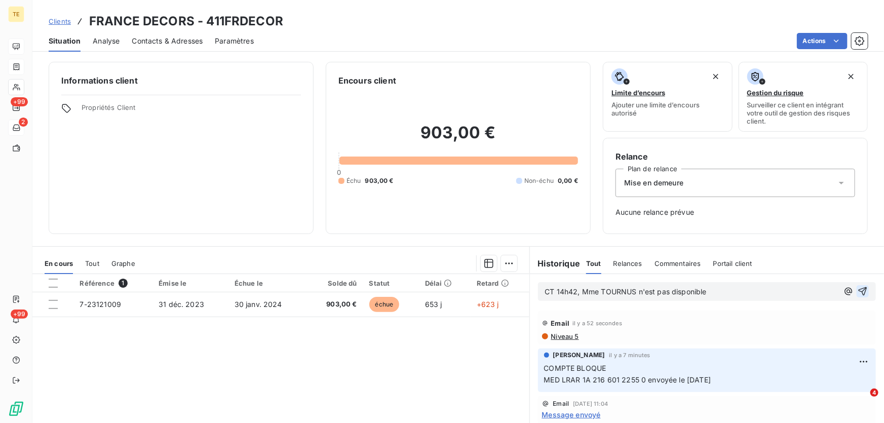
click at [857, 291] on icon "button" at bounding box center [862, 291] width 10 height 10
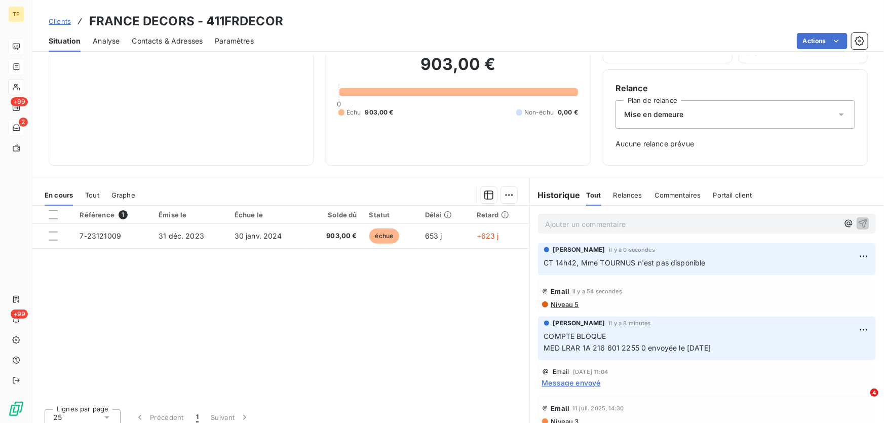
scroll to position [76, 0]
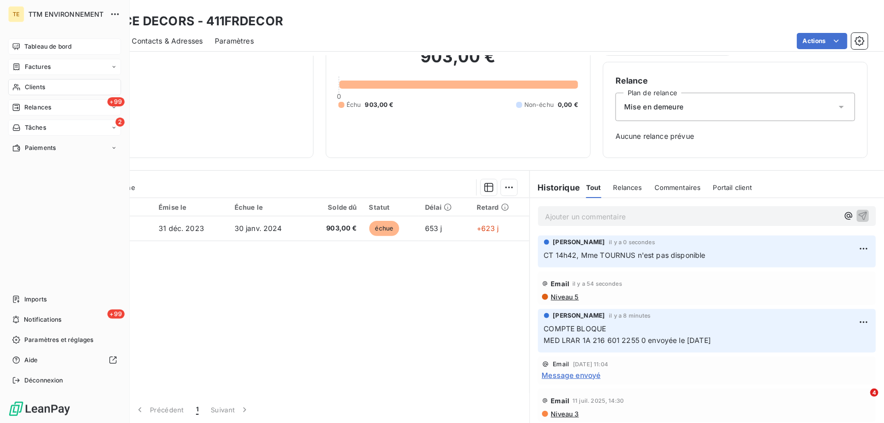
click at [38, 109] on span "Relances" at bounding box center [37, 107] width 27 height 9
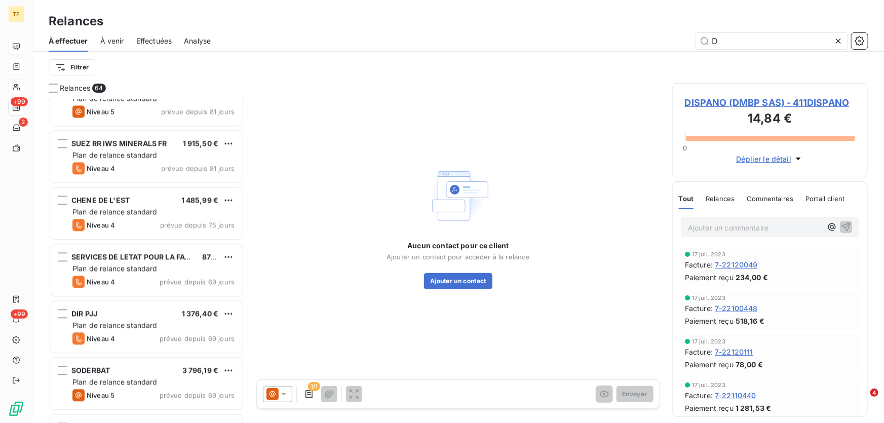
scroll to position [1243, 0]
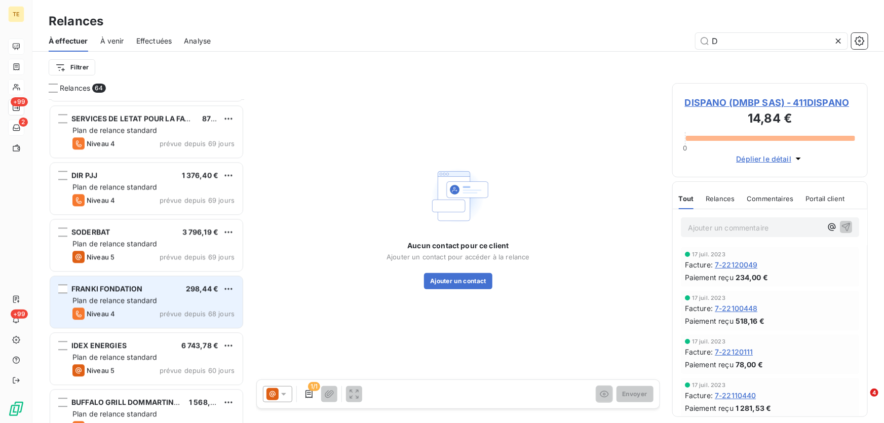
click at [125, 304] on div "Plan de relance standard" at bounding box center [153, 300] width 162 height 10
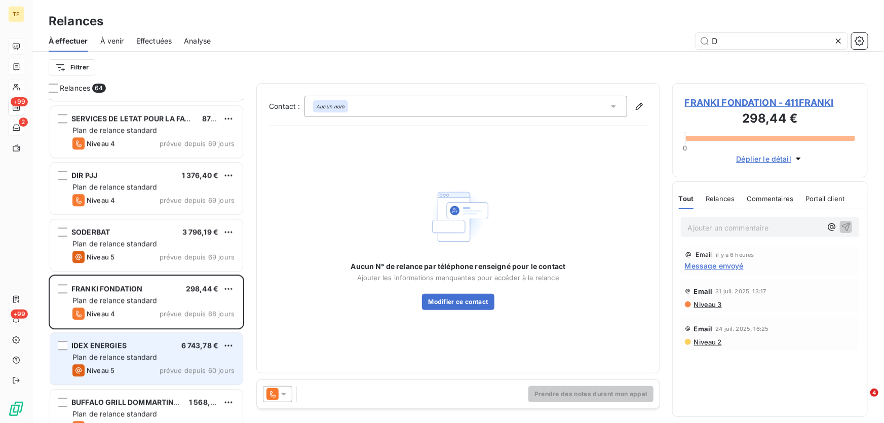
click at [123, 346] on span "IDEX ENERGIES" at bounding box center [98, 345] width 55 height 9
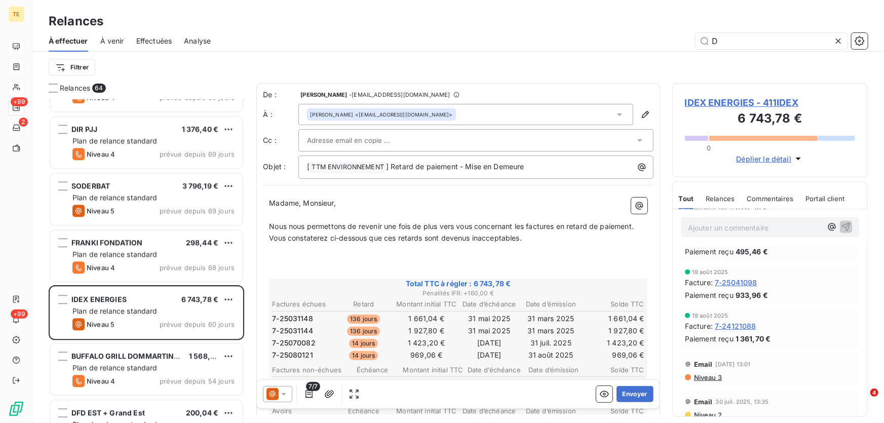
scroll to position [322, 0]
click at [708, 375] on span "Niveau 2" at bounding box center [707, 374] width 29 height 8
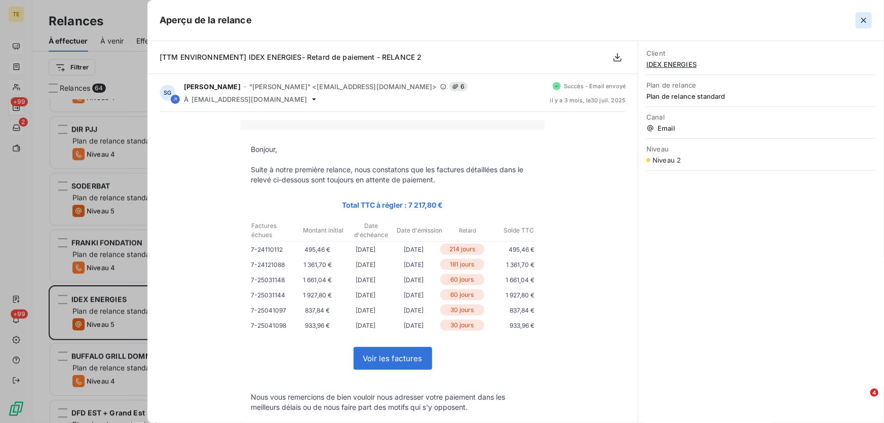
click at [862, 20] on icon "button" at bounding box center [863, 20] width 10 height 10
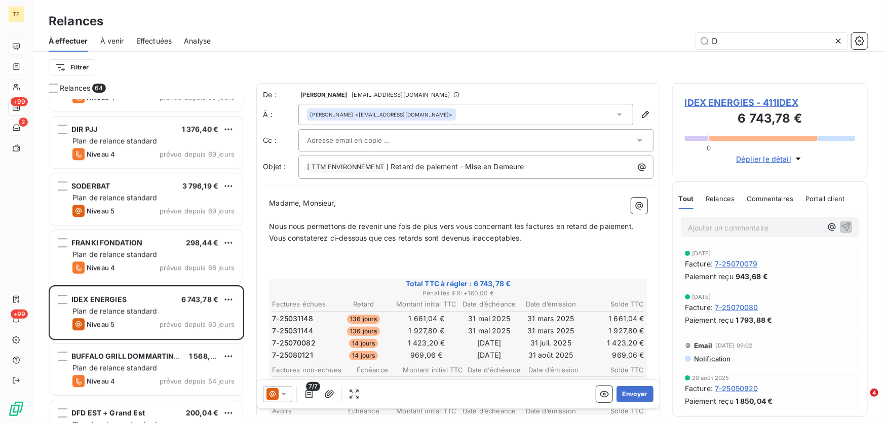
scroll to position [0, 0]
click at [706, 104] on span "IDEX ENERGIES - 411IDEX" at bounding box center [770, 103] width 170 height 14
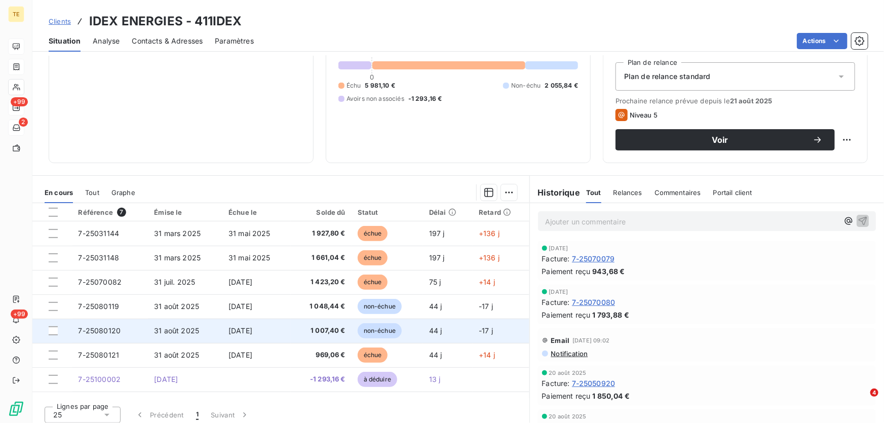
scroll to position [111, 0]
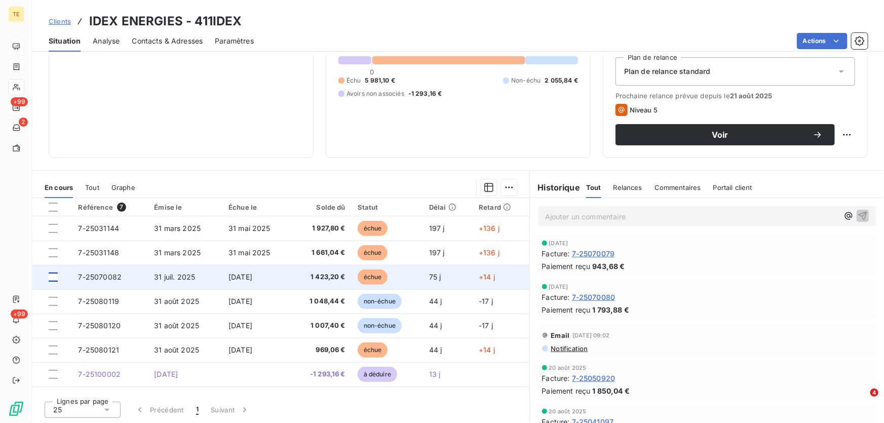
click at [54, 277] on div at bounding box center [53, 276] width 9 height 9
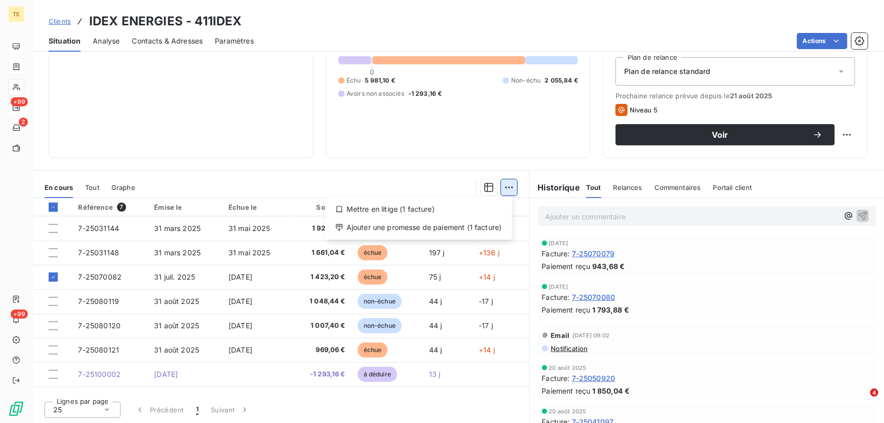
click at [505, 188] on html "TE +99 2 +99 Clients IDEX ENERGIES - 411IDEX Situation Analyse Contacts & Adres…" at bounding box center [442, 211] width 884 height 423
click at [412, 223] on div "Ajouter une promesse de paiement (1 facture)" at bounding box center [418, 227] width 179 height 16
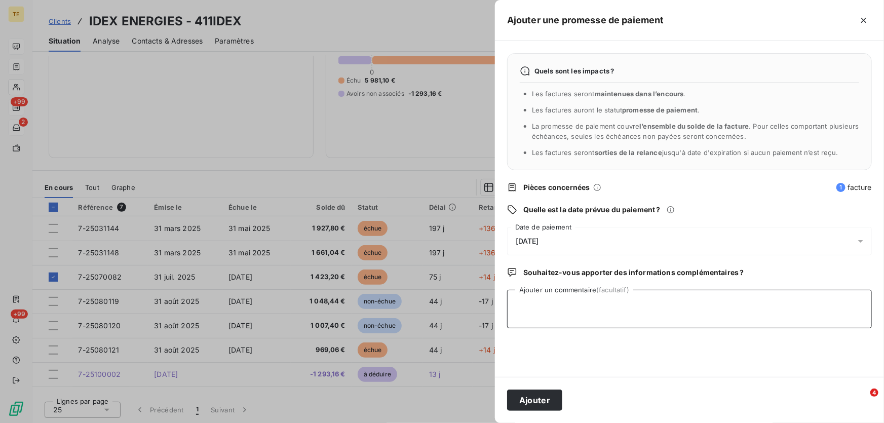
click at [524, 297] on textarea "Ajouter un commentaire (facultatif)" at bounding box center [689, 309] width 365 height 38
type textarea "Virement effectué le [DATE]"
click at [552, 404] on button "Ajouter" at bounding box center [534, 399] width 55 height 21
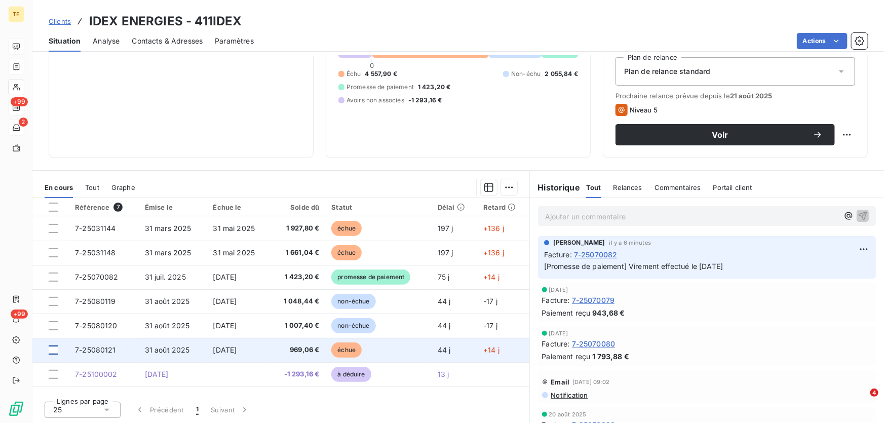
click at [53, 347] on div at bounding box center [53, 349] width 9 height 9
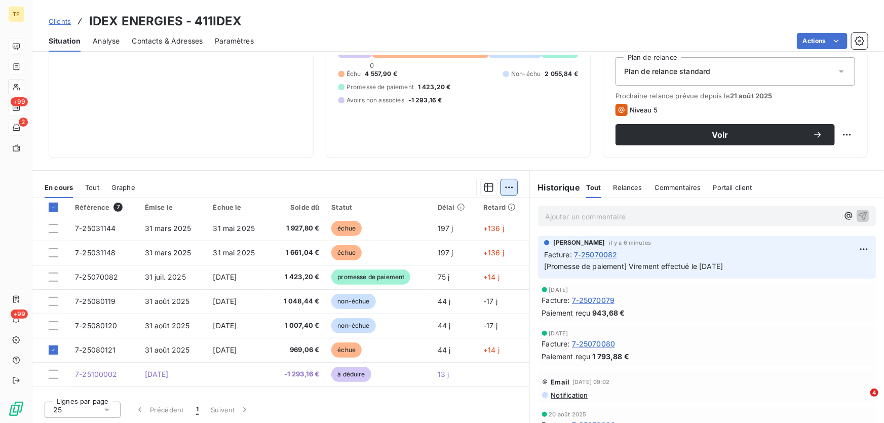
click at [507, 187] on html "TE +99 2 +99 Clients IDEX ENERGIES - 411IDEX Situation Analyse Contacts & Adres…" at bounding box center [442, 211] width 884 height 423
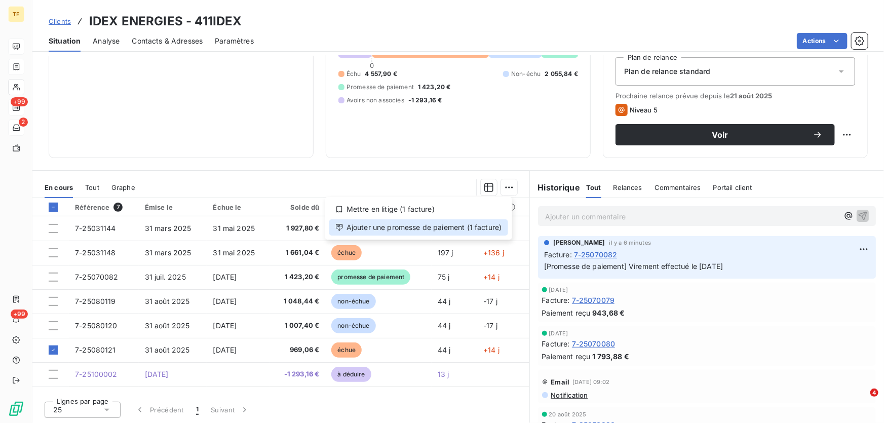
click at [434, 226] on div "Ajouter une promesse de paiement (1 facture)" at bounding box center [418, 227] width 179 height 16
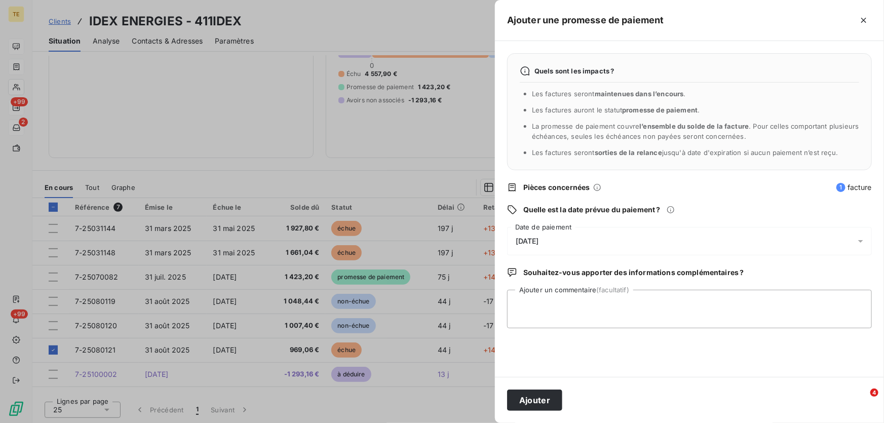
click at [530, 237] on span "[DATE]" at bounding box center [527, 241] width 23 height 8
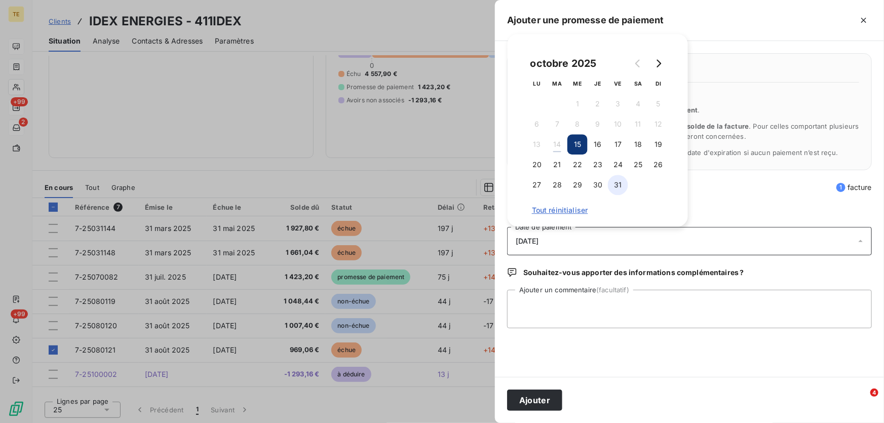
click at [618, 184] on button "31" at bounding box center [618, 185] width 20 height 20
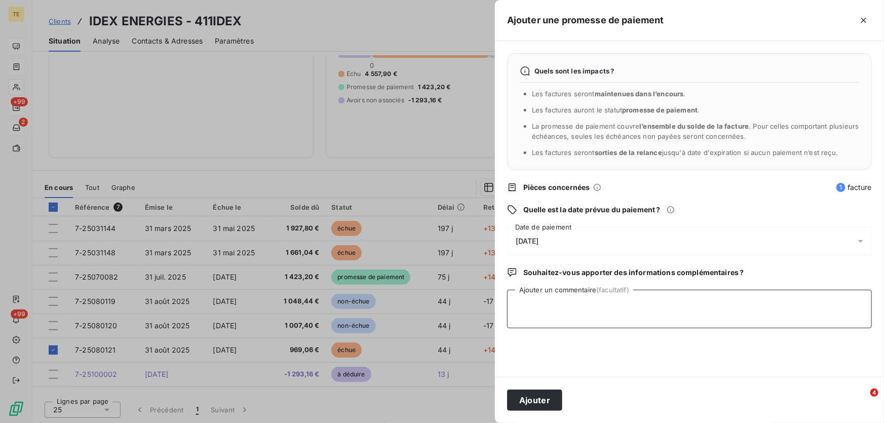
click at [525, 295] on textarea "Ajouter un commentaire (facultatif)" at bounding box center [689, 309] width 365 height 38
type textarea "Virt prévu le [DATE] conditions de règlement 45FDM"
click at [527, 407] on button "Ajouter" at bounding box center [534, 399] width 55 height 21
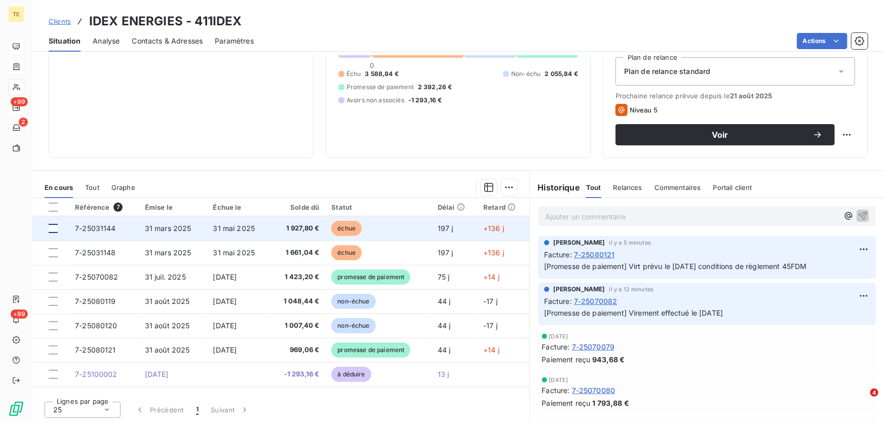
click at [55, 227] on div at bounding box center [53, 228] width 9 height 9
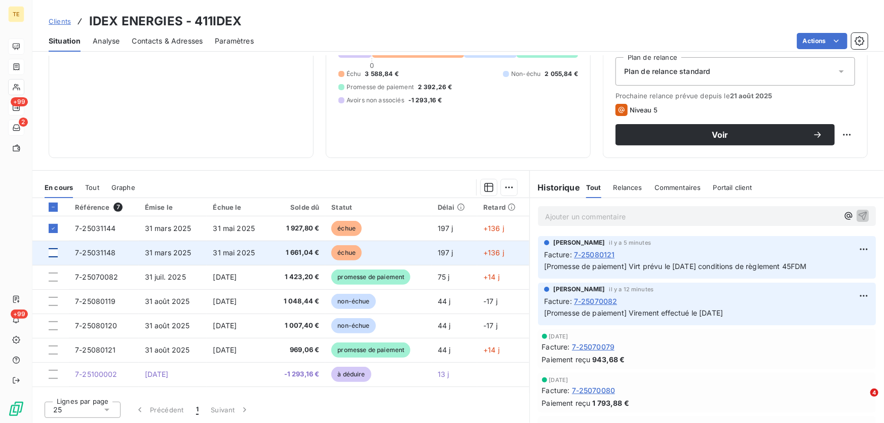
click at [54, 254] on div at bounding box center [53, 252] width 9 height 9
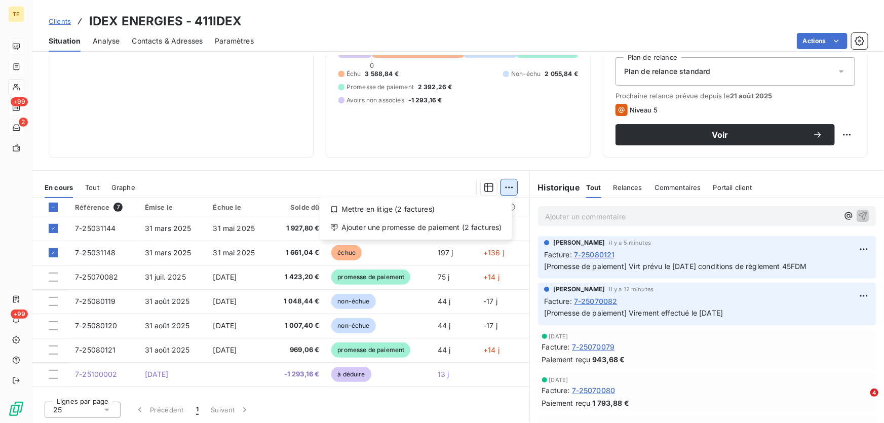
click at [506, 186] on html "TE +99 2 +99 Clients IDEX ENERGIES - 411IDEX Situation Analyse Contacts & Adres…" at bounding box center [442, 211] width 884 height 423
click at [431, 209] on div "Mettre en litige (2 factures)" at bounding box center [416, 209] width 184 height 16
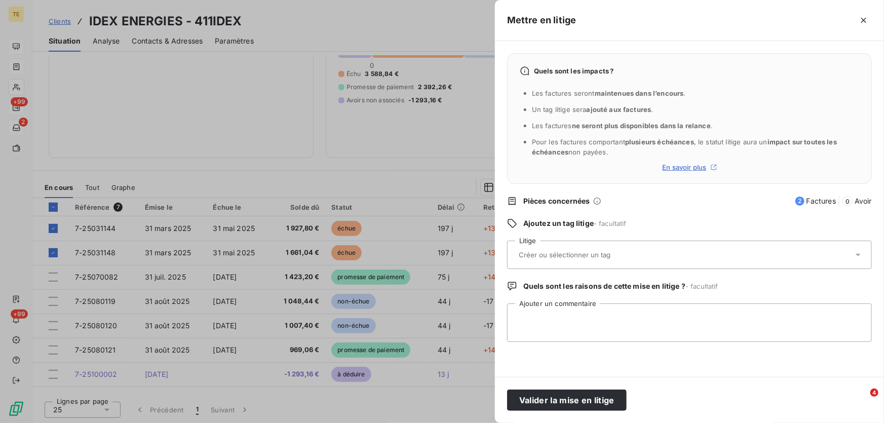
click at [530, 253] on input "text" at bounding box center [591, 254] width 147 height 9
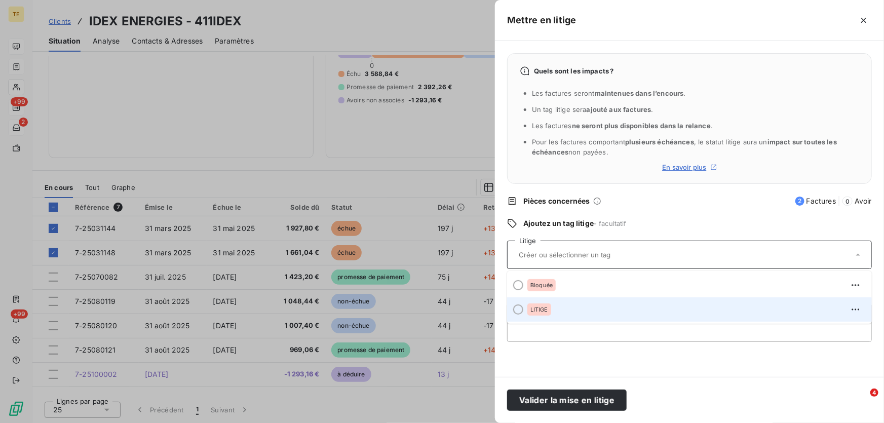
click at [534, 305] on div "LITIGE" at bounding box center [539, 309] width 24 height 12
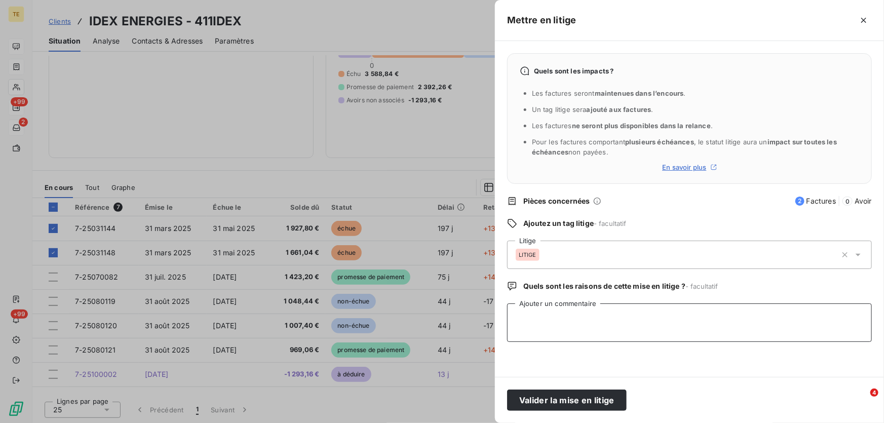
click at [532, 310] on textarea "Ajouter un commentaire" at bounding box center [689, 322] width 365 height 38
drag, startPoint x: 748, startPoint y: 331, endPoint x: 508, endPoint y: 309, distance: 240.0
click at [508, 309] on textarea "CT avec [PERSON_NAME], n'a pas connaissance de ces 2 factures. d'où le fait que…" at bounding box center [689, 322] width 365 height 38
type textarea "CT avec [PERSON_NAME], n'a pas connaissance de ces 2 factures. d'où le fait que…"
click at [525, 309] on textarea "Ajouter un commentaire" at bounding box center [689, 322] width 365 height 38
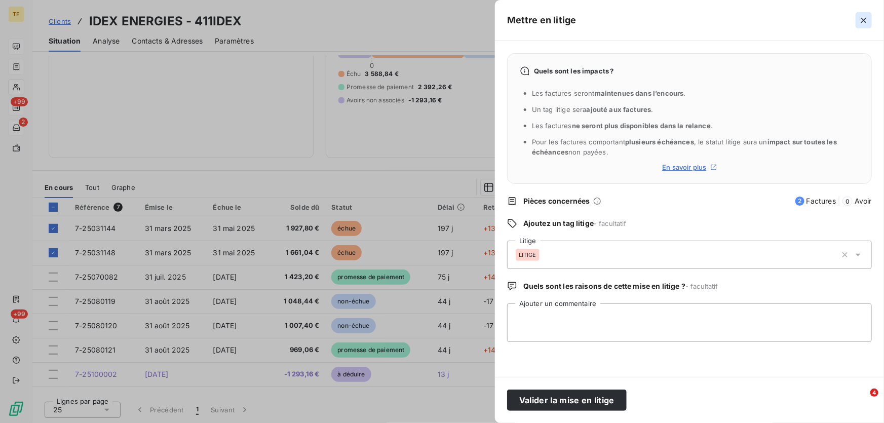
click at [866, 22] on icon "button" at bounding box center [863, 20] width 5 height 5
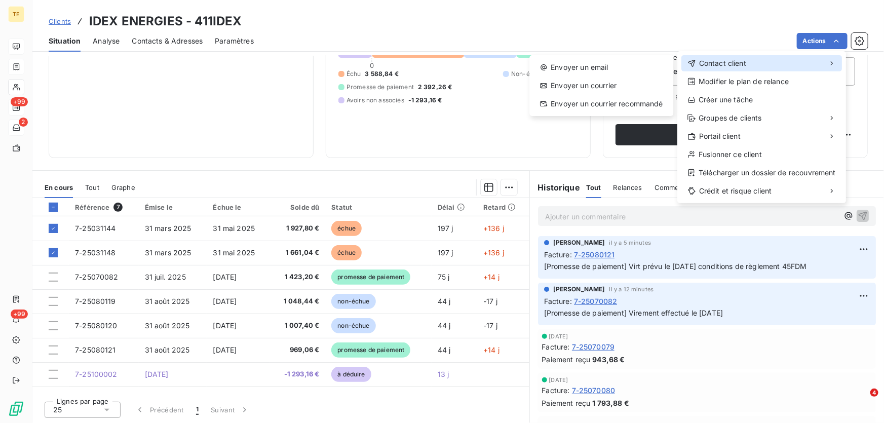
click at [737, 65] on span "Contact client" at bounding box center [722, 63] width 47 height 10
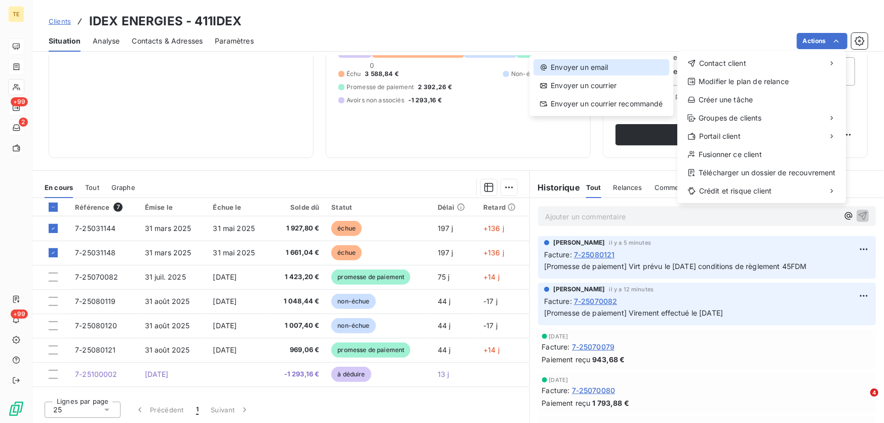
click at [571, 72] on div "Envoyer un email" at bounding box center [601, 67] width 136 height 16
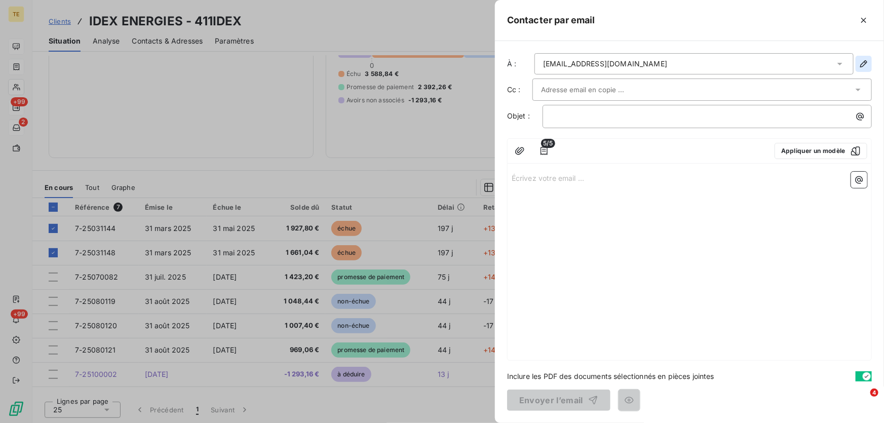
click at [861, 65] on icon "button" at bounding box center [863, 64] width 10 height 10
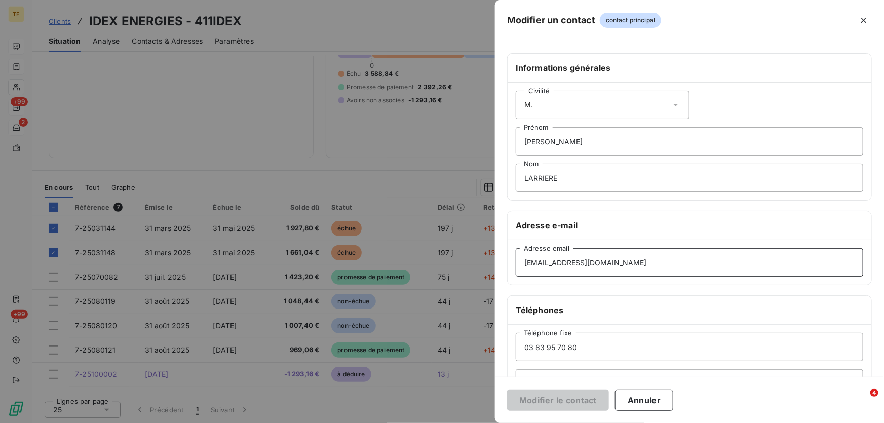
drag, startPoint x: 618, startPoint y: 265, endPoint x: 468, endPoint y: 273, distance: 150.1
click at [468, 422] on div "Modifier un contact contact principal Informations générales Civilité [PERSON_N…" at bounding box center [442, 423] width 884 height 0
type input "[EMAIL_ADDRESS][DOMAIN_NAME]"
click at [548, 402] on button "Modifier le contact" at bounding box center [558, 399] width 102 height 21
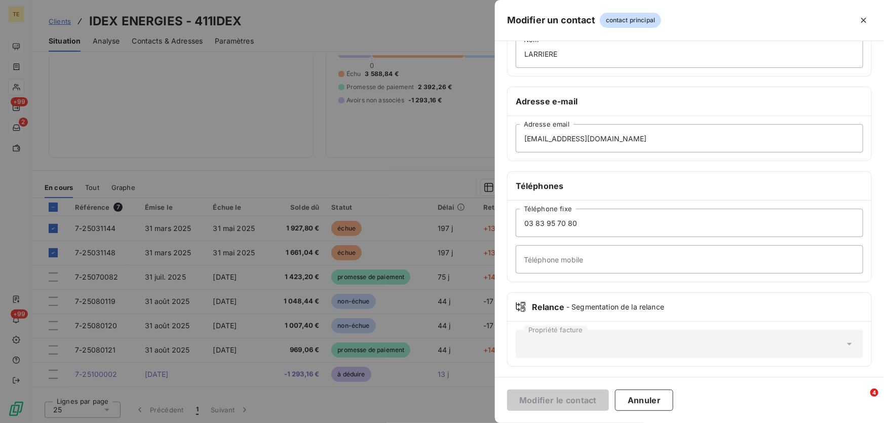
scroll to position [125, 0]
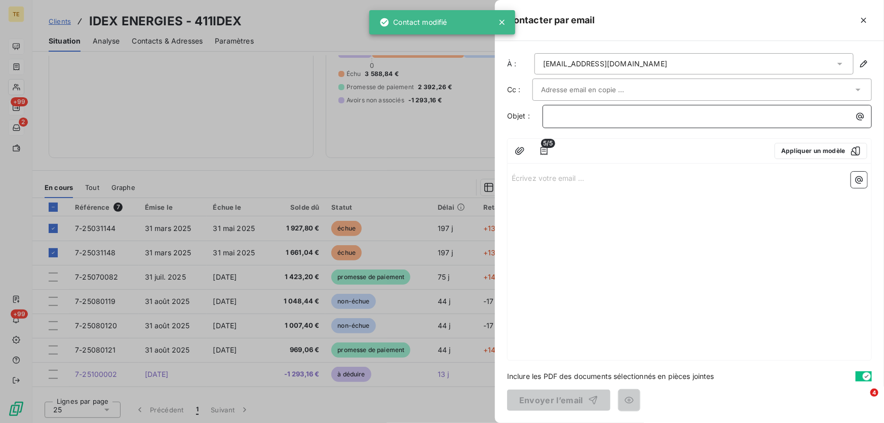
click at [563, 117] on p "﻿" at bounding box center [709, 116] width 317 height 12
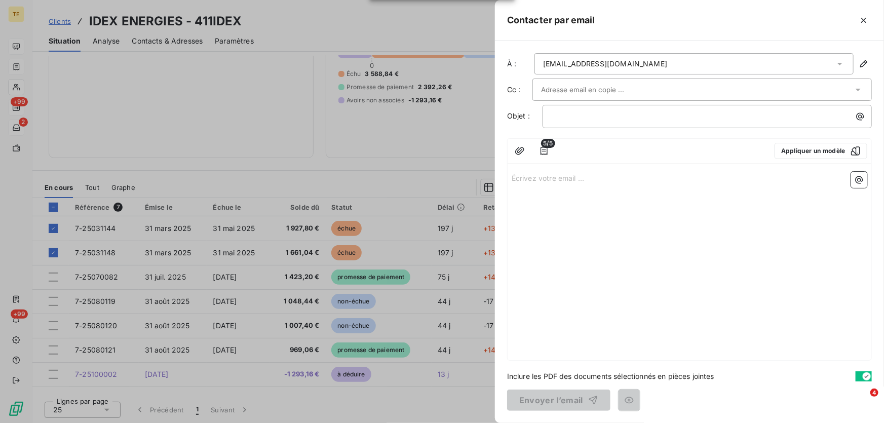
click at [544, 176] on p "Écrivez votre email ... ﻿" at bounding box center [690, 178] width 356 height 12
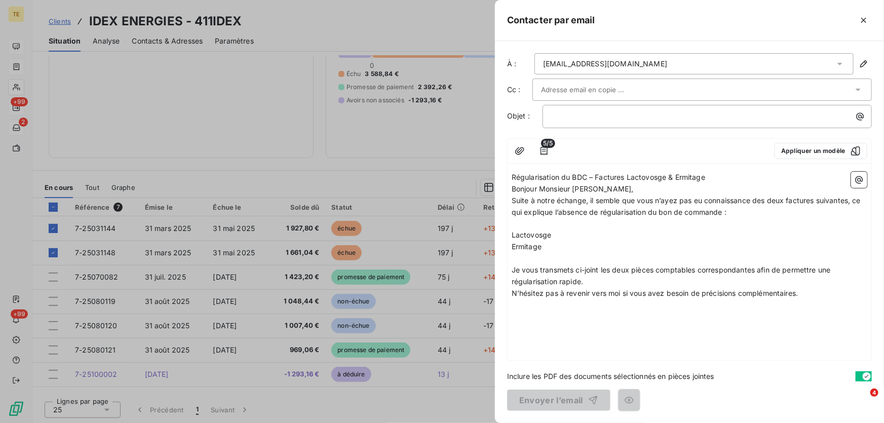
drag, startPoint x: 723, startPoint y: 178, endPoint x: 508, endPoint y: 177, distance: 215.2
click at [508, 177] on div "Régularisation du BDC – Factures Lactovosge & Ermitage Bonjour Monsieur [PERSON…" at bounding box center [689, 264] width 364 height 192
copy span "Régularisation du BDC – Factures Lactovosge & Ermitage"
click at [564, 109] on div "﻿" at bounding box center [707, 115] width 322 height 14
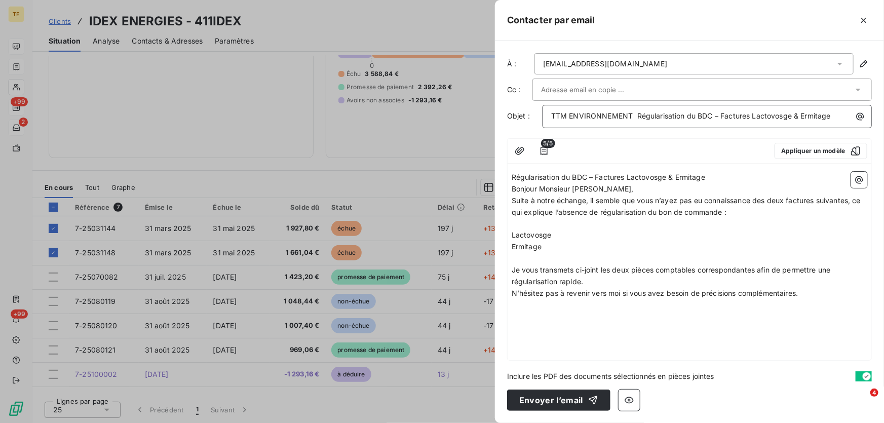
click at [791, 116] on span "TTM ENVIRONNEMENT Régularisation du BDC – Factures Lactovosge & Ermitage" at bounding box center [691, 115] width 280 height 9
drag, startPoint x: 713, startPoint y: 174, endPoint x: 509, endPoint y: 169, distance: 203.7
click at [509, 169] on div "Régularisation du BDC – Factures Lactovosge & Ermitage Bonjour Monsieur [PERSON…" at bounding box center [689, 264] width 364 height 192
click at [613, 187] on p "Bonjour Monsieur [PERSON_NAME]," at bounding box center [690, 189] width 356 height 12
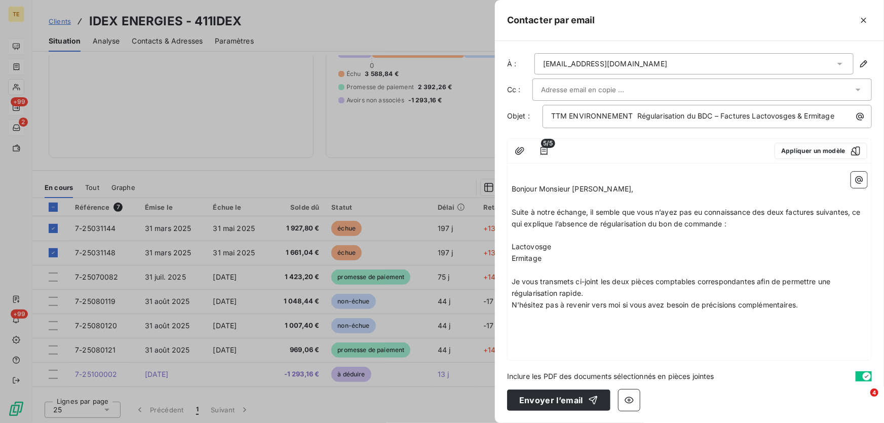
click at [597, 187] on span "Bonjour Monsieur [PERSON_NAME]," at bounding box center [573, 188] width 122 height 9
click at [560, 247] on p "Lactovosge" at bounding box center [690, 247] width 356 height 12
click at [514, 281] on span "Je vous transmets ci-joint les deux pièces comptables correspondantes afin de p…" at bounding box center [672, 287] width 321 height 20
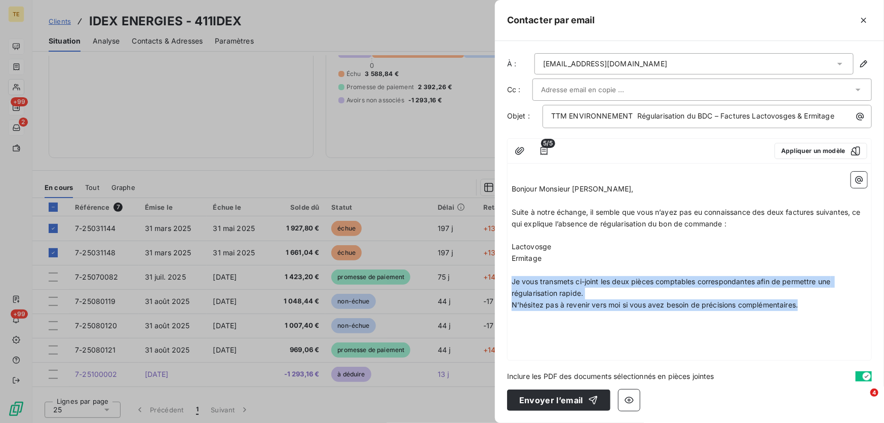
drag, startPoint x: 512, startPoint y: 280, endPoint x: 812, endPoint y: 302, distance: 300.6
click at [812, 302] on div "﻿ Bonjour Monsieur [PERSON_NAME], ﻿ Suite à notre échange, il semble que vous n…" at bounding box center [690, 241] width 356 height 139
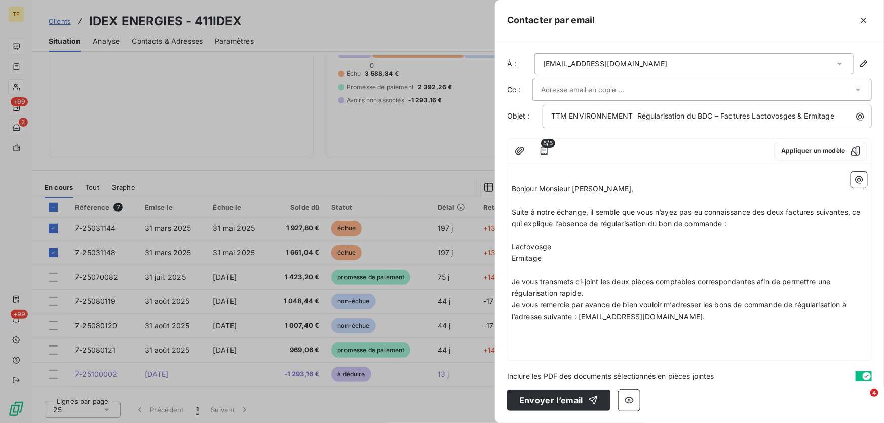
click at [562, 259] on p "Ermitage" at bounding box center [690, 259] width 356 height 12
drag, startPoint x: 559, startPoint y: 258, endPoint x: 507, endPoint y: 244, distance: 53.4
click at [507, 244] on div "﻿ Bonjour Monsieur [PERSON_NAME], ﻿ Suite à notre échange, il semble que vous n…" at bounding box center [689, 264] width 364 height 192
drag, startPoint x: 545, startPoint y: 261, endPoint x: 506, endPoint y: 239, distance: 45.6
click at [506, 239] on div "À : [EMAIL_ADDRESS][DOMAIN_NAME] Cc : Objet : TTM ENVIRONNEMENT Régularisation …" at bounding box center [689, 232] width 389 height 382
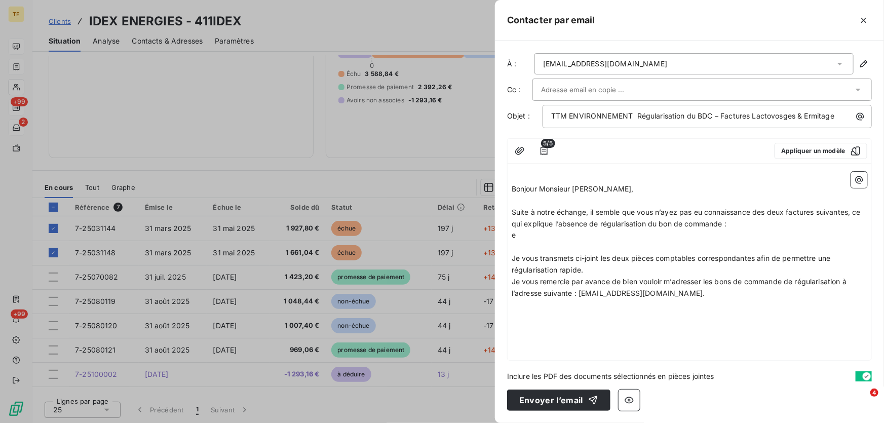
click at [539, 233] on p "e" at bounding box center [690, 235] width 356 height 12
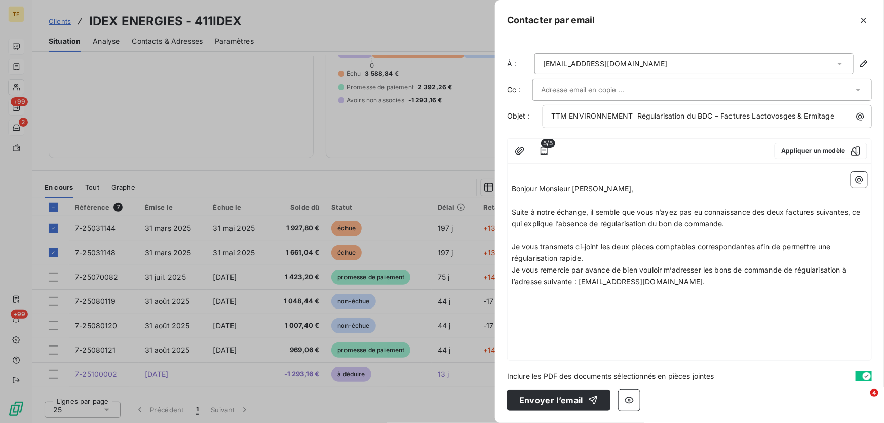
click at [599, 257] on p "Je vous transmets ci-joint les deux pièces comptables correspondantes afin de p…" at bounding box center [690, 252] width 356 height 23
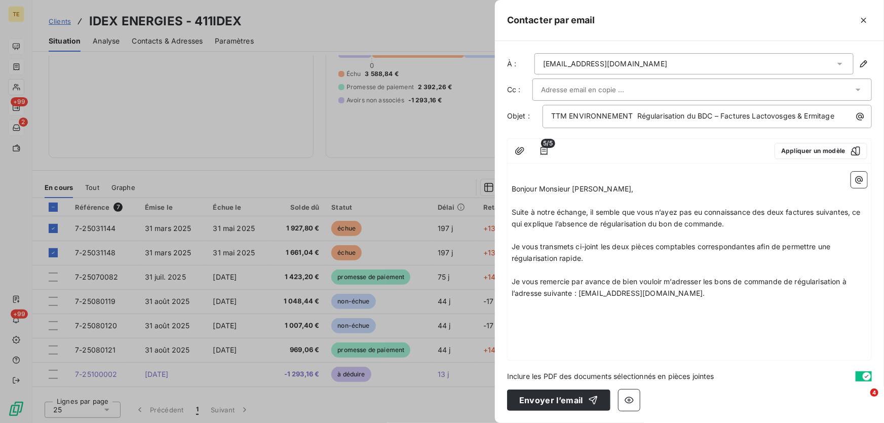
click at [545, 310] on div "﻿ Bonjour Monsieur [PERSON_NAME], ﻿ Suite à notre échange, il semble que vous n…" at bounding box center [689, 264] width 364 height 192
click at [517, 306] on div "﻿ Bonjour Monsieur [PERSON_NAME], ﻿ Suite à notre échange, il semble que vous n…" at bounding box center [689, 264] width 364 height 192
click at [695, 300] on div "﻿ Bonjour Monsieur [PERSON_NAME], ﻿ Suite à notre échange, il semble que vous n…" at bounding box center [689, 264] width 364 height 192
click at [680, 291] on p "Je vous remercie par avance de bien vouloir m’adresser les bons de commande de …" at bounding box center [690, 287] width 356 height 23
click at [535, 313] on div "﻿ Bonjour Monsieur [PERSON_NAME], ﻿ Suite à notre échange, il semble que vous n…" at bounding box center [689, 264] width 364 height 192
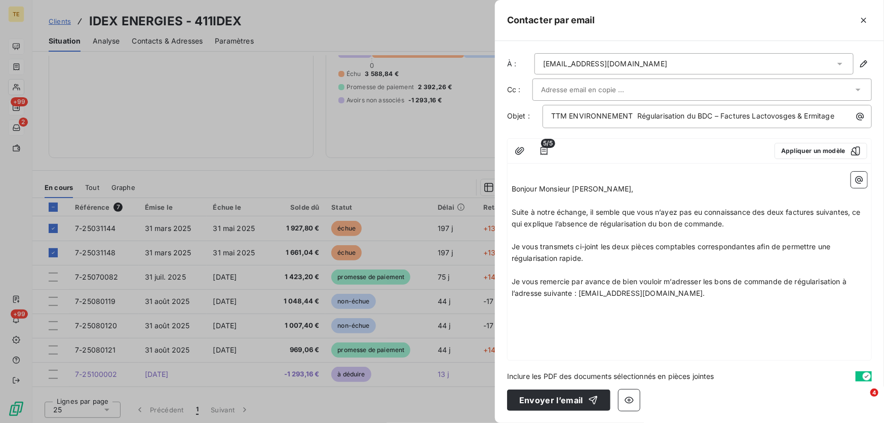
click at [551, 307] on div "﻿ Bonjour Monsieur [PERSON_NAME], ﻿ Suite à notre échange, il semble que vous n…" at bounding box center [689, 264] width 364 height 192
drag, startPoint x: 526, startPoint y: 310, endPoint x: 612, endPoint y: 307, distance: 86.1
click at [530, 310] on div "﻿ Bonjour Monsieur [PERSON_NAME], ﻿ Suite à notre échange, il semble que vous n…" at bounding box center [689, 264] width 364 height 192
click at [674, 292] on p "Je vous remercie par avance de bien vouloir m’adresser les bons de commande de …" at bounding box center [690, 287] width 356 height 23
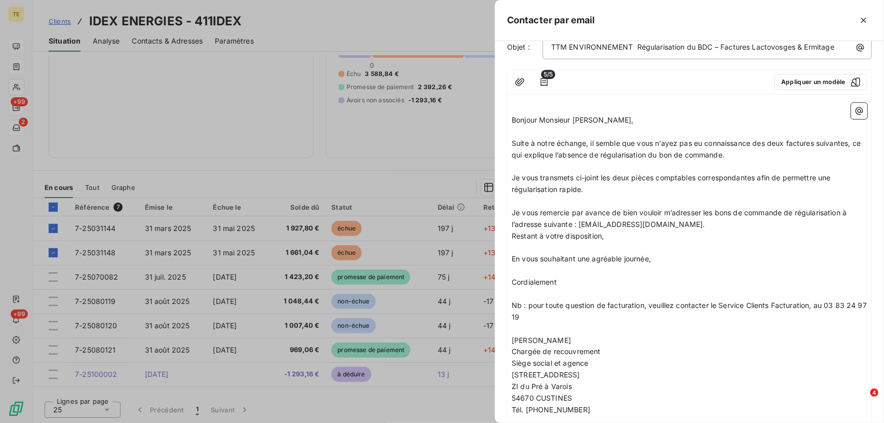
scroll to position [92, 0]
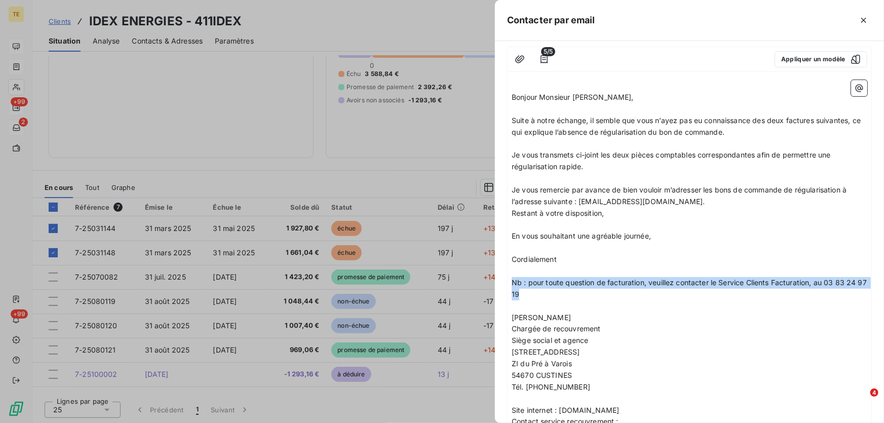
drag, startPoint x: 549, startPoint y: 292, endPoint x: 508, endPoint y: 277, distance: 43.6
click at [508, 277] on div "﻿ Bonjour Monsieur [PERSON_NAME], ﻿ Suite à notre échange, il semble que vous n…" at bounding box center [689, 271] width 364 height 390
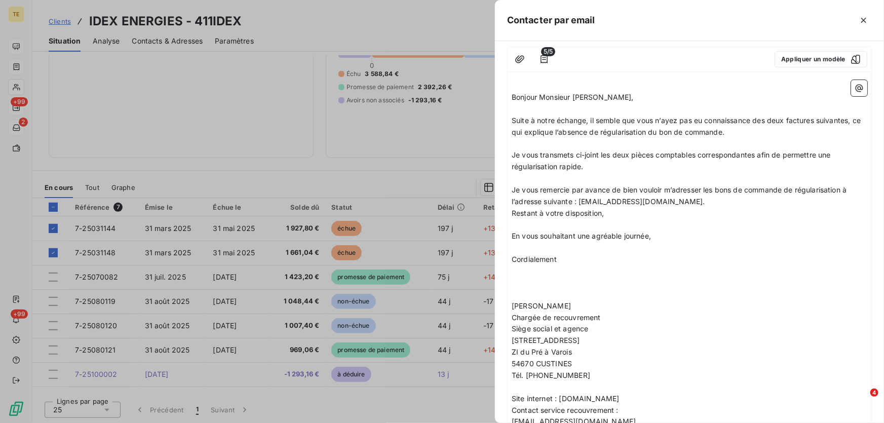
click at [527, 272] on p at bounding box center [690, 271] width 356 height 12
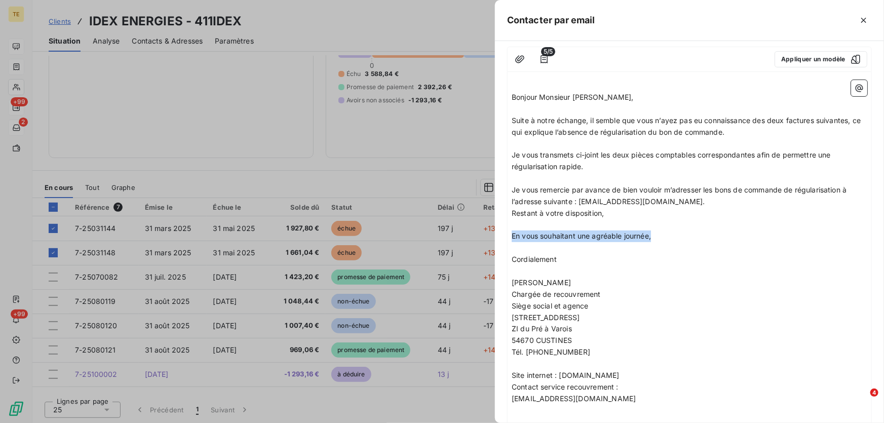
drag, startPoint x: 586, startPoint y: 232, endPoint x: 509, endPoint y: 231, distance: 77.0
click at [509, 231] on div "﻿ Bonjour Monsieur [PERSON_NAME], ﻿ Suite à notre échange, il semble que vous n…" at bounding box center [689, 254] width 364 height 356
click at [517, 229] on p "﻿" at bounding box center [690, 225] width 356 height 12
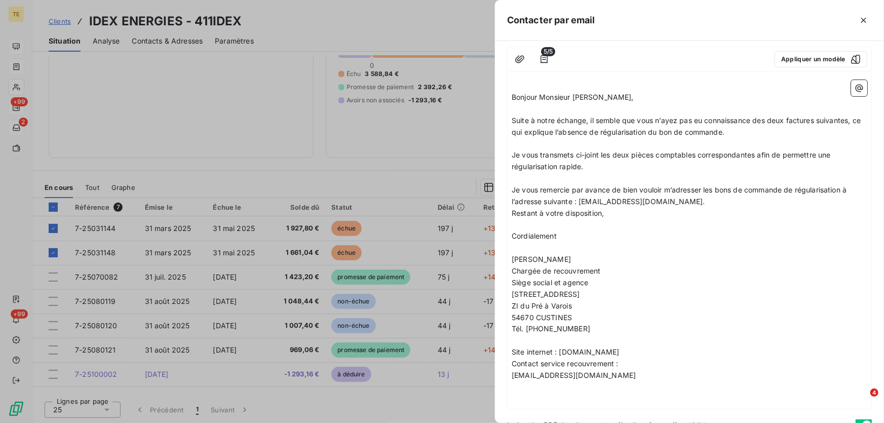
click at [512, 211] on span "Restant à votre disposition," at bounding box center [558, 213] width 92 height 9
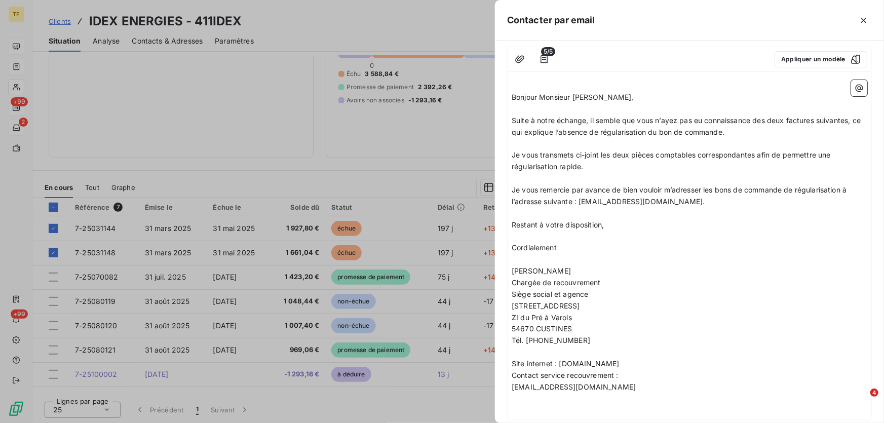
click at [526, 236] on p "﻿" at bounding box center [690, 236] width 356 height 12
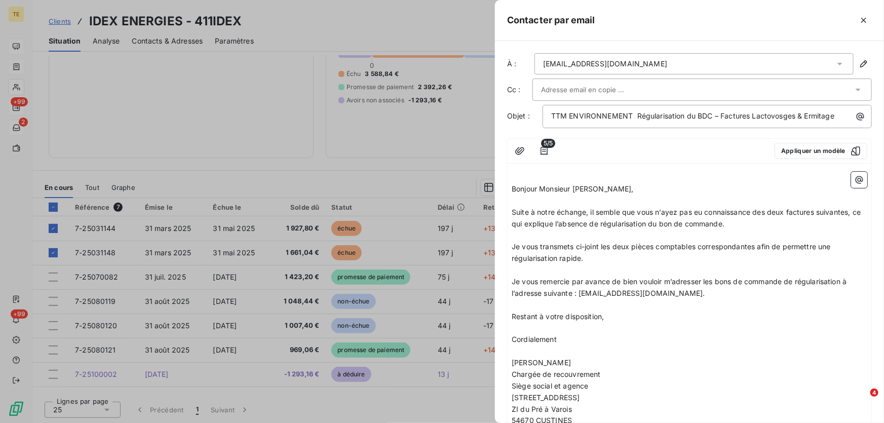
click at [552, 89] on input "text" at bounding box center [595, 89] width 109 height 15
click at [674, 335] on p "Cordialement" at bounding box center [690, 340] width 356 height 12
click at [574, 88] on input "text" at bounding box center [595, 89] width 109 height 15
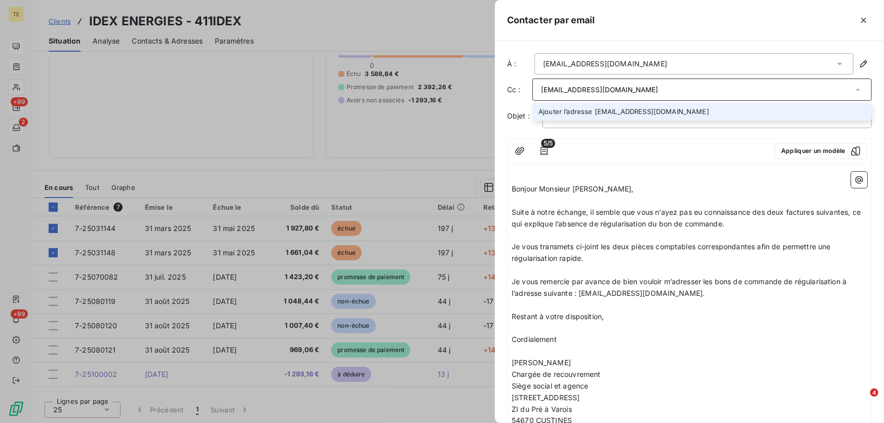
type input "[EMAIL_ADDRESS][DOMAIN_NAME]"
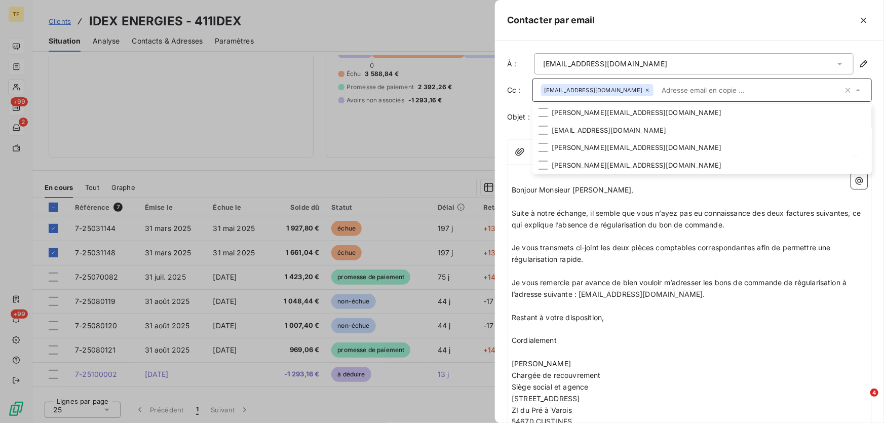
click at [702, 334] on p "﻿" at bounding box center [690, 329] width 356 height 12
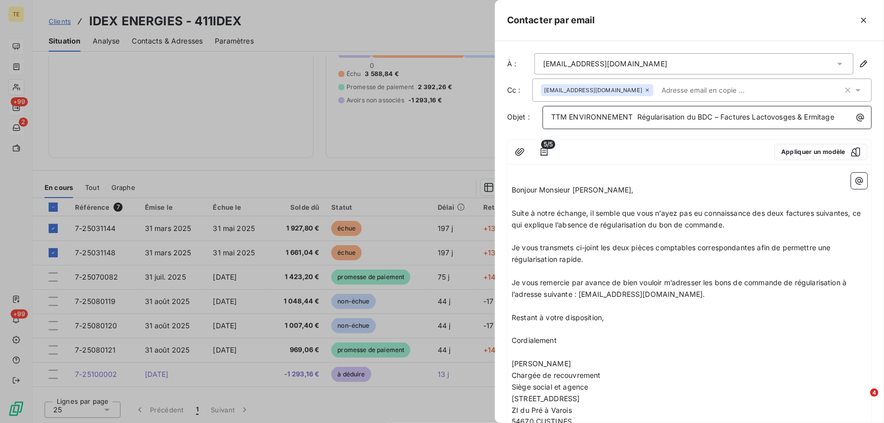
click at [753, 116] on span "TTM ENVIRONNEMENT Régularisation du BDC – Factures Lactovosges & Ermitage" at bounding box center [692, 116] width 283 height 9
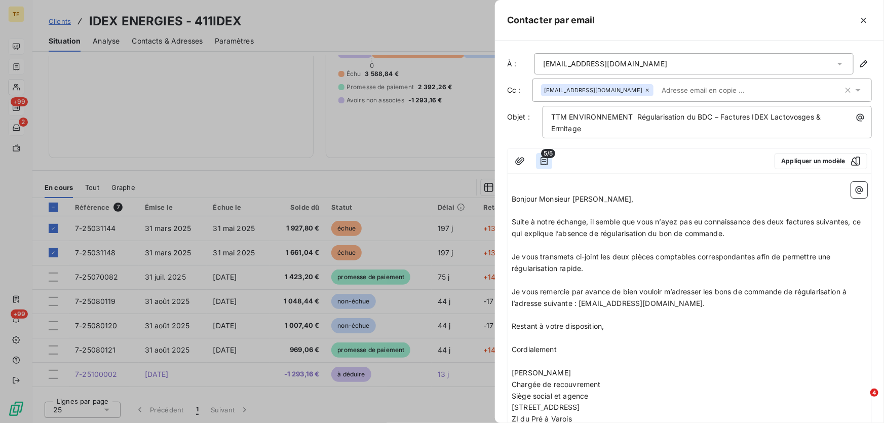
click at [542, 159] on icon "button" at bounding box center [544, 161] width 10 height 10
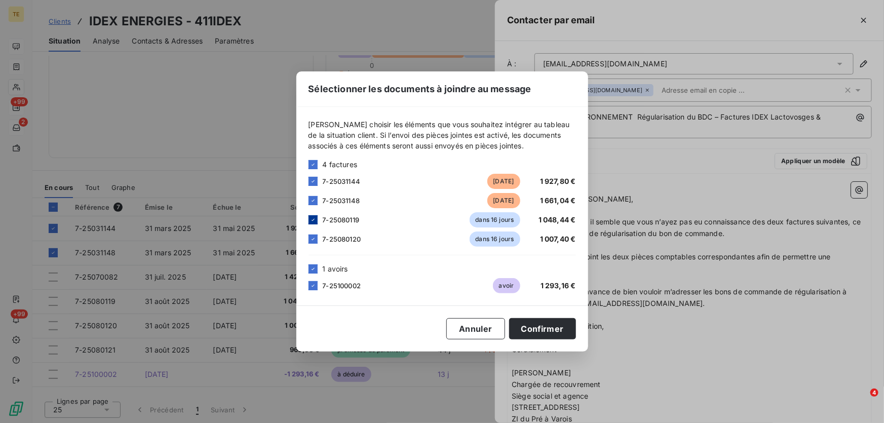
click at [311, 219] on icon at bounding box center [313, 220] width 6 height 6
click at [315, 235] on div at bounding box center [312, 238] width 9 height 9
click at [311, 268] on icon at bounding box center [312, 268] width 3 height 2
click at [311, 286] on div at bounding box center [312, 285] width 9 height 9
click at [541, 330] on button "Confirmer" at bounding box center [542, 328] width 67 height 21
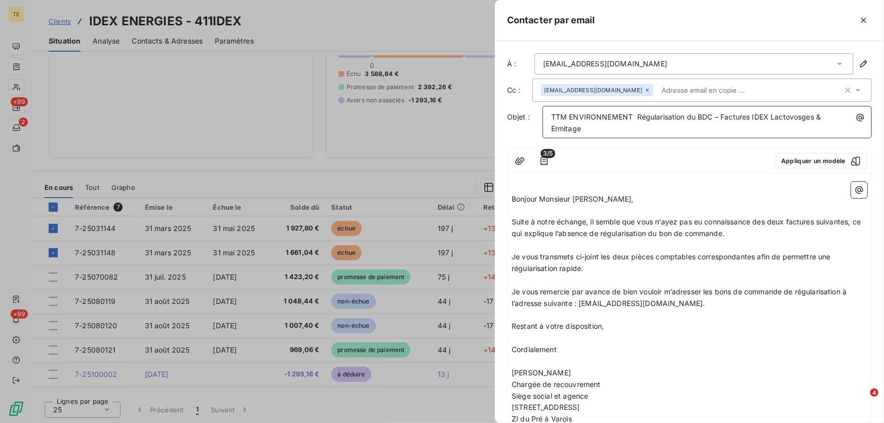
click at [696, 116] on span "TTM ENVIRONNEMENT Régularisation du BDC – Factures IDEX Lactovosges & Ermitage" at bounding box center [687, 122] width 272 height 20
click at [542, 158] on icon "button" at bounding box center [544, 161] width 10 height 10
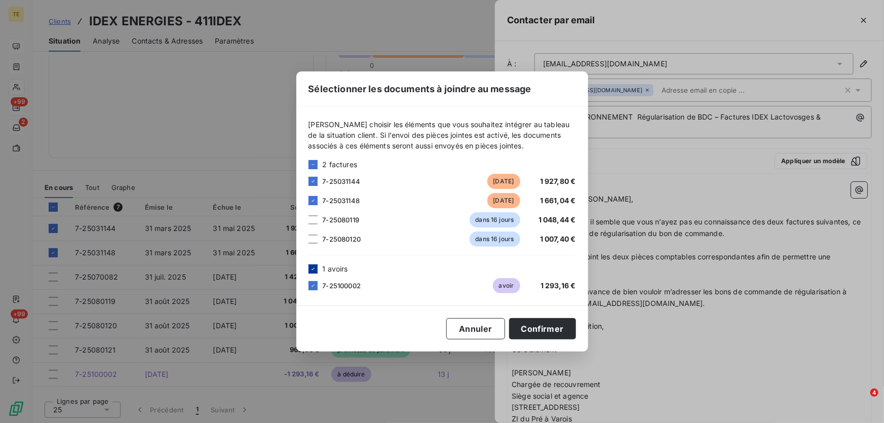
click at [311, 271] on icon at bounding box center [313, 269] width 6 height 6
click at [545, 332] on button "Confirmer" at bounding box center [542, 328] width 67 height 21
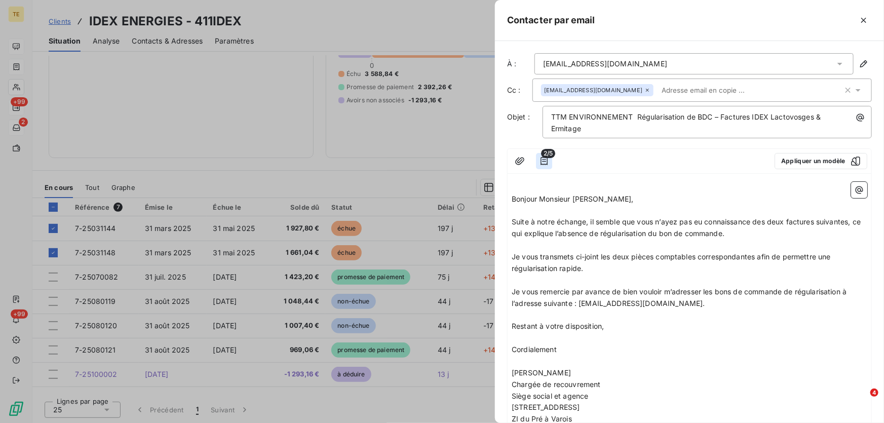
click at [547, 162] on icon "button" at bounding box center [543, 161] width 7 height 8
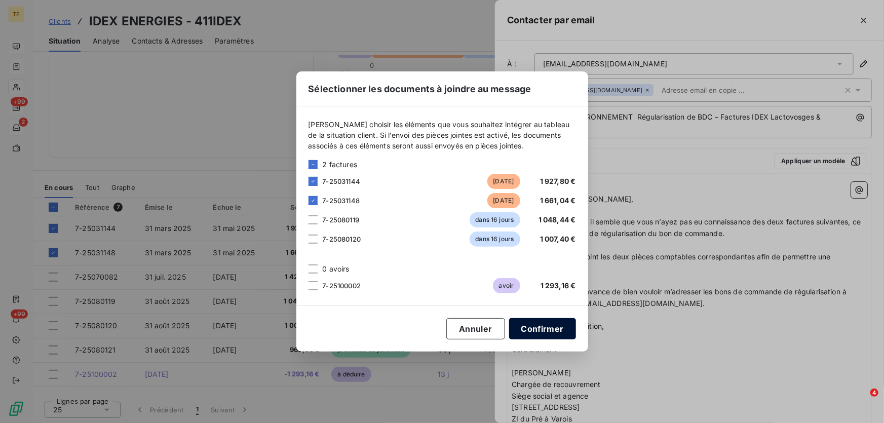
click at [540, 329] on button "Confirmer" at bounding box center [542, 328] width 67 height 21
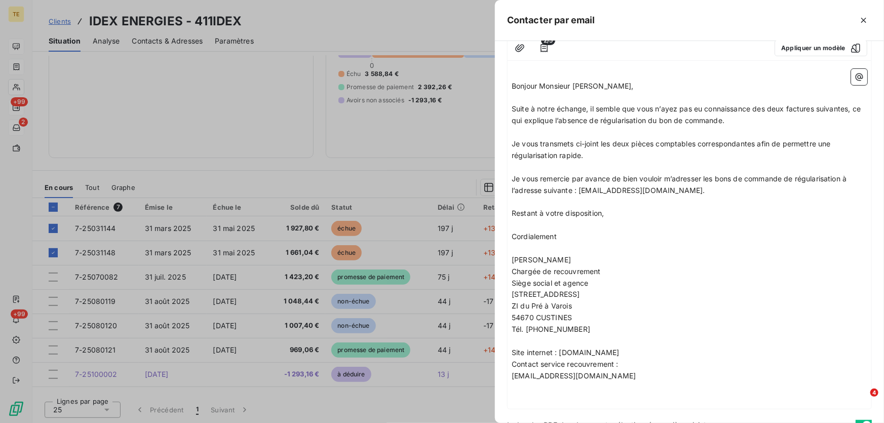
scroll to position [161, 0]
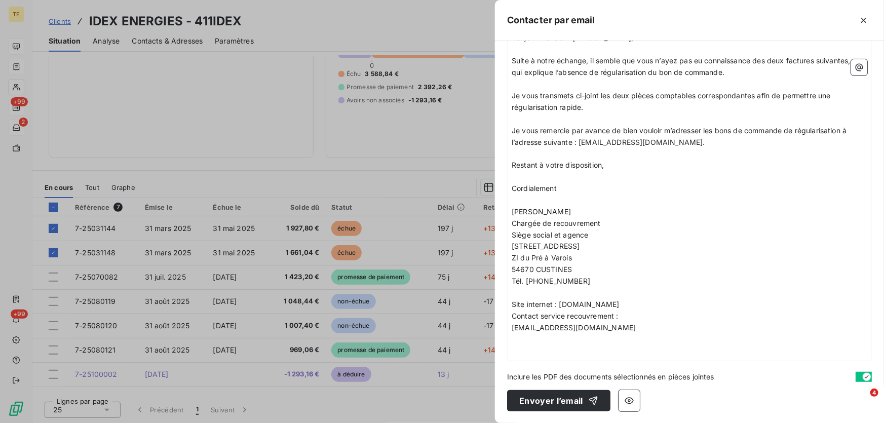
drag, startPoint x: 557, startPoint y: 400, endPoint x: 647, endPoint y: 248, distance: 176.7
click at [647, 248] on div "À : [EMAIL_ADDRESS][DOMAIN_NAME] Cc : [DOMAIN_NAME][EMAIL_ADDRESS][DOMAIN_NAME]…" at bounding box center [689, 232] width 389 height 382
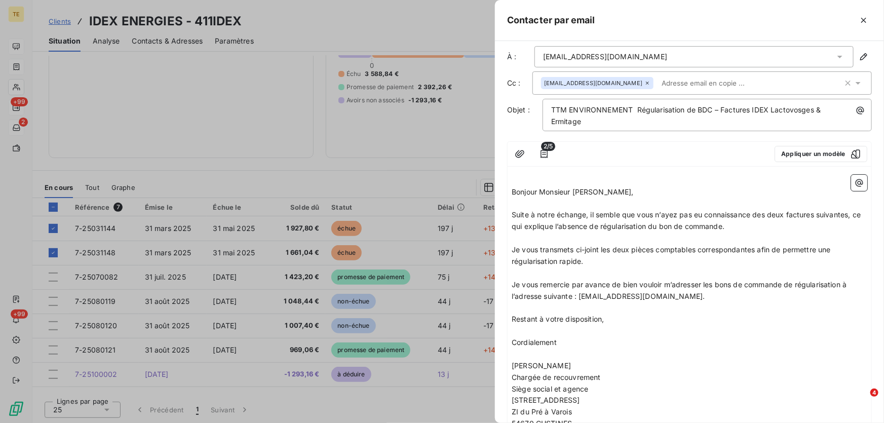
scroll to position [0, 0]
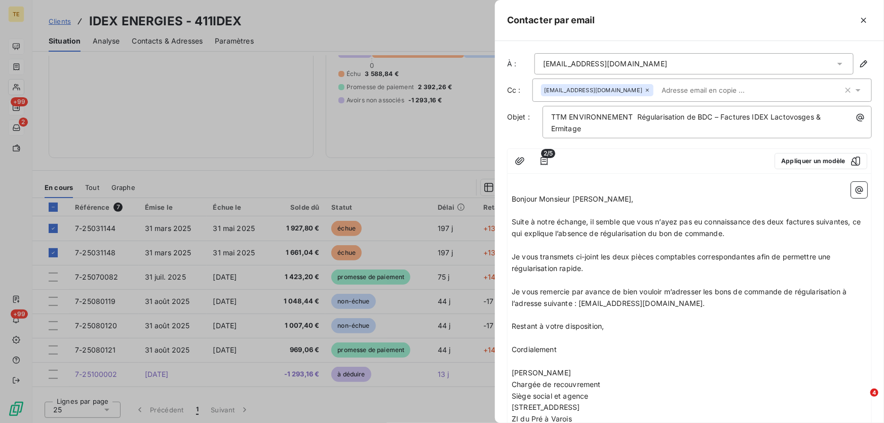
click at [526, 317] on p "﻿" at bounding box center [690, 315] width 356 height 12
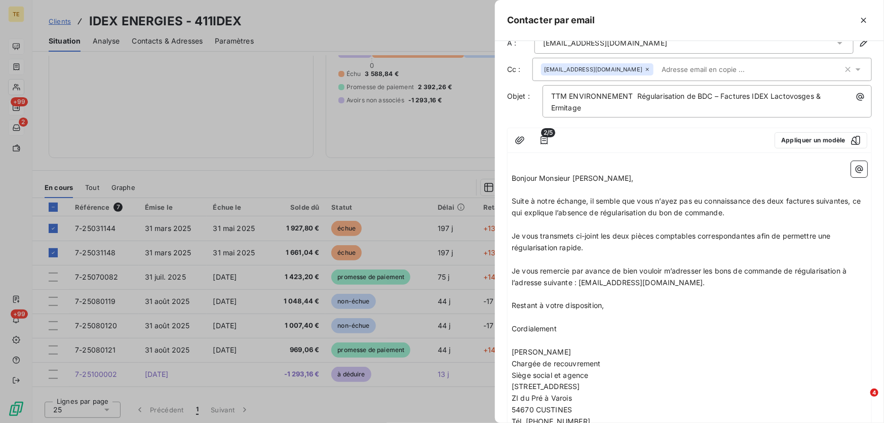
scroll to position [46, 0]
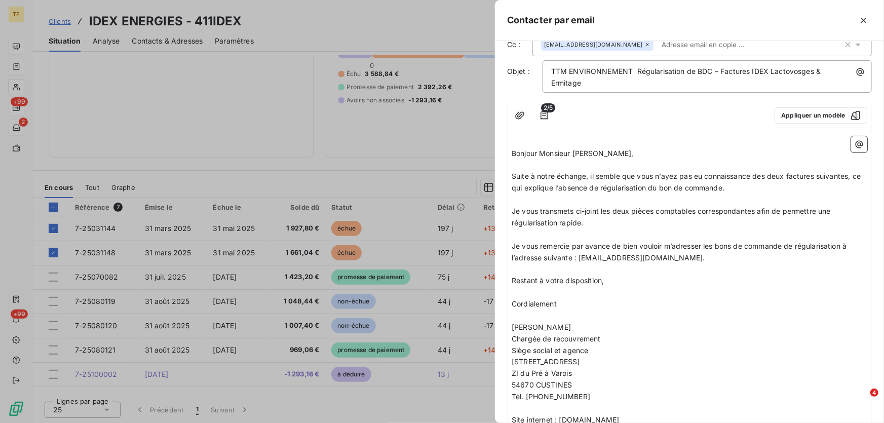
click at [567, 268] on p "﻿" at bounding box center [690, 269] width 356 height 12
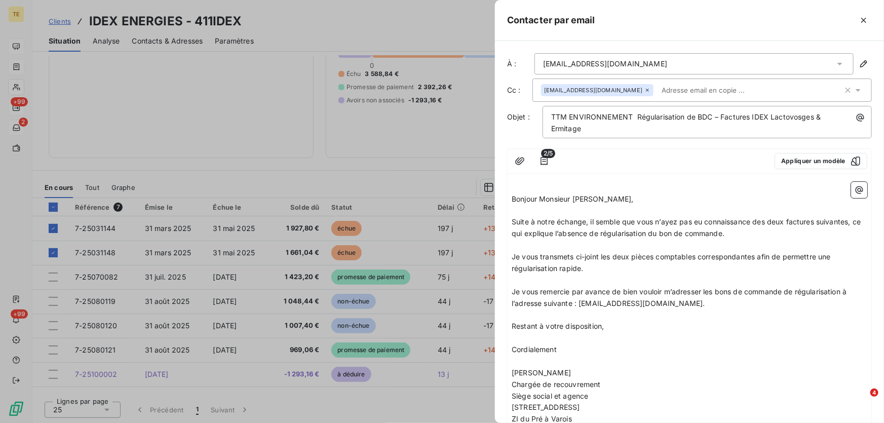
scroll to position [161, 0]
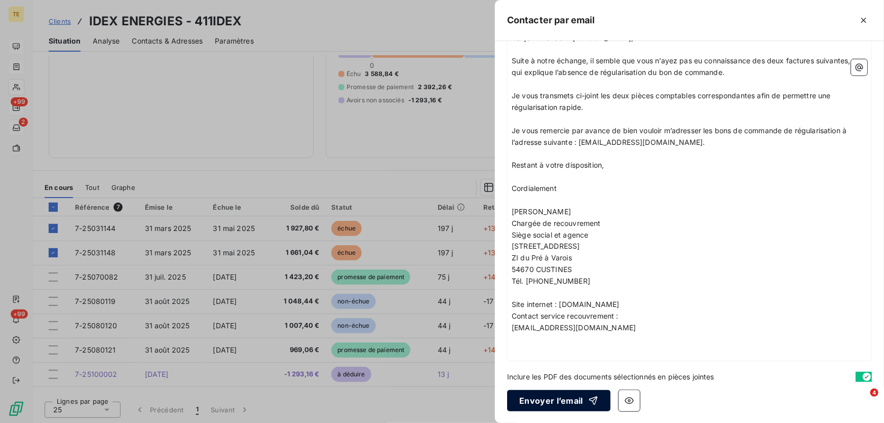
click at [539, 404] on button "Envoyer l’email" at bounding box center [558, 400] width 103 height 21
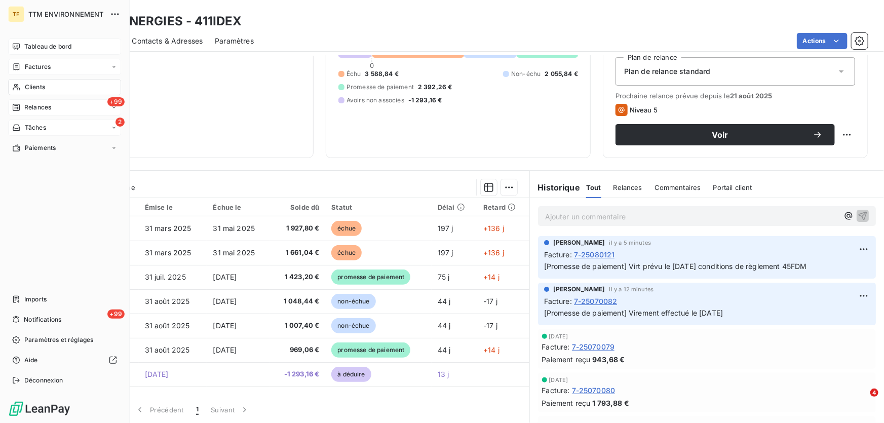
click at [39, 81] on div "Clients" at bounding box center [64, 87] width 113 height 16
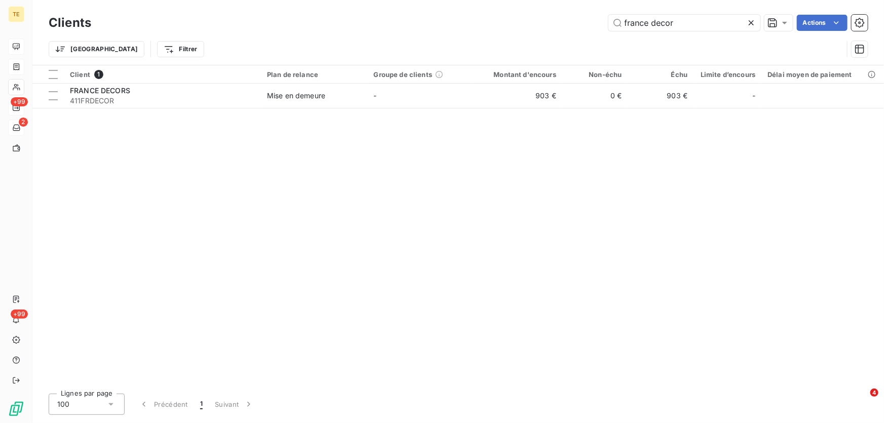
drag, startPoint x: 555, startPoint y: 15, endPoint x: 508, endPoint y: 12, distance: 47.2
click at [508, 12] on div "Clients france decor Actions" at bounding box center [458, 22] width 819 height 21
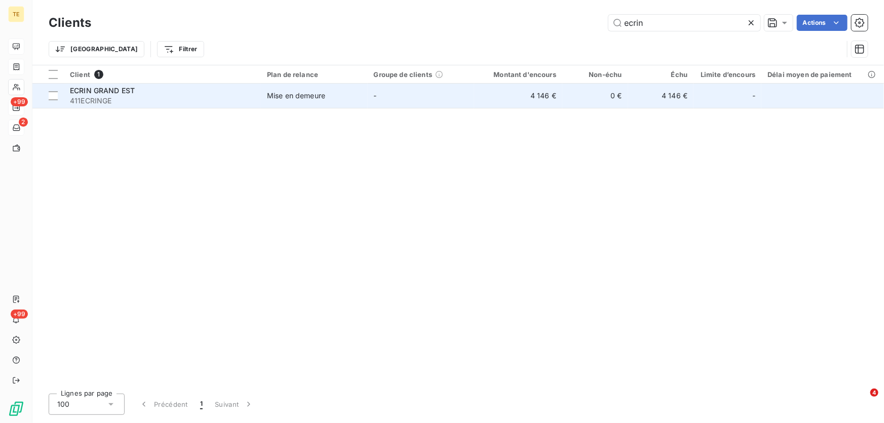
type input "ecrin"
click at [87, 91] on span "ECRIN GRAND EST" at bounding box center [102, 90] width 65 height 9
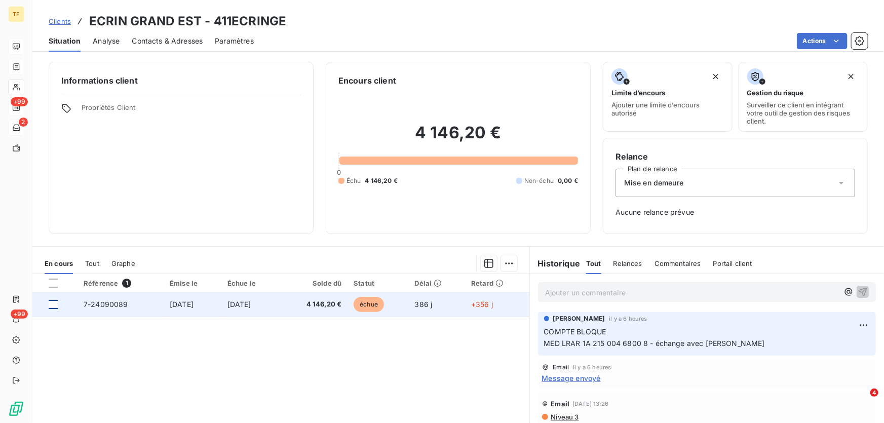
click at [53, 302] on div at bounding box center [53, 304] width 9 height 9
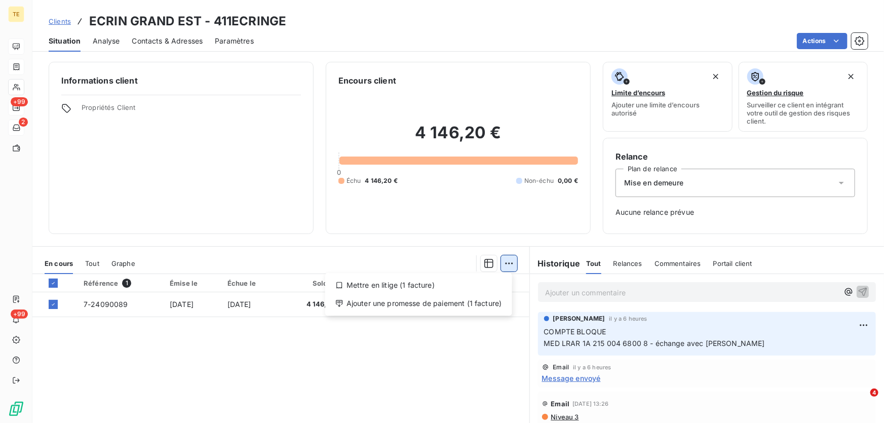
click at [503, 258] on html "TE +99 2 +99 Clients ECRIN GRAND EST - 411ECRINGE Situation Analyse Contacts & …" at bounding box center [442, 211] width 884 height 423
click at [440, 300] on div "Ajouter une promesse de paiement (1 facture)" at bounding box center [418, 303] width 179 height 16
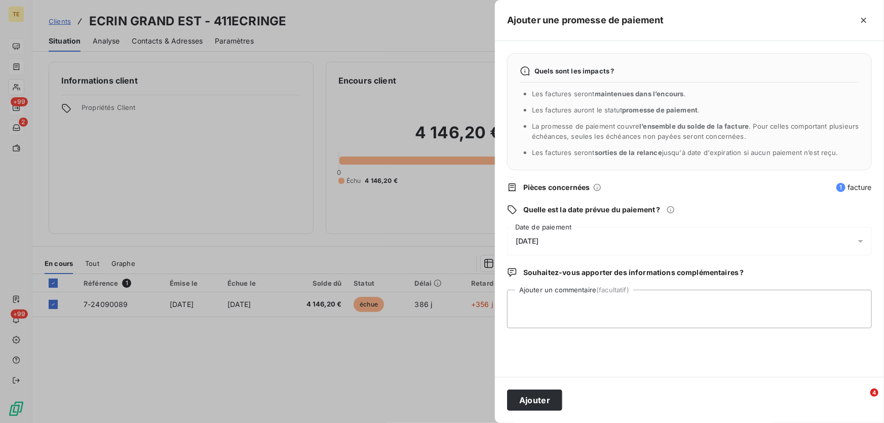
click at [537, 245] on span "[DATE]" at bounding box center [527, 241] width 23 height 8
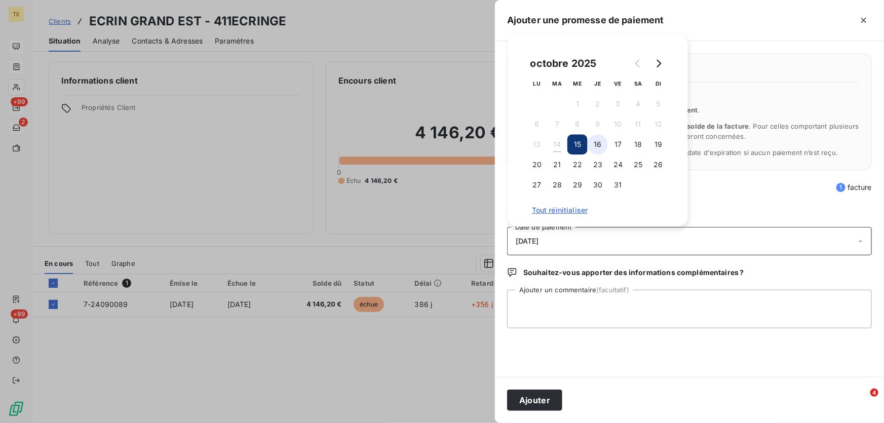
click at [597, 142] on button "16" at bounding box center [597, 144] width 20 height 20
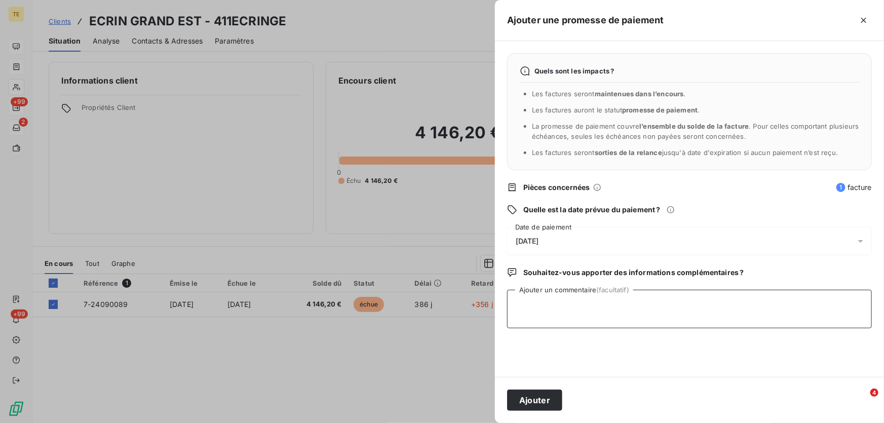
click at [524, 303] on textarea "Ajouter un commentaire (facultatif)" at bounding box center [689, 309] width 365 height 38
paste textarea "De: [PERSON_NAME] <[EMAIL_ADDRESS][DOMAIN_NAME]> Envoyé: [DATE] 16:08 À: [PERSO…"
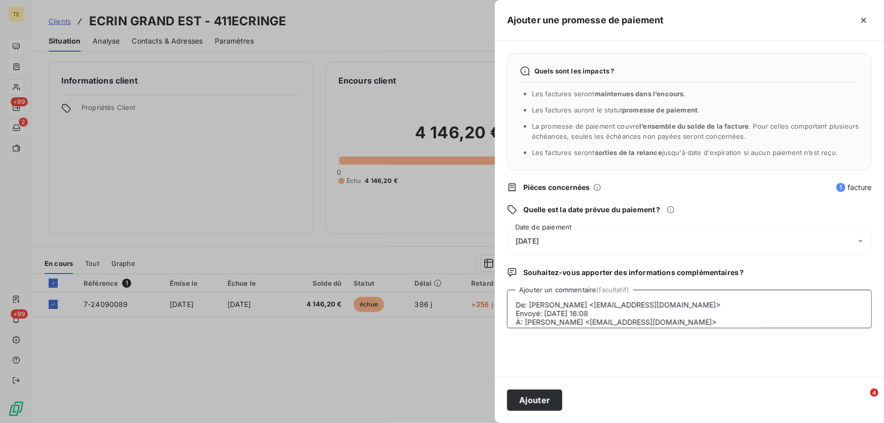
scroll to position [182, 0]
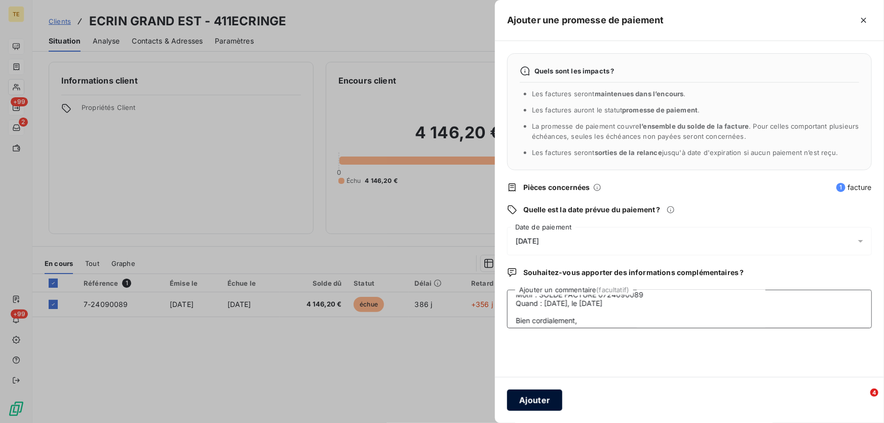
type textarea "De: [PERSON_NAME] <[EMAIL_ADDRESS][DOMAIN_NAME]> Envoyé: [DATE] 16:08 À: [PERSO…"
click at [531, 400] on button "Ajouter" at bounding box center [534, 399] width 55 height 21
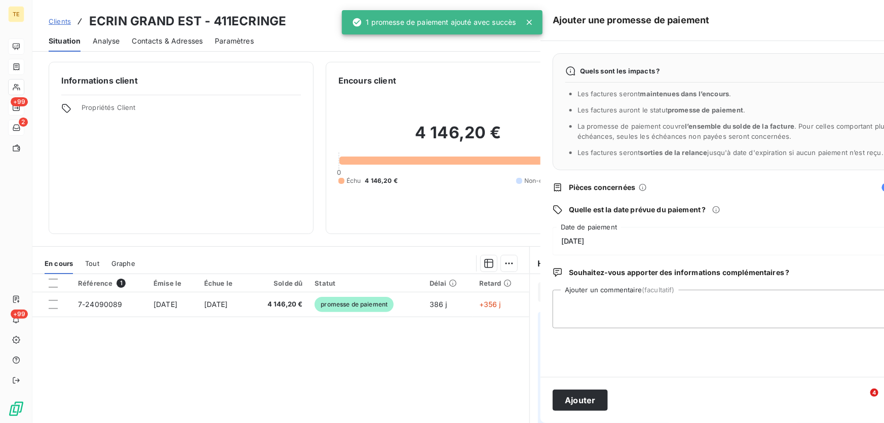
scroll to position [0, 0]
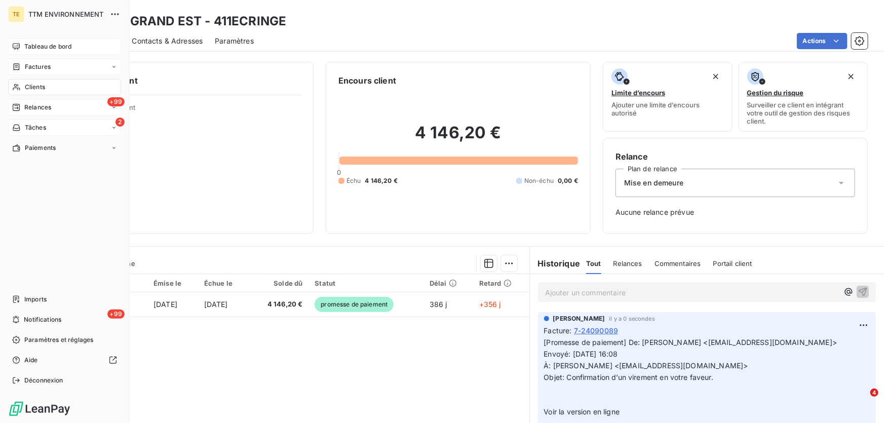
click at [31, 85] on span "Clients" at bounding box center [35, 87] width 20 height 9
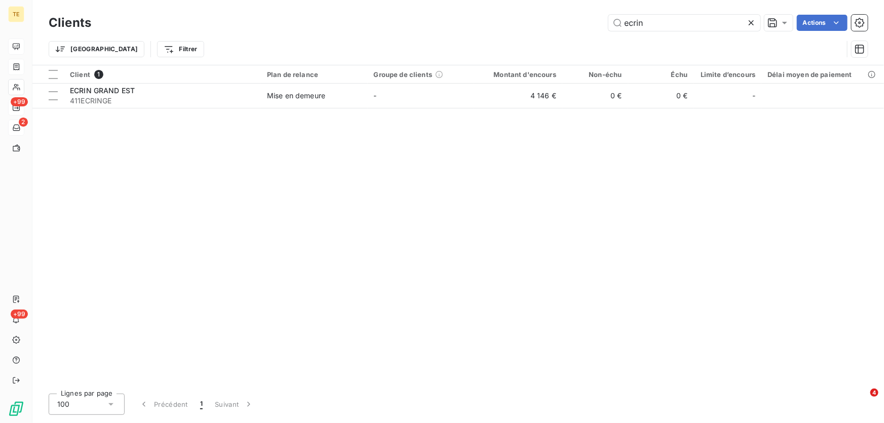
click at [755, 21] on icon at bounding box center [751, 23] width 10 height 10
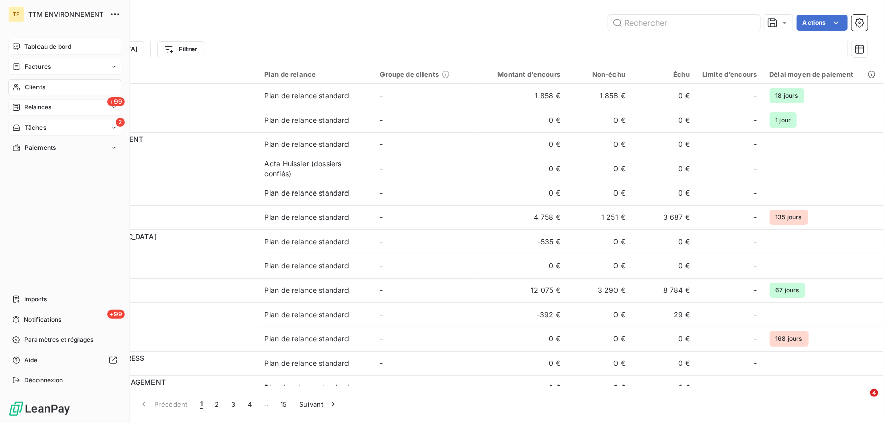
click at [32, 107] on span "Relances" at bounding box center [37, 107] width 27 height 9
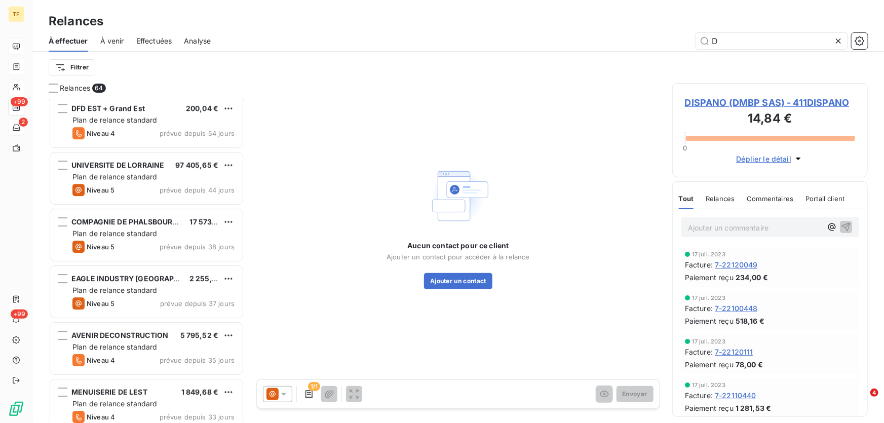
scroll to position [1612, 0]
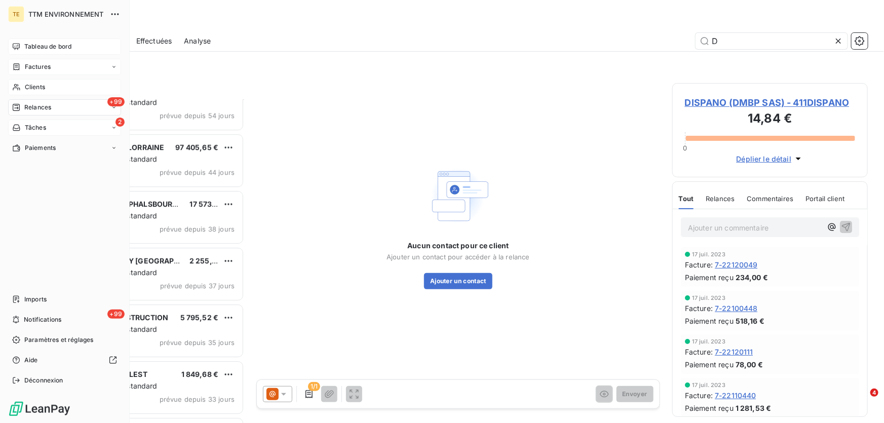
click at [30, 83] on span "Clients" at bounding box center [35, 87] width 20 height 9
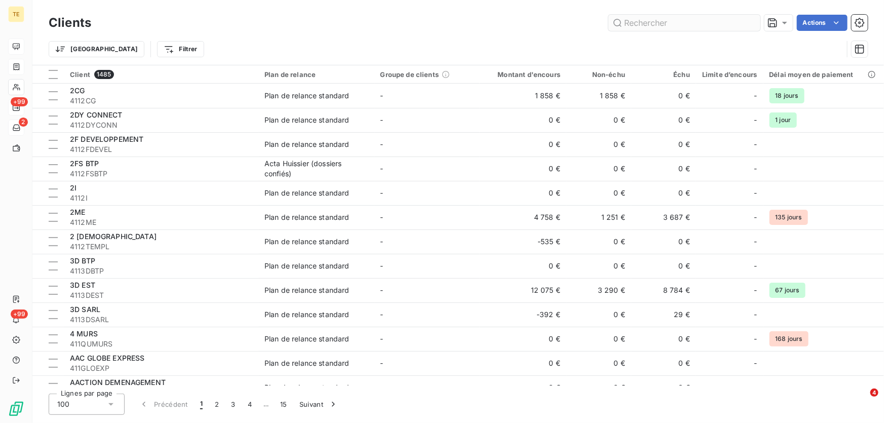
click at [660, 21] on input "text" at bounding box center [684, 23] width 152 height 16
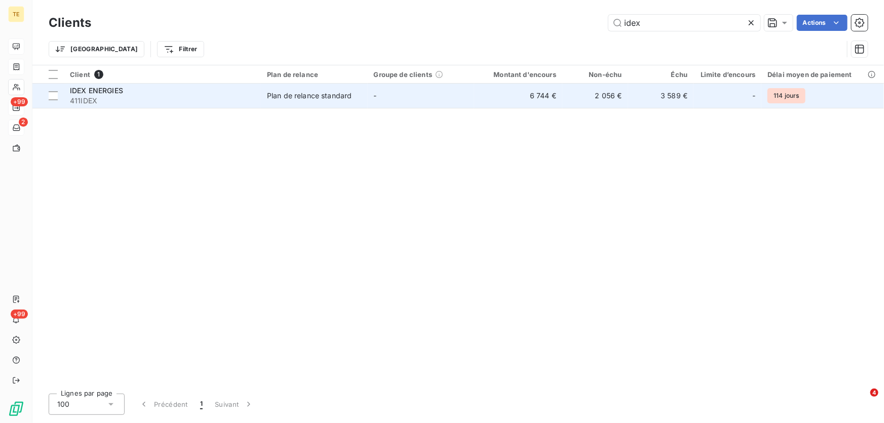
type input "idex"
click at [99, 93] on span "IDEX ENERGIES" at bounding box center [96, 90] width 53 height 9
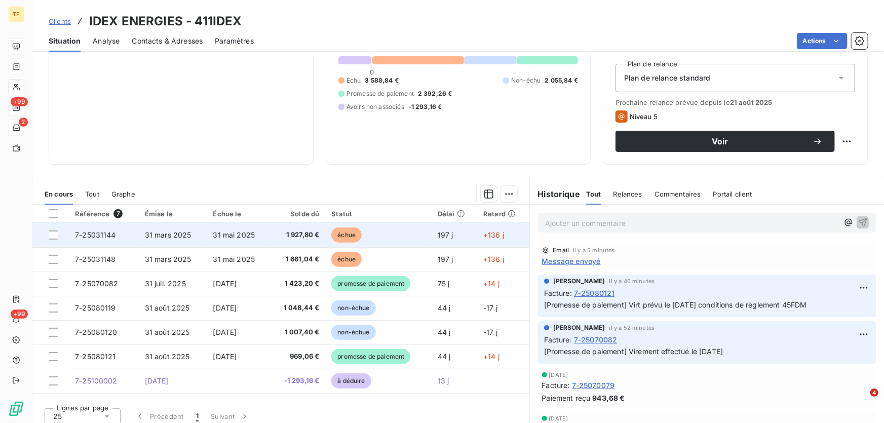
scroll to position [111, 0]
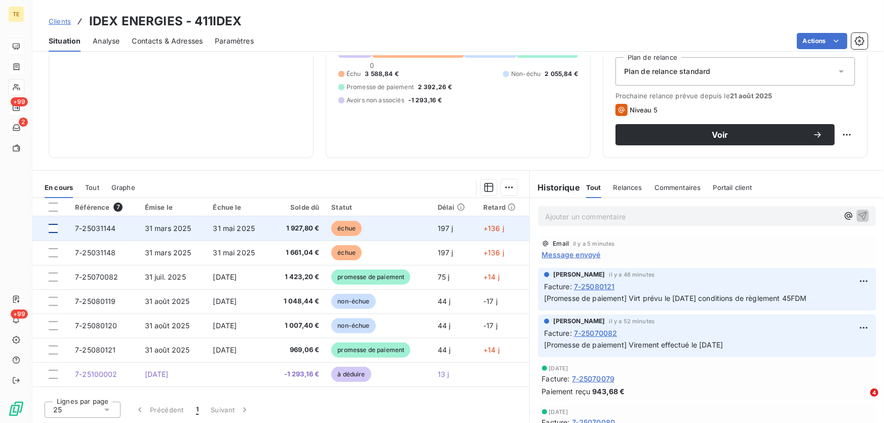
click at [52, 227] on div at bounding box center [53, 228] width 9 height 9
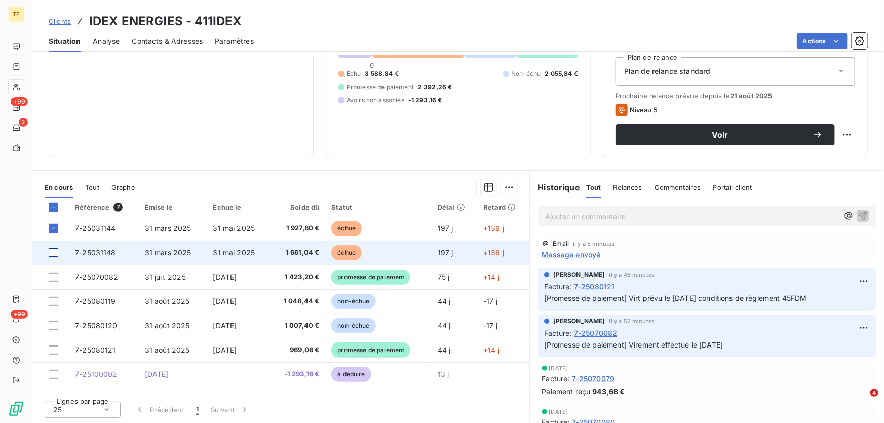
click at [51, 252] on div at bounding box center [53, 252] width 9 height 9
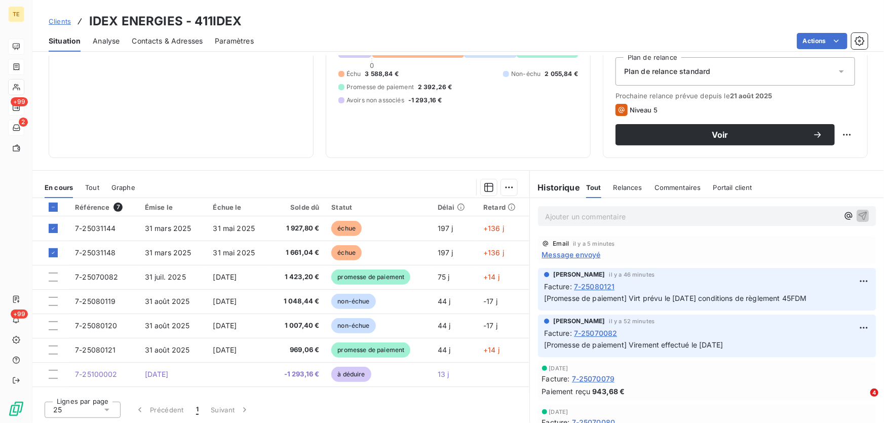
click at [548, 253] on span "Message envoyé" at bounding box center [571, 254] width 59 height 11
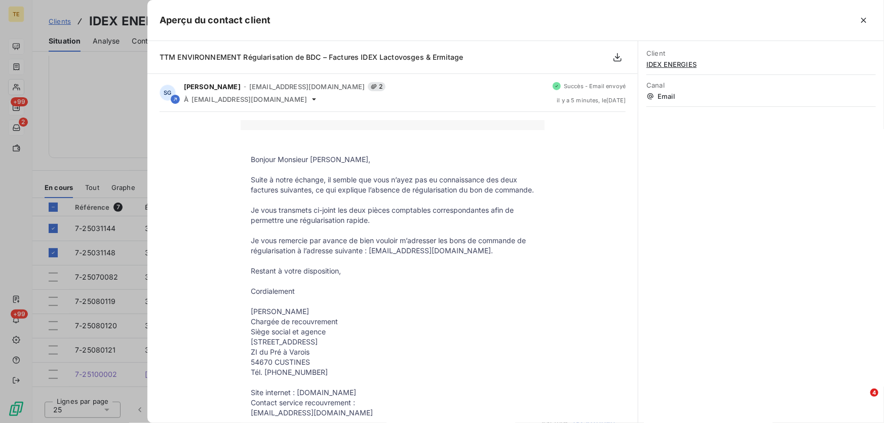
drag, startPoint x: 248, startPoint y: 158, endPoint x: 392, endPoint y: 326, distance: 221.2
click at [392, 326] on tbody "Bonjour Monsieur [PERSON_NAME], Suite à notre échange, il semble que vous n’aye…" at bounding box center [393, 286] width 304 height 284
drag, startPoint x: 478, startPoint y: 357, endPoint x: 435, endPoint y: 339, distance: 46.6
click at [478, 356] on tbody "Bonjour Monsieur [PERSON_NAME], Suite à notre échange, il semble que vous n’aye…" at bounding box center [393, 286] width 304 height 284
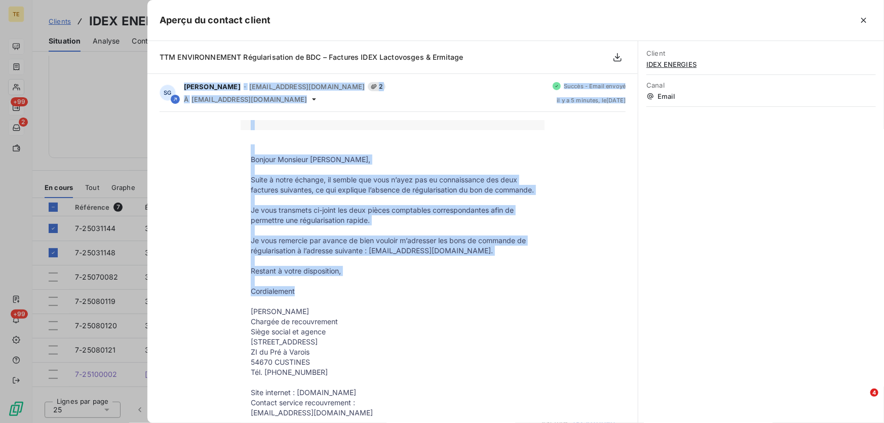
drag, startPoint x: 181, startPoint y: 83, endPoint x: 340, endPoint y: 298, distance: 267.6
click at [340, 298] on div "SG [PERSON_NAME] - [EMAIL_ADDRESS][DOMAIN_NAME] 2 À [DOMAIN_NAME][EMAIL_ADDRESS…" at bounding box center [392, 295] width 490 height 443
copy div "[PERSON_NAME] - [EMAIL_ADDRESS][DOMAIN_NAME] 2 À [DOMAIN_NAME][EMAIL_ADDRESS][D…"
click at [861, 18] on icon "button" at bounding box center [863, 20] width 5 height 5
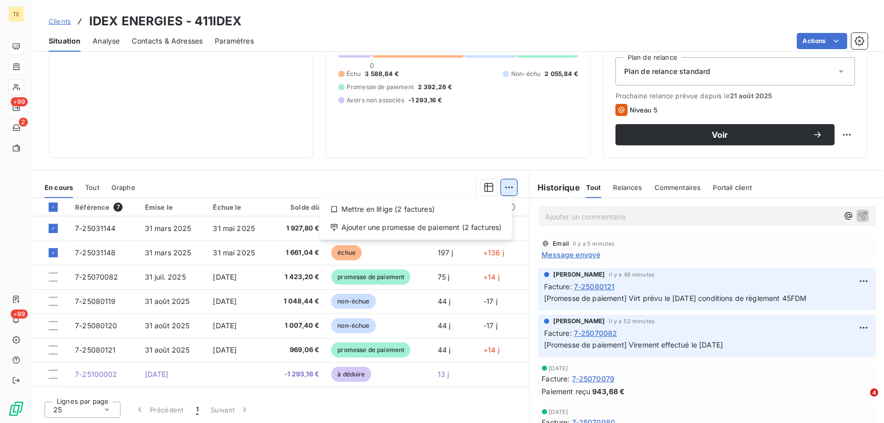
click at [506, 190] on html "TE +99 2 +99 Clients IDEX ENERGIES - 411IDEX Situation Analyse Contacts & Adres…" at bounding box center [442, 211] width 884 height 423
click at [426, 209] on div "Mettre en litige (2 factures)" at bounding box center [416, 209] width 184 height 16
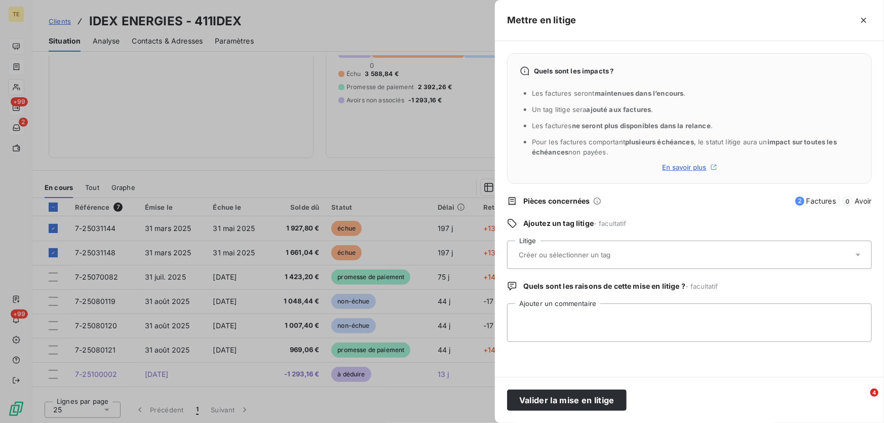
click at [537, 253] on input "text" at bounding box center [591, 254] width 147 height 9
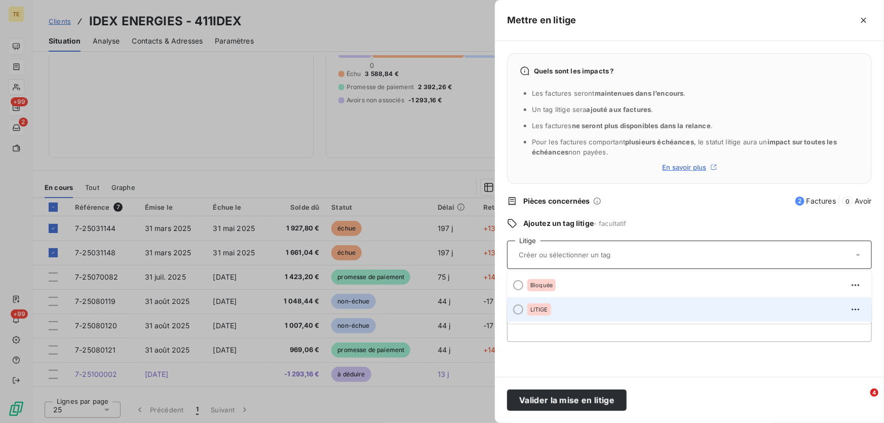
click at [537, 309] on span "LITIGE" at bounding box center [539, 309] width 18 height 6
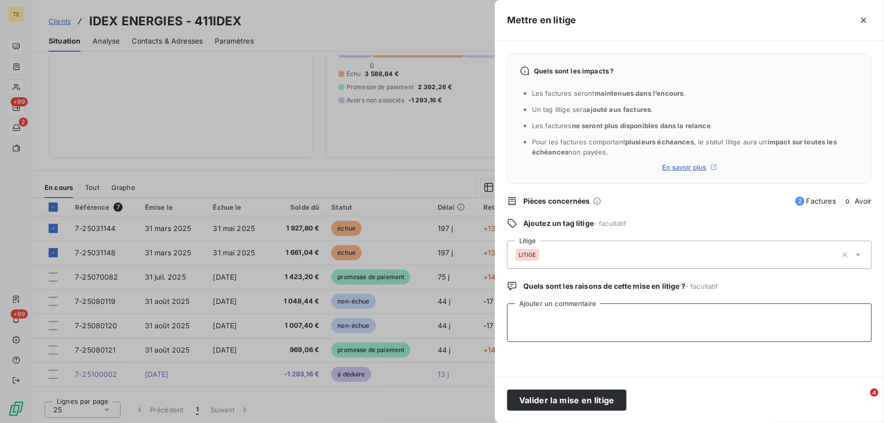
click at [528, 313] on textarea "Ajouter un commentaire" at bounding box center [689, 322] width 365 height 38
paste textarea "[PERSON_NAME] - [EMAIL_ADDRESS][DOMAIN_NAME] 2 À [DOMAIN_NAME][EMAIL_ADDRESS][D…"
click at [519, 318] on textarea "[PERSON_NAME] - [EMAIL_ADDRESS][DOMAIN_NAME] 2 À [DOMAIN_NAME][EMAIL_ADDRESS][D…" at bounding box center [689, 322] width 365 height 38
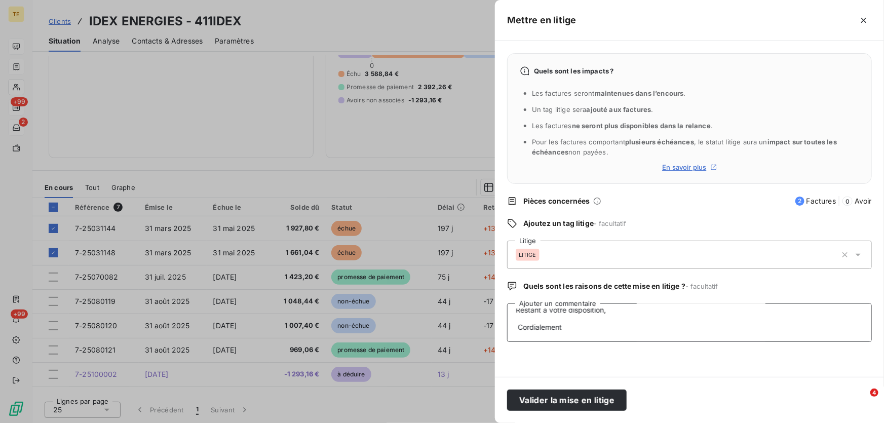
scroll to position [280, 0]
type textarea "[PERSON_NAME] - [EMAIL_ADDRESS][DOMAIN_NAME] 2 À [DOMAIN_NAME][EMAIL_ADDRESS][D…"
click at [545, 405] on button "Valider la mise en litige" at bounding box center [567, 399] width 120 height 21
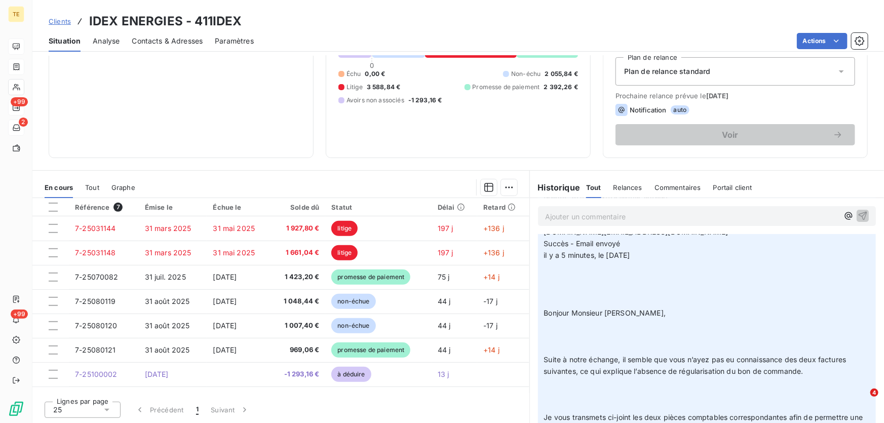
scroll to position [92, 0]
click at [576, 336] on p "[Litige] [PERSON_NAME] - [EMAIL_ADDRESS][DOMAIN_NAME] 2 À [DOMAIN_NAME][EMAIL_A…" at bounding box center [707, 366] width 326 height 394
click at [562, 278] on p "[Litige] [PERSON_NAME] - [EMAIL_ADDRESS][DOMAIN_NAME] 2 À [DOMAIN_NAME][EMAIL_A…" at bounding box center [707, 366] width 326 height 394
click at [309, 135] on div "Informations client Propriétés Client" at bounding box center [181, 54] width 265 height 208
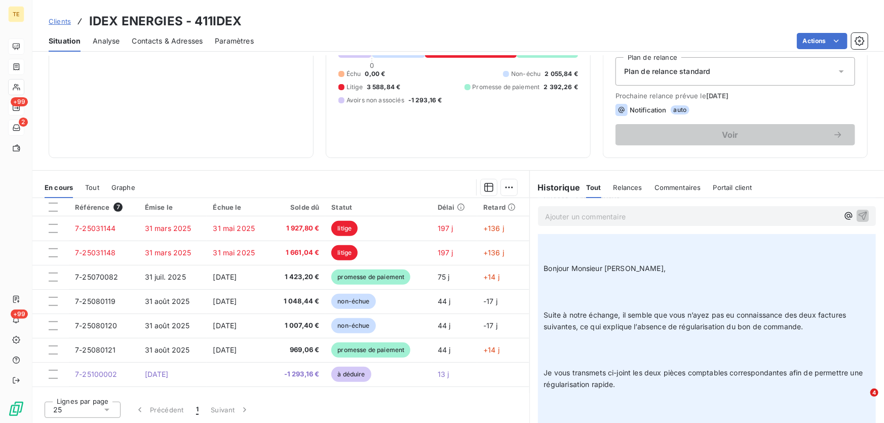
scroll to position [138, 0]
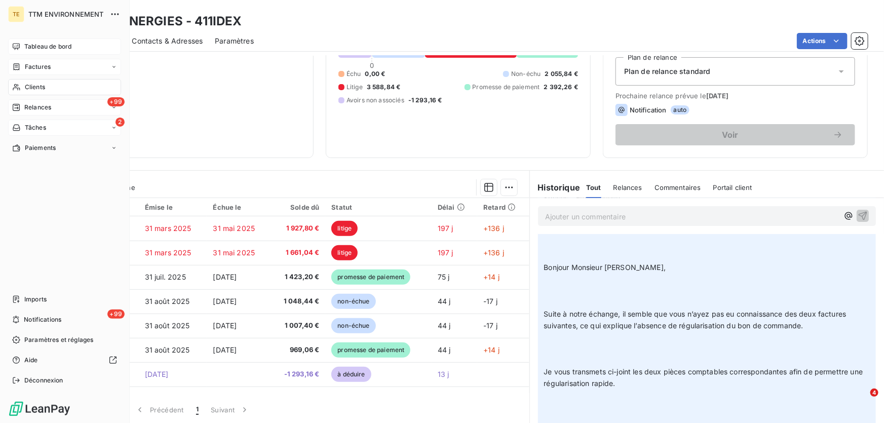
click at [27, 108] on span "Relances" at bounding box center [37, 107] width 27 height 9
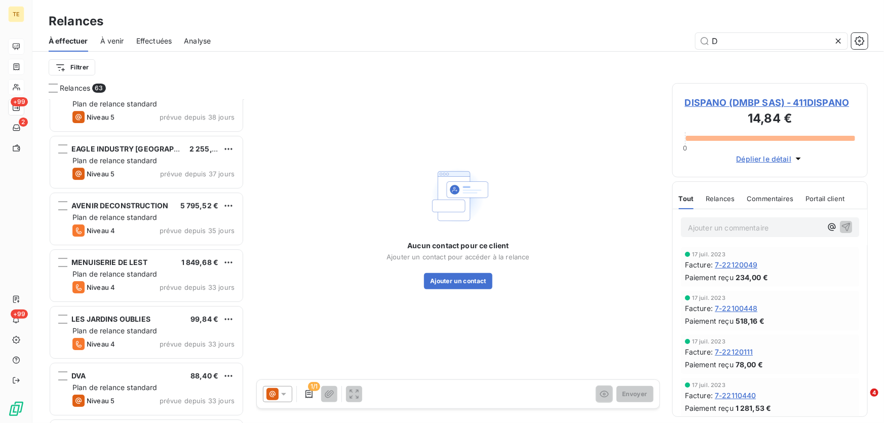
scroll to position [1658, 0]
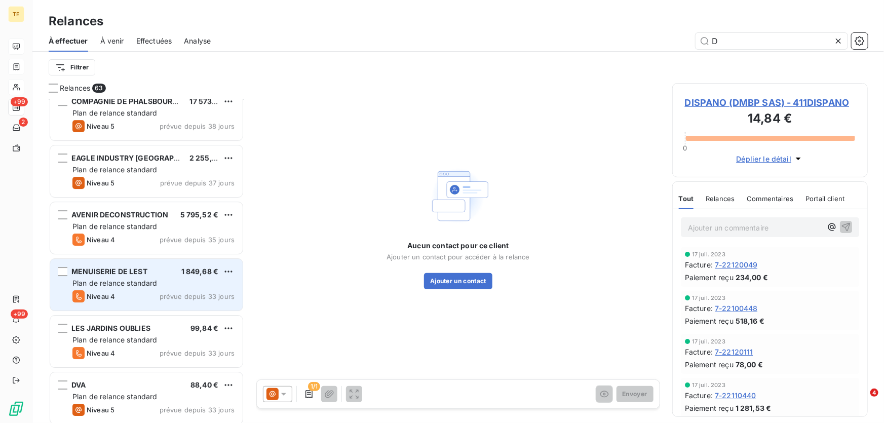
click at [136, 284] on span "Plan de relance standard" at bounding box center [114, 283] width 85 height 9
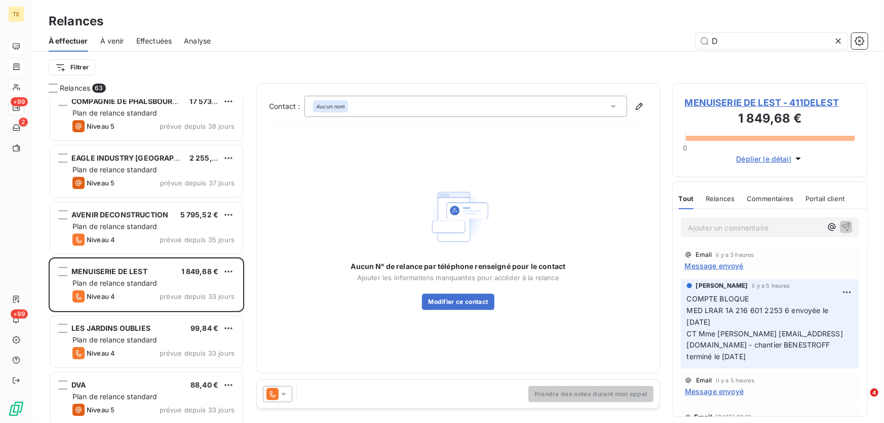
click at [709, 266] on span "Message envoyé" at bounding box center [714, 265] width 59 height 11
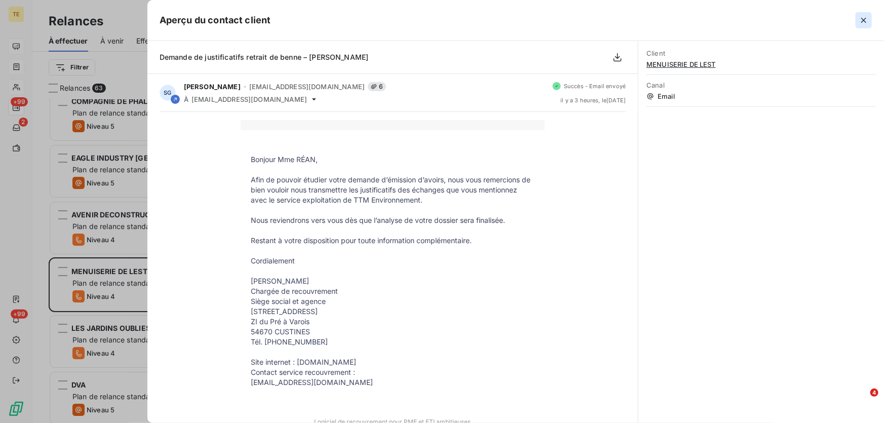
click at [864, 23] on icon "button" at bounding box center [863, 20] width 10 height 10
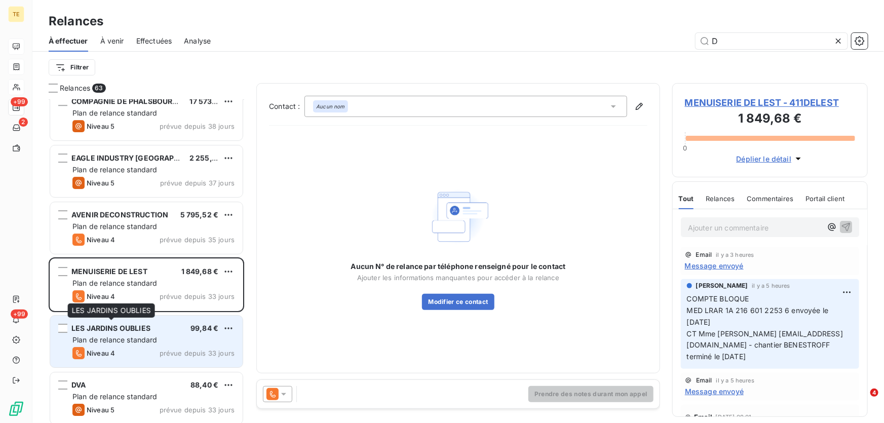
click at [116, 329] on span "LES JARDINS OUBLIES" at bounding box center [110, 328] width 79 height 9
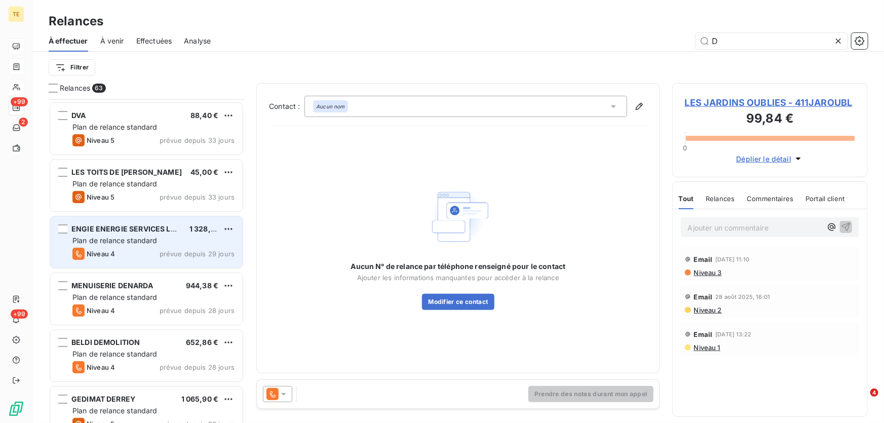
scroll to position [1934, 0]
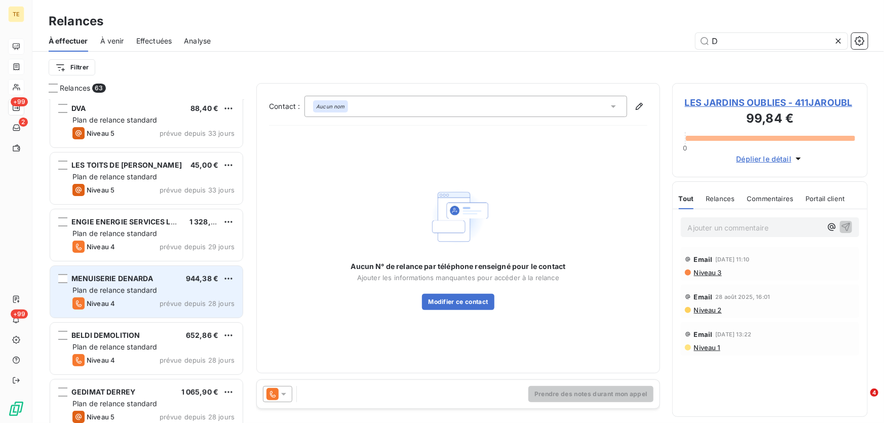
click at [144, 285] on div "Plan de relance standard" at bounding box center [153, 290] width 162 height 10
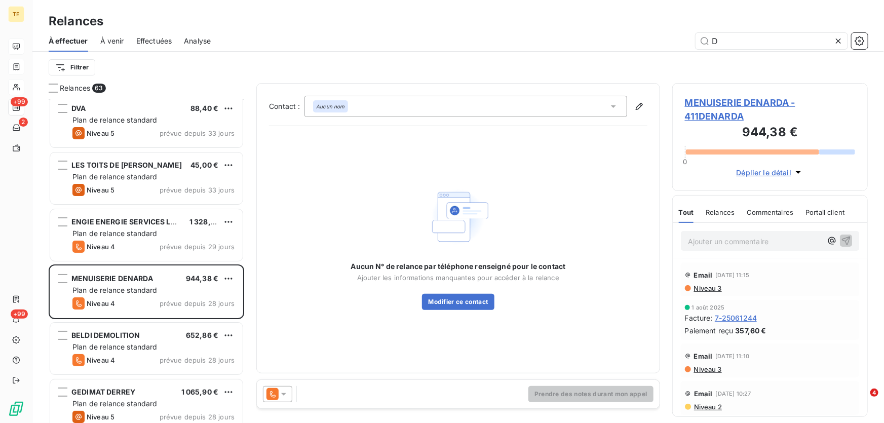
scroll to position [92, 0]
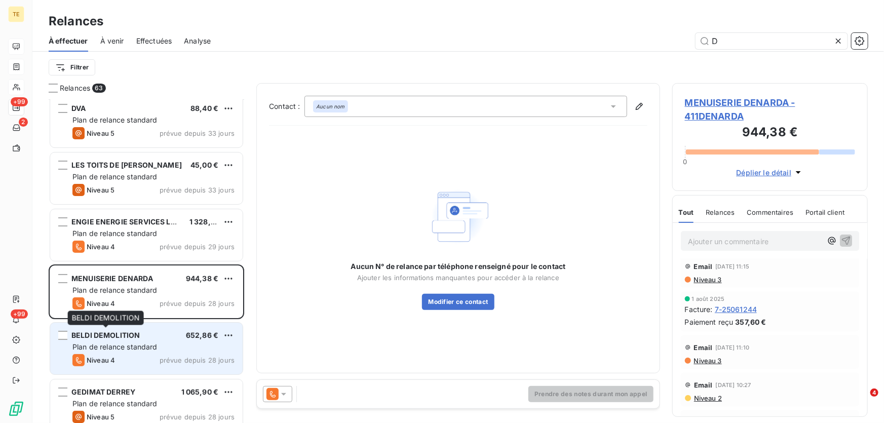
click at [93, 338] on span "BELDI DEMOLITION" at bounding box center [105, 335] width 68 height 9
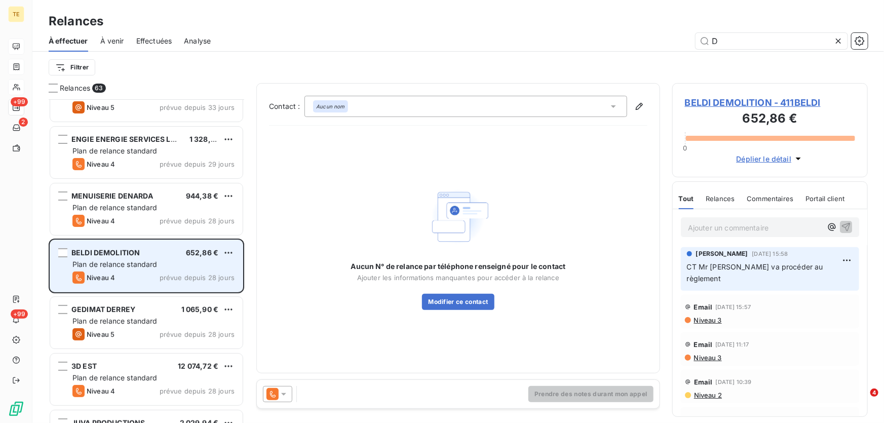
scroll to position [2026, 0]
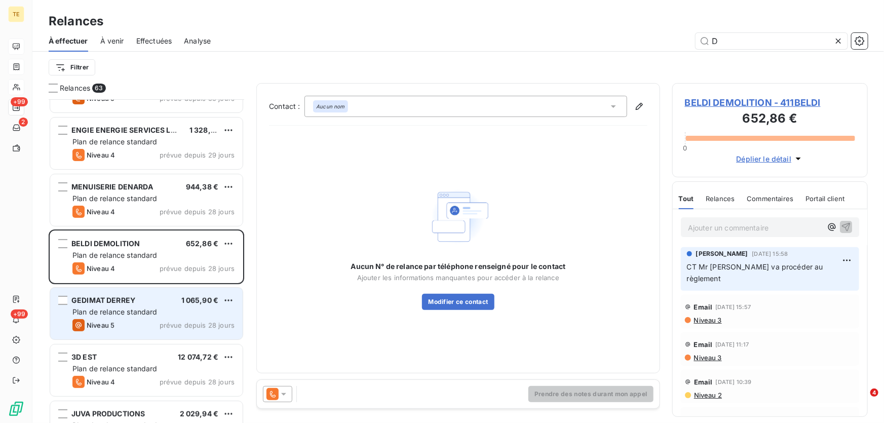
click at [113, 313] on span "Plan de relance standard" at bounding box center [114, 311] width 85 height 9
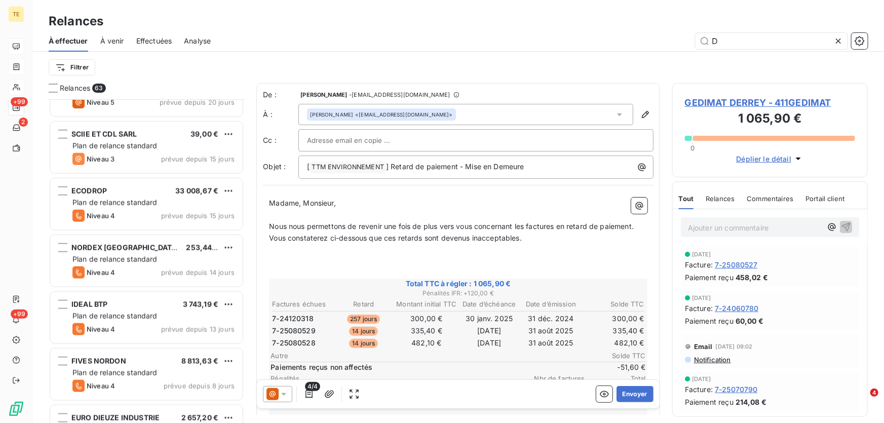
scroll to position [317, 188]
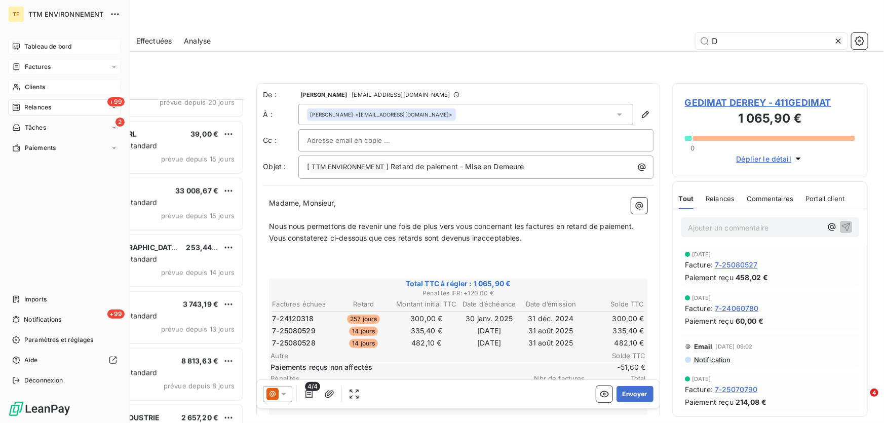
click at [34, 91] on div "Clients" at bounding box center [64, 87] width 113 height 16
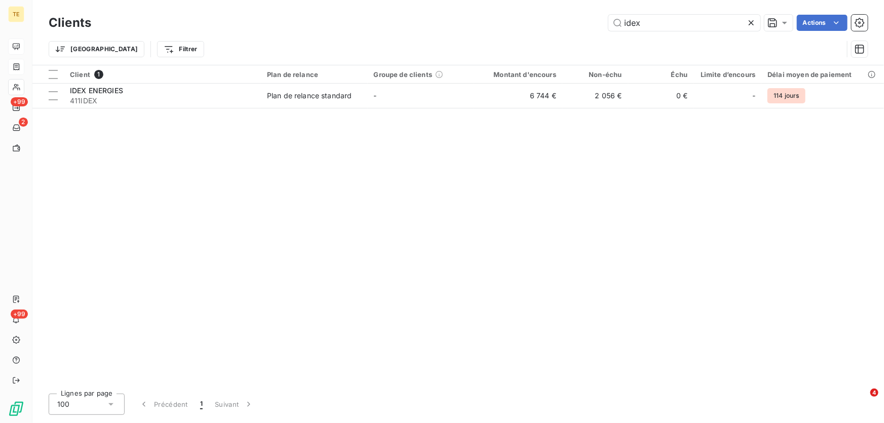
drag, startPoint x: 645, startPoint y: 21, endPoint x: 580, endPoint y: 20, distance: 64.3
click at [580, 20] on div "idex Actions" at bounding box center [485, 23] width 764 height 16
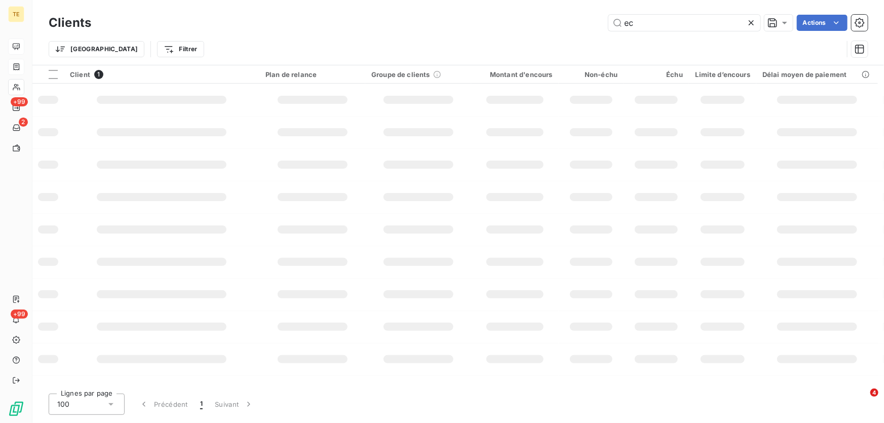
type input "e"
type input "idex"
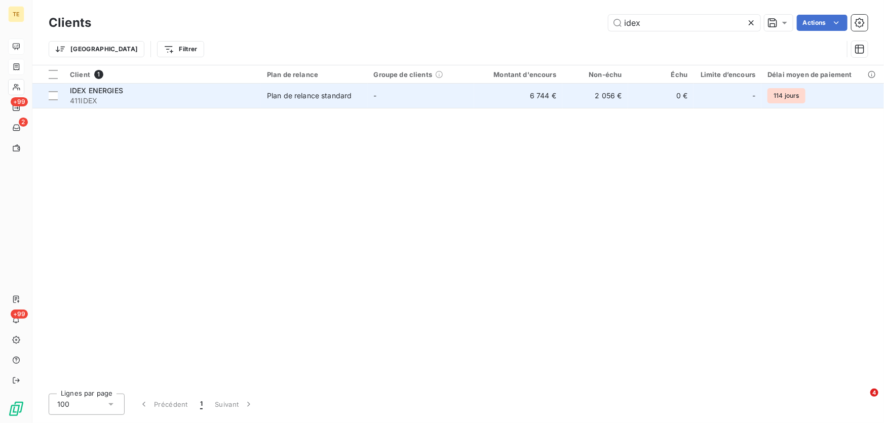
click at [123, 92] on span "IDEX ENERGIES" at bounding box center [96, 90] width 53 height 9
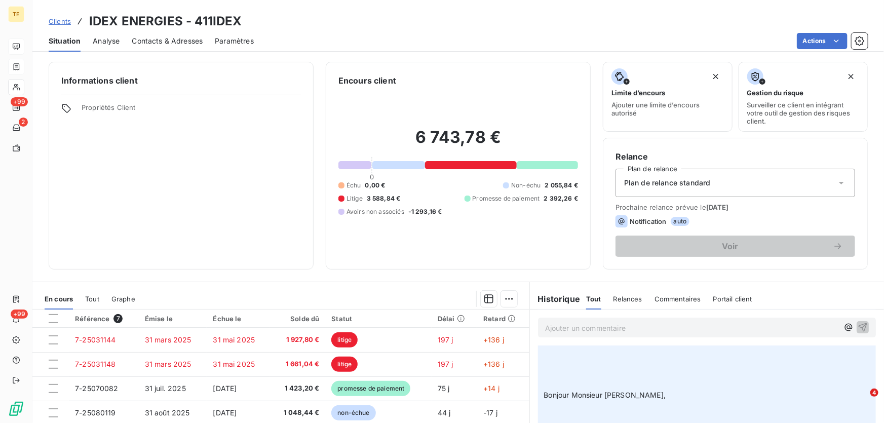
scroll to position [138, 0]
click at [618, 301] on span "Relances" at bounding box center [627, 299] width 29 height 8
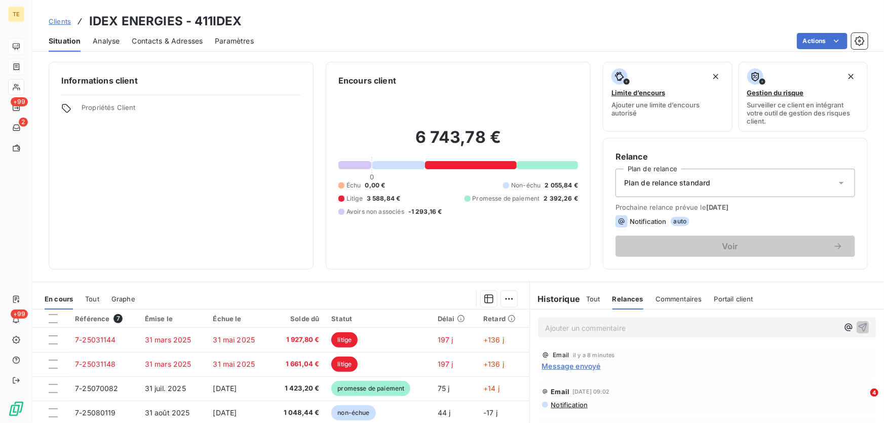
click at [575, 367] on span "Message envoyé" at bounding box center [571, 366] width 59 height 11
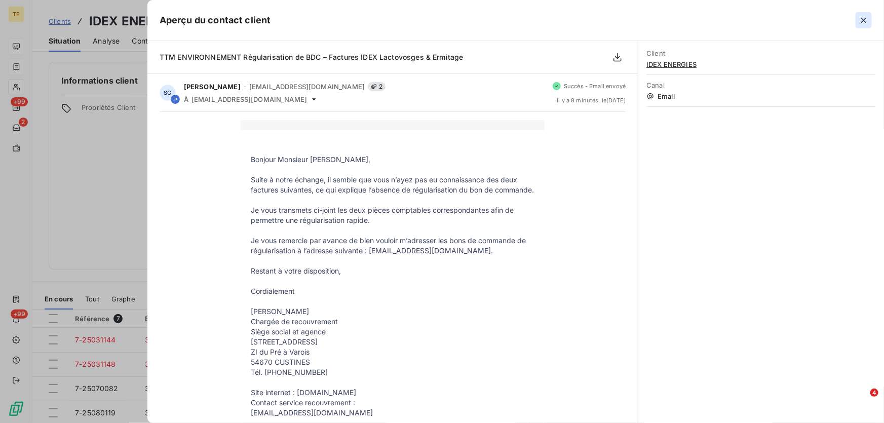
click at [862, 18] on icon "button" at bounding box center [863, 20] width 10 height 10
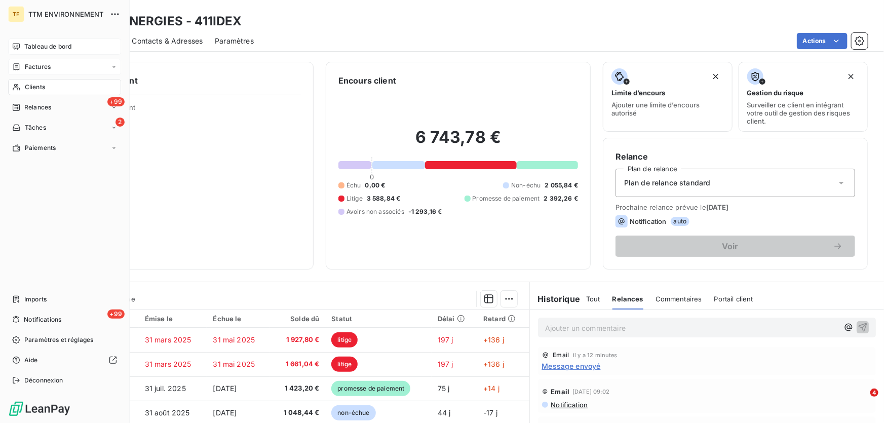
click at [43, 42] on span "Tableau de bord" at bounding box center [47, 46] width 47 height 9
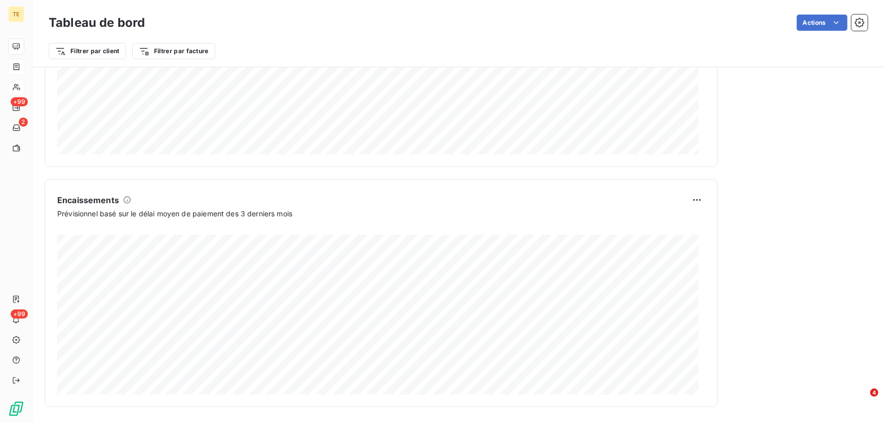
scroll to position [334, 0]
